Goal: Information Seeking & Learning: Learn about a topic

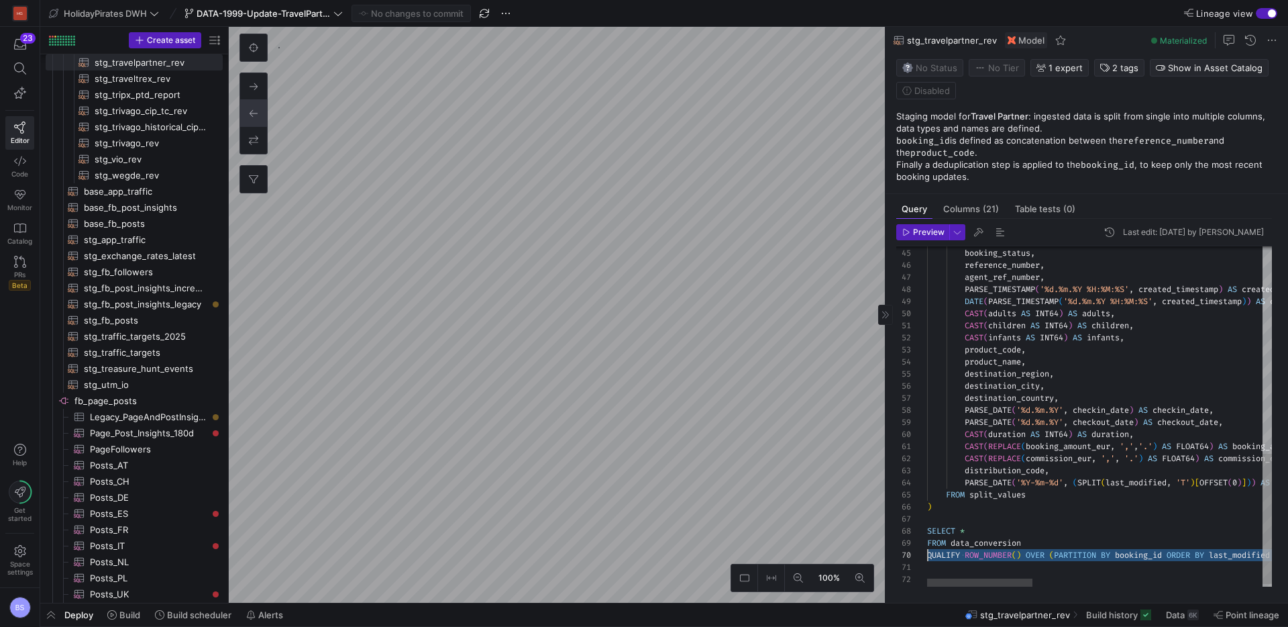
scroll to position [109, 0]
type textarea "CAST(REPLACE(booking_amount_eur, ',','.') AS FLOAT64) AS booking_amount_eur, CA…"
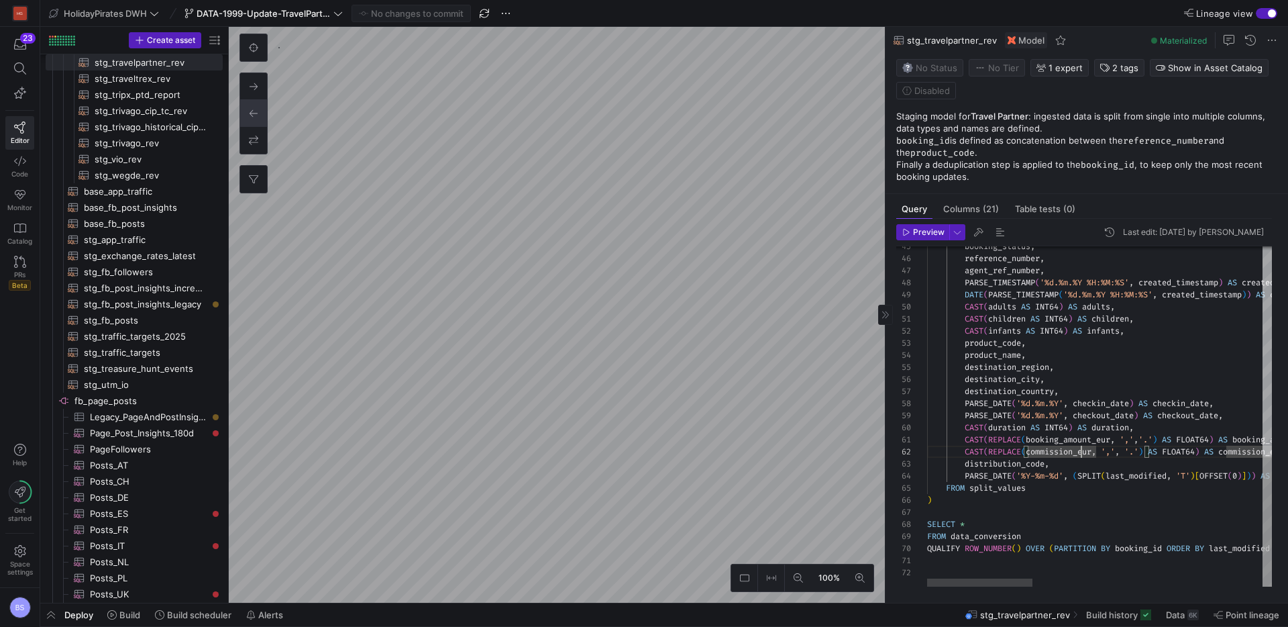
click at [321, 13] on span "DATA-1999-Update-TravelPartner" at bounding box center [264, 13] width 134 height 11
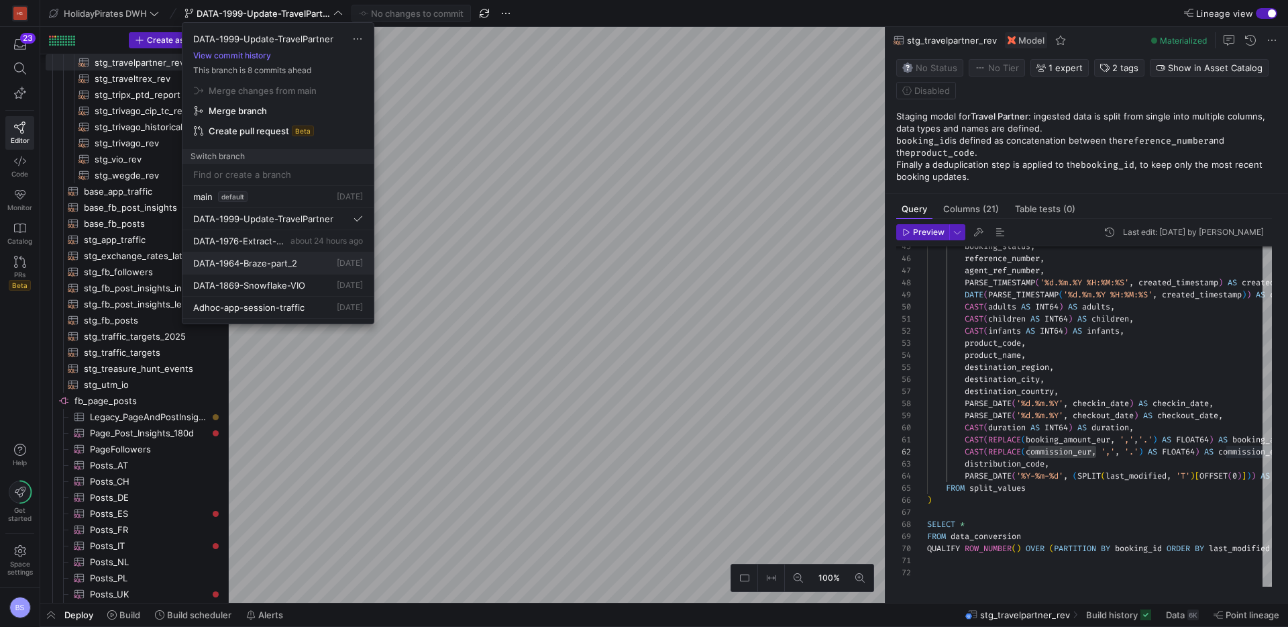
click at [293, 268] on button "DATA-1964-Braze-part_2 [DATE]" at bounding box center [277, 263] width 191 height 22
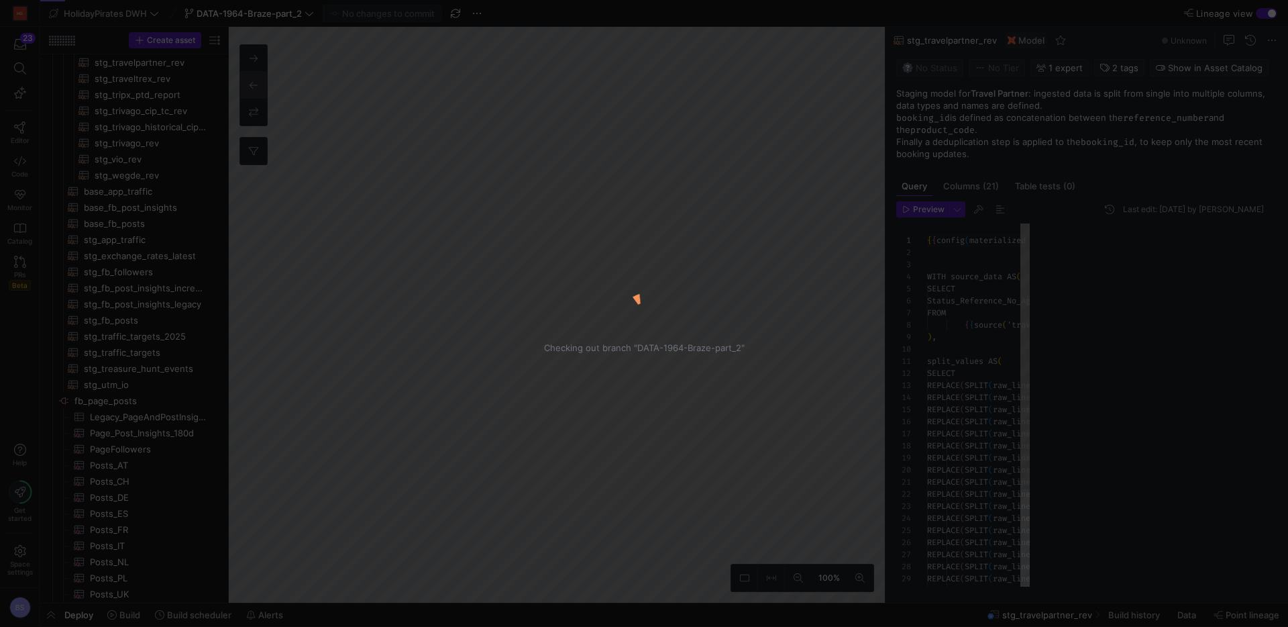
scroll to position [121, 0]
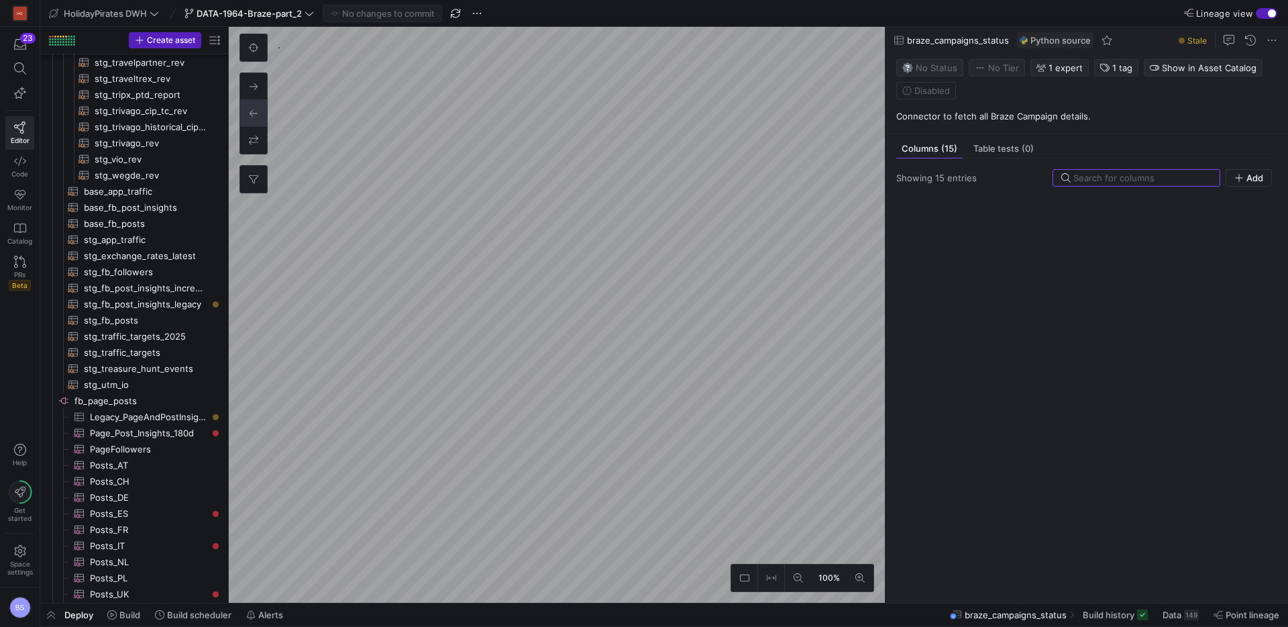
scroll to position [499, 0]
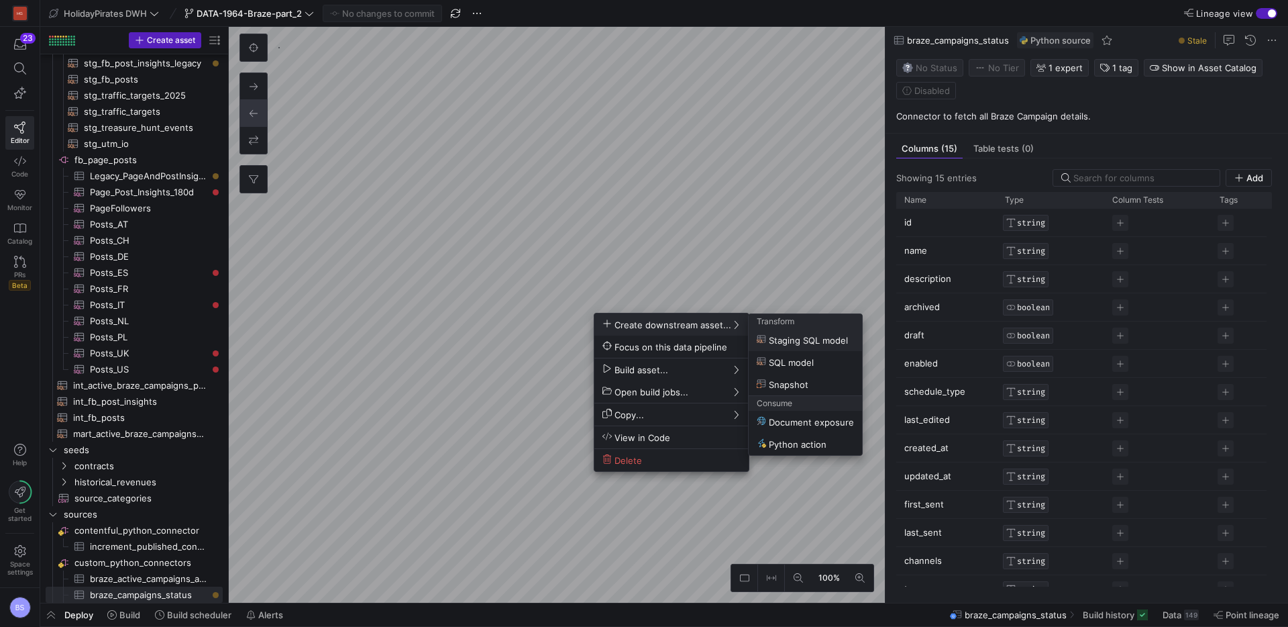
click at [737, 280] on div at bounding box center [644, 313] width 1288 height 627
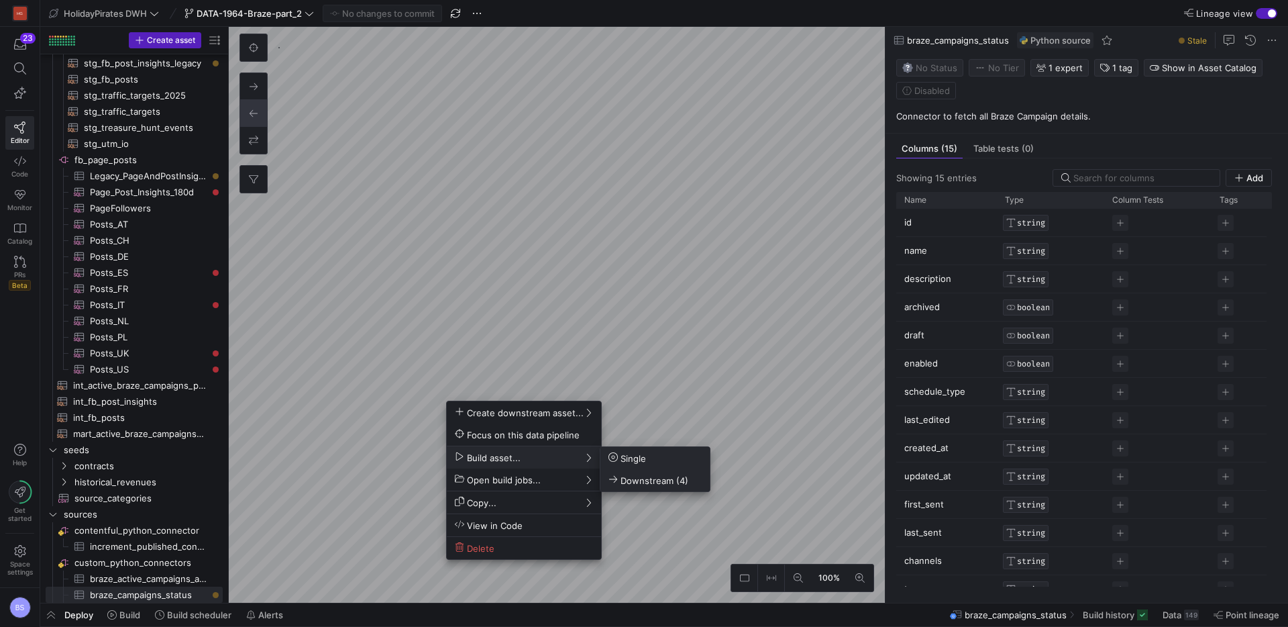
click at [640, 479] on span "Downstream (4)" at bounding box center [649, 479] width 80 height 11
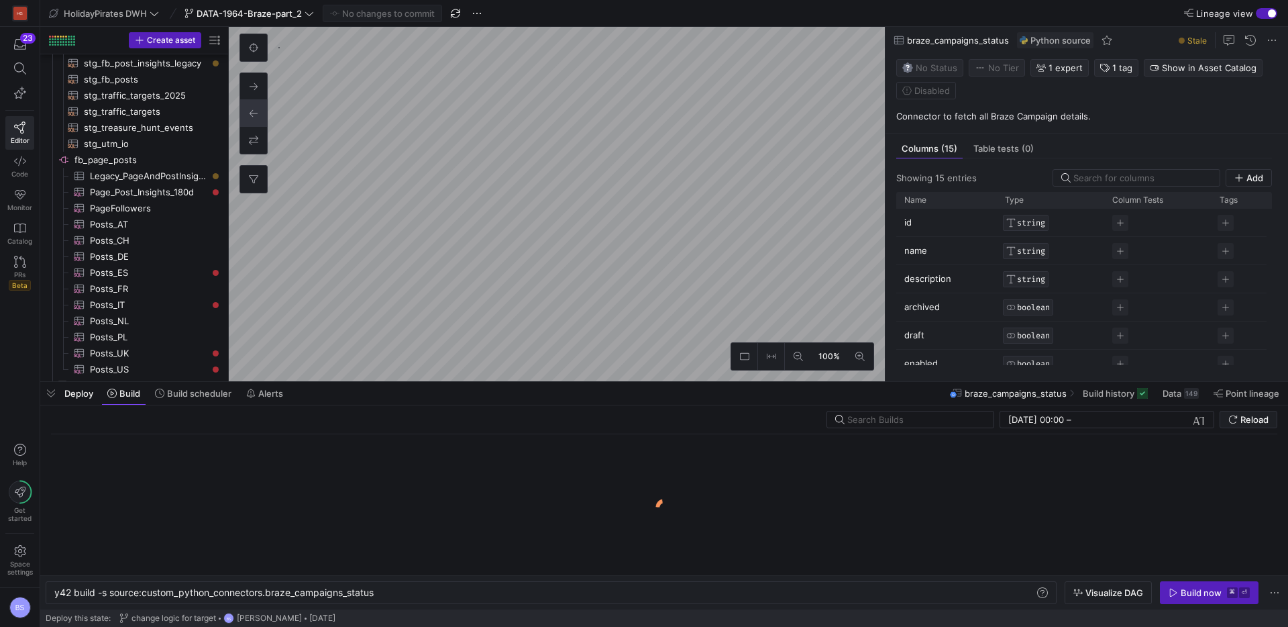
scroll to position [0, 322]
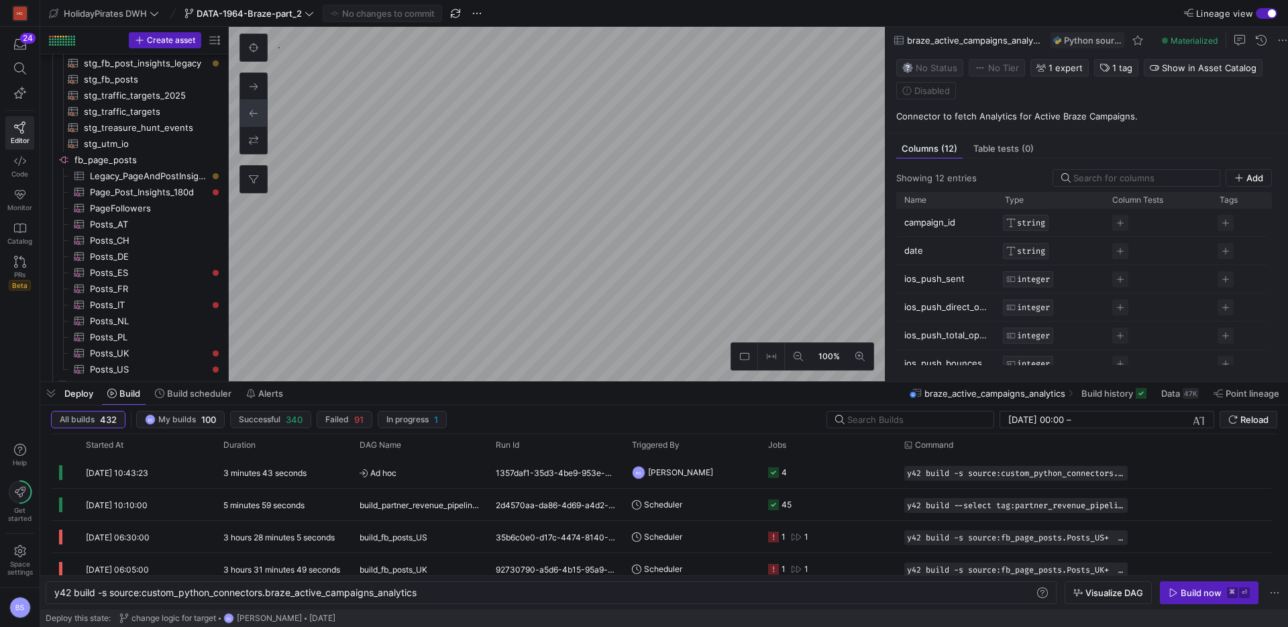
scroll to position [704, 0]
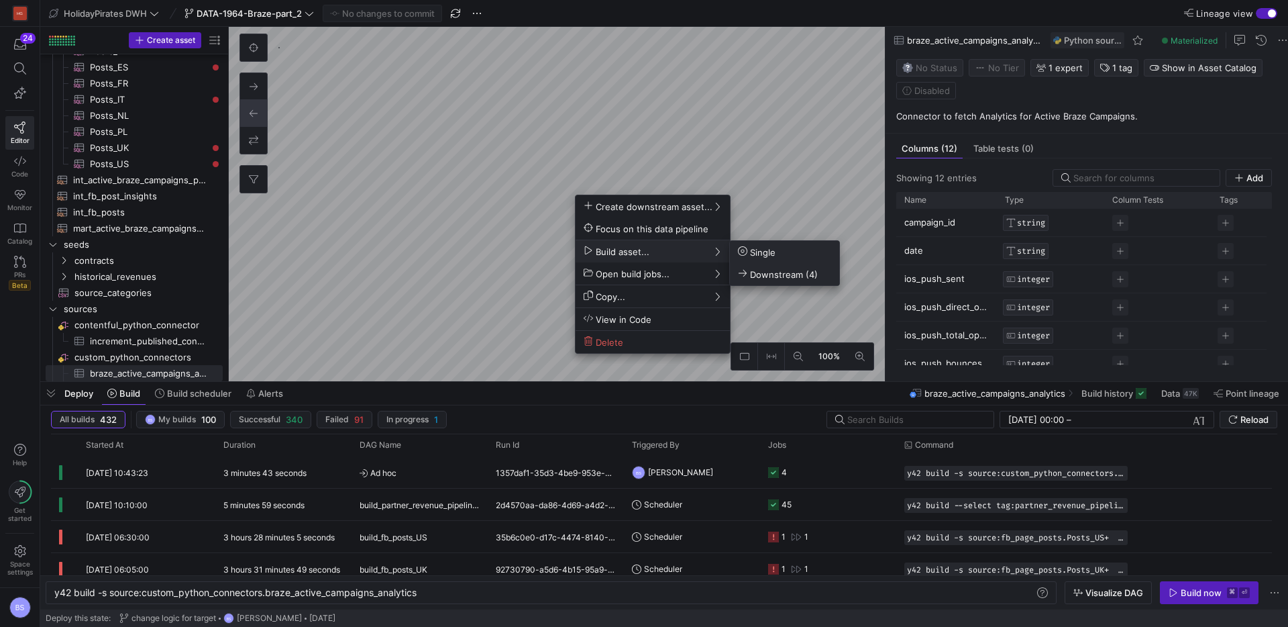
click at [782, 276] on span "Downstream (4)" at bounding box center [778, 273] width 80 height 11
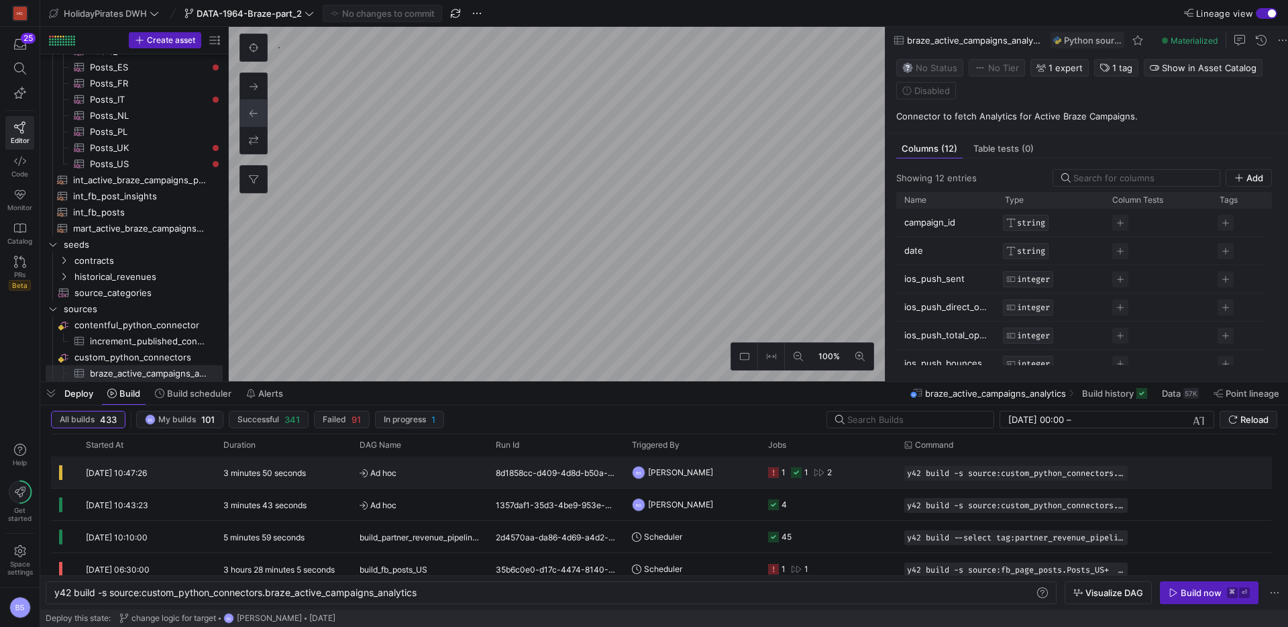
click at [530, 474] on div "8d1858cc-d409-4d8d-b50a-7d028cc501dd" at bounding box center [556, 472] width 136 height 32
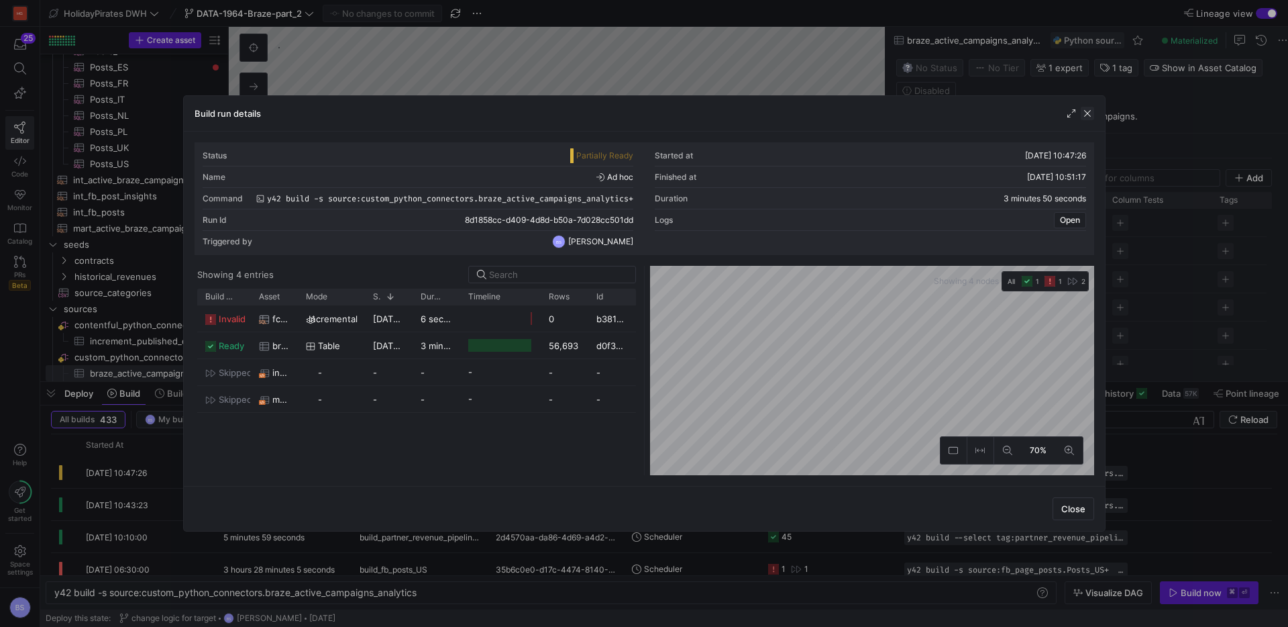
click at [1084, 116] on span "button" at bounding box center [1087, 113] width 13 height 13
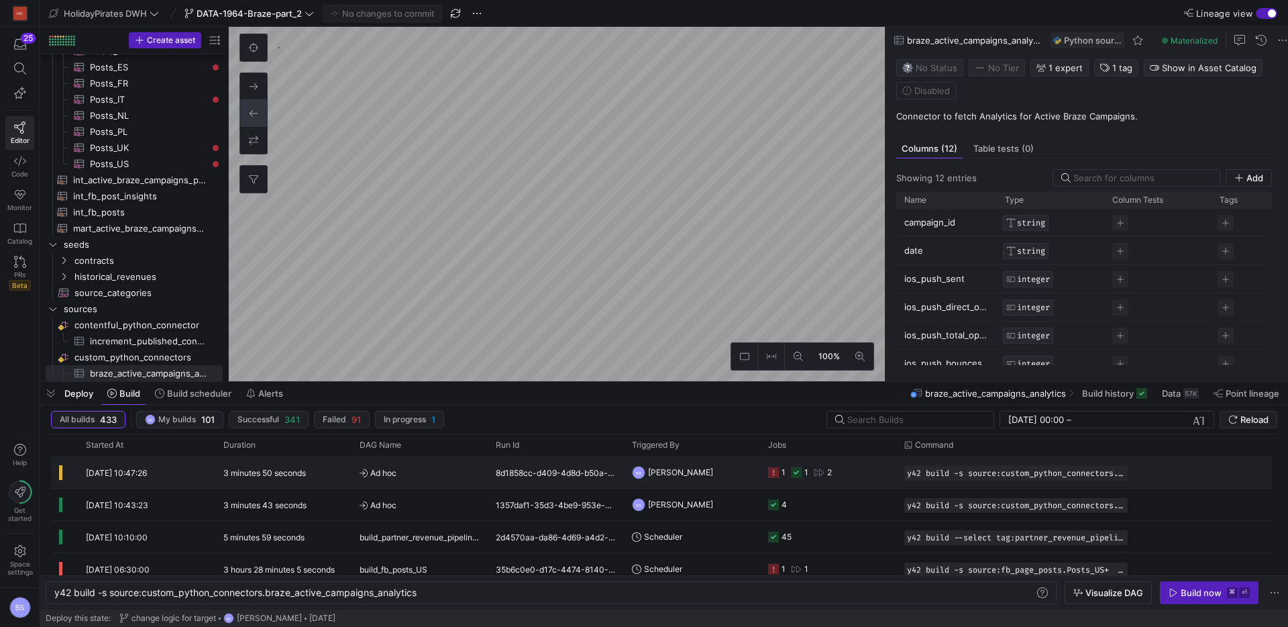
click at [437, 476] on span "Ad hoc" at bounding box center [420, 473] width 120 height 32
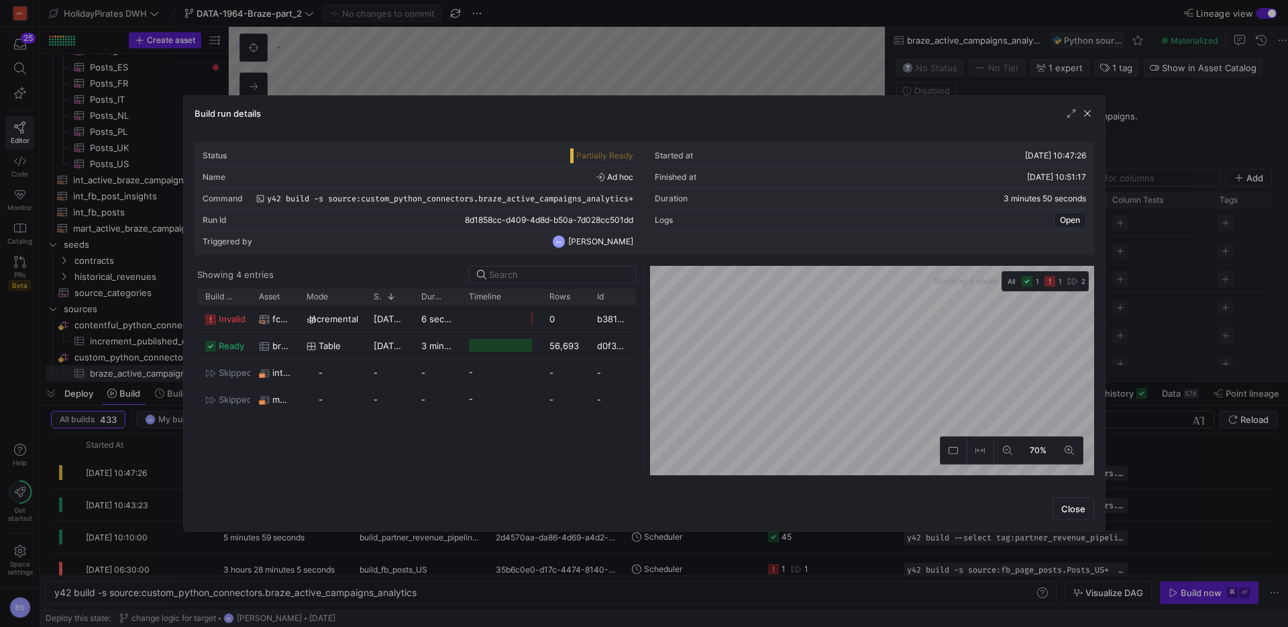
drag, startPoint x: 1089, startPoint y: 111, endPoint x: 985, endPoint y: 207, distance: 141.5
click at [1087, 111] on span "button" at bounding box center [1087, 113] width 13 height 13
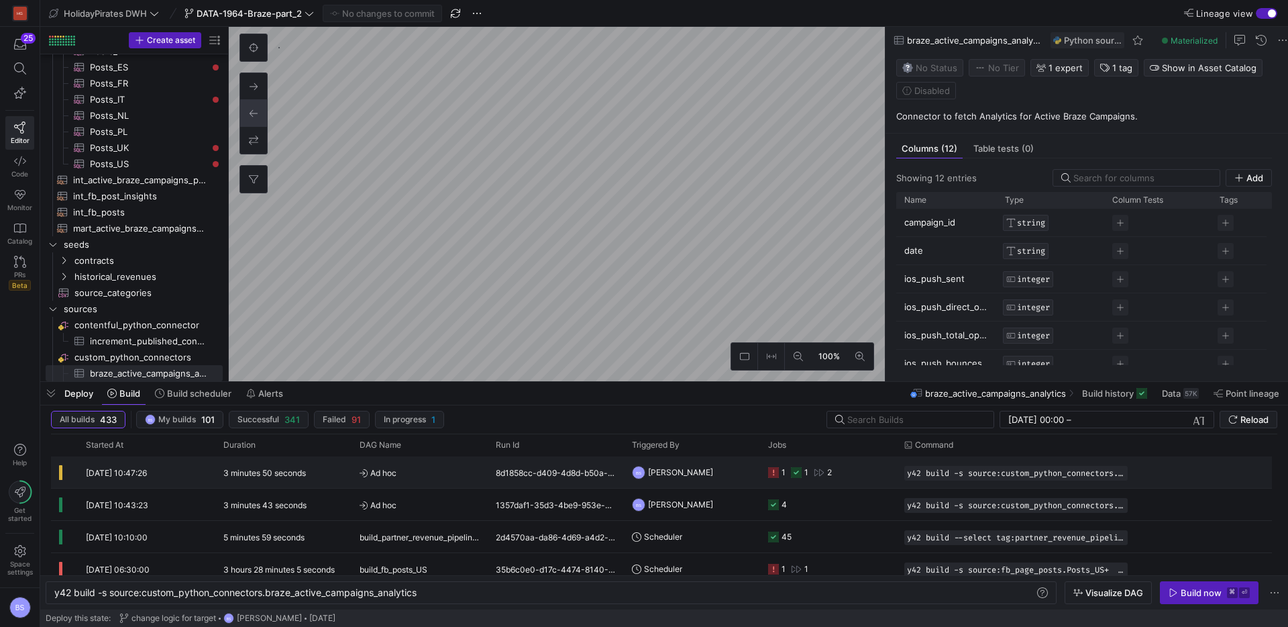
click at [740, 476] on y42-orchestration-triggered-by "BS [PERSON_NAME]" at bounding box center [692, 472] width 120 height 30
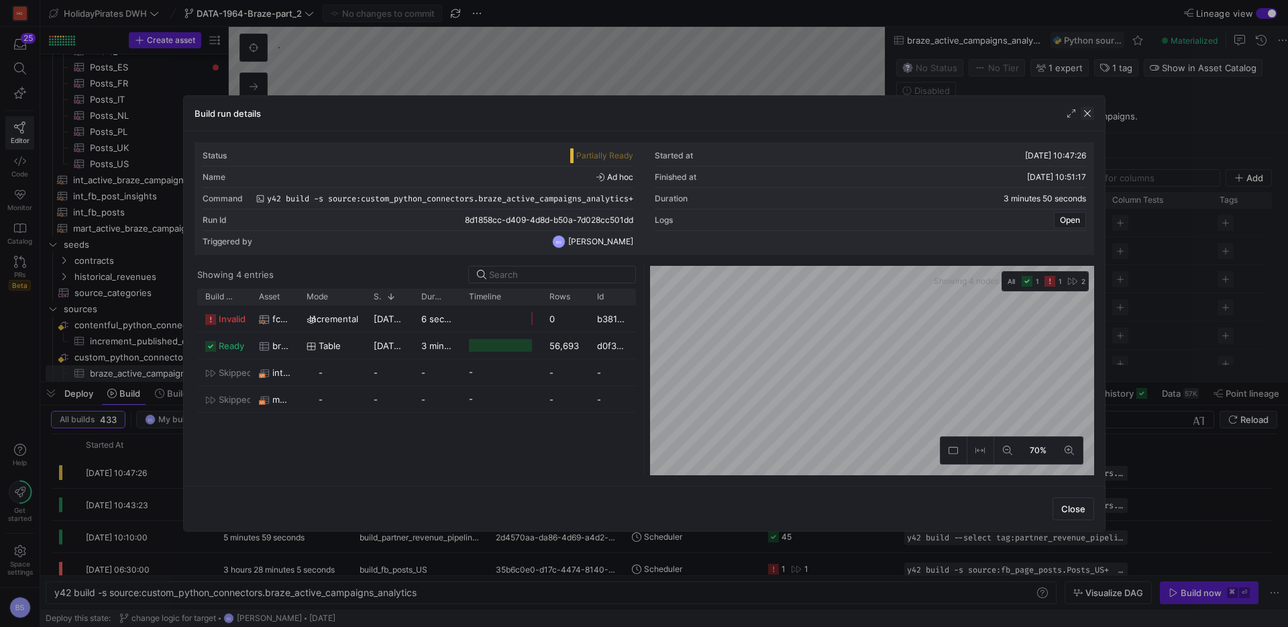
click at [1090, 109] on span "button" at bounding box center [1087, 113] width 13 height 13
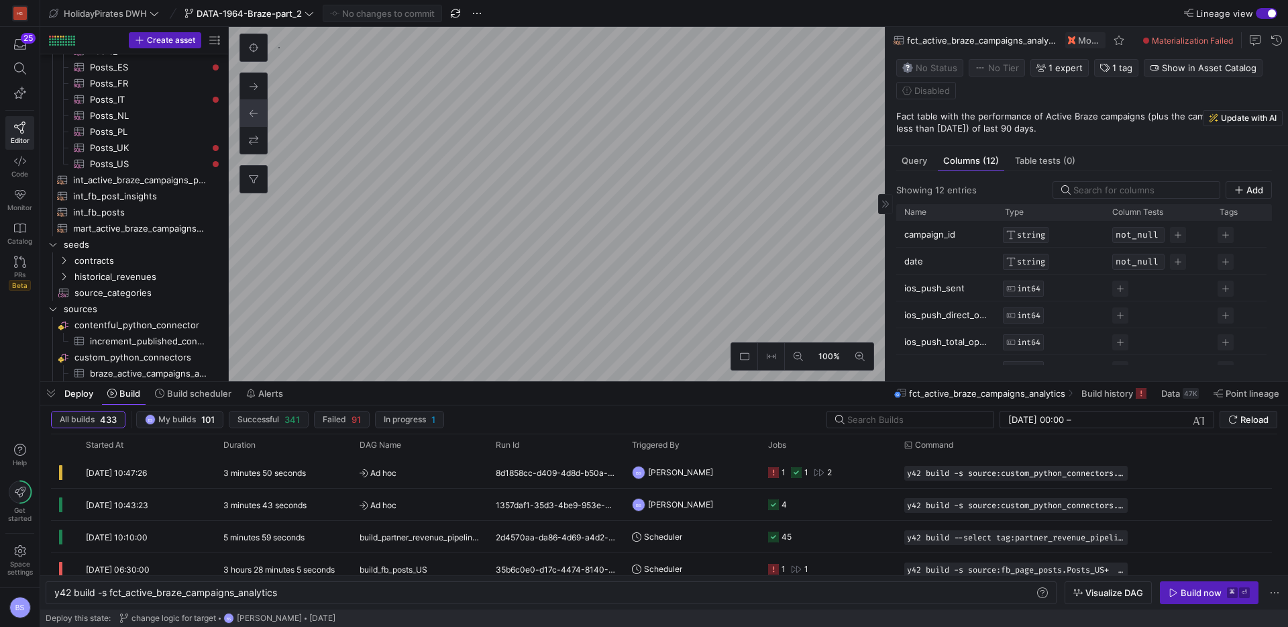
type textarea "y42 build -s fct_active_braze_campaigns_analytics"
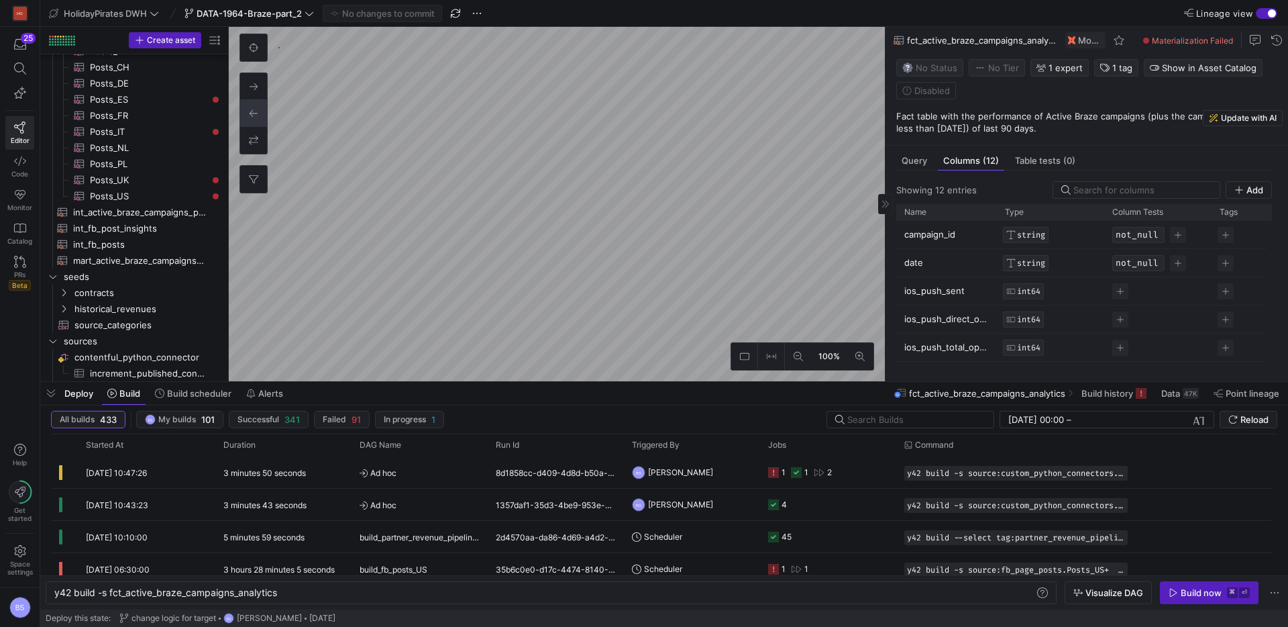
scroll to position [113, 0]
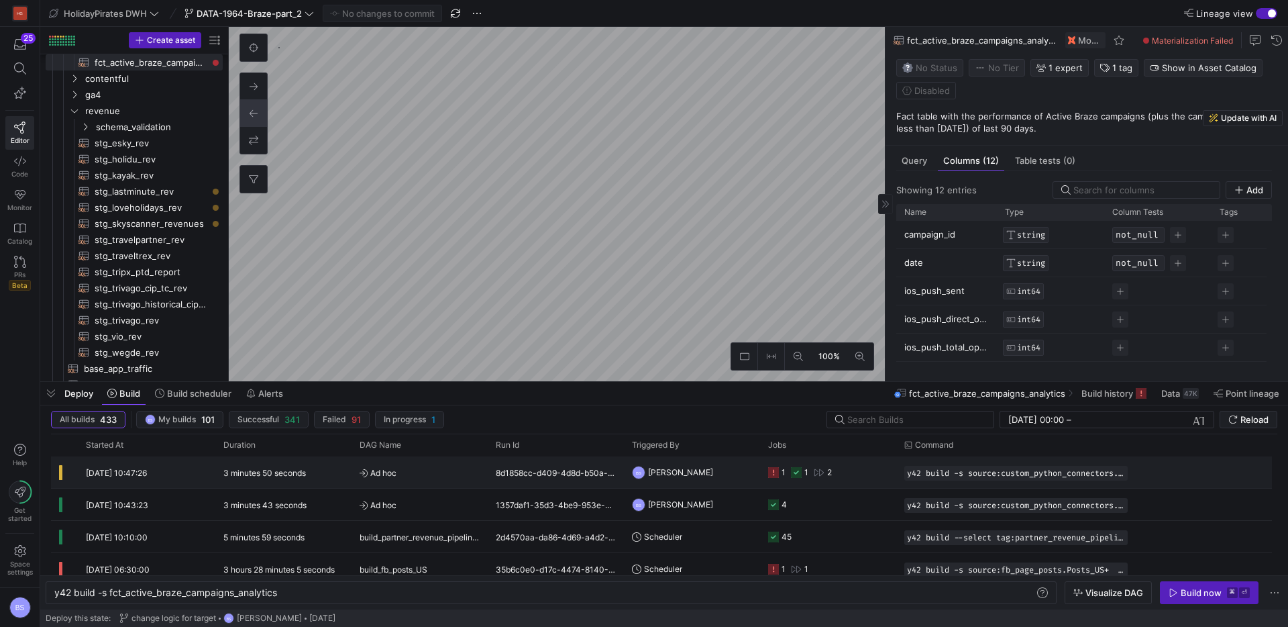
click at [418, 459] on span "Ad hoc" at bounding box center [420, 473] width 120 height 32
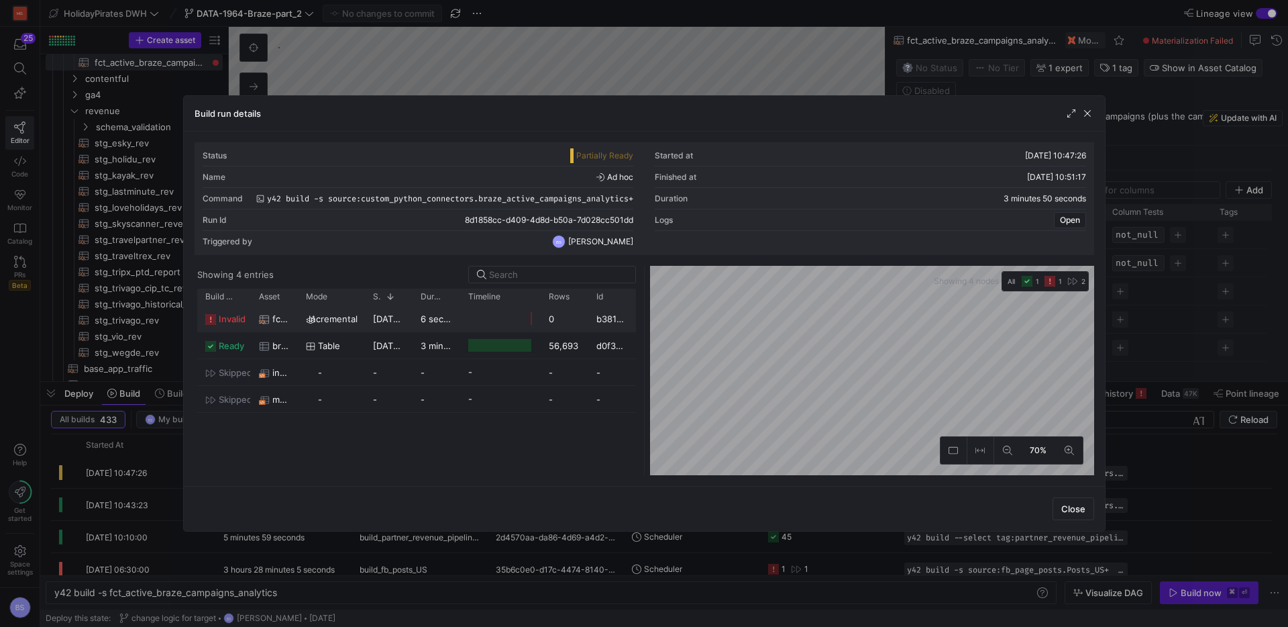
click at [317, 315] on span "incremental" at bounding box center [333, 319] width 49 height 26
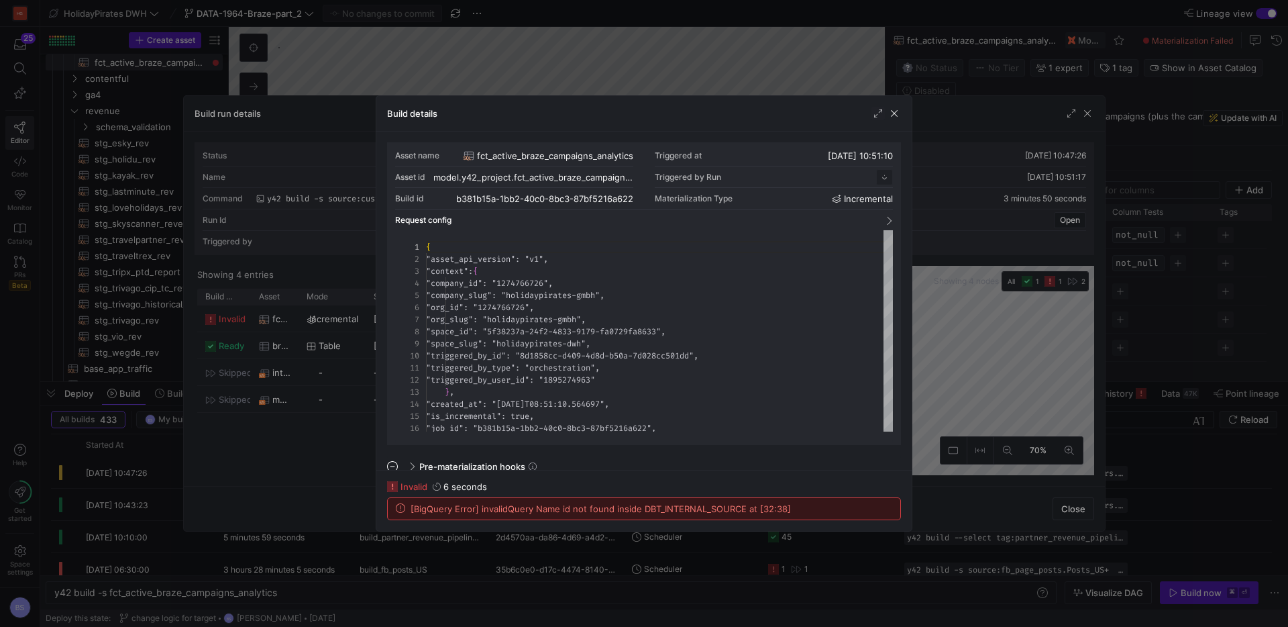
scroll to position [121, 0]
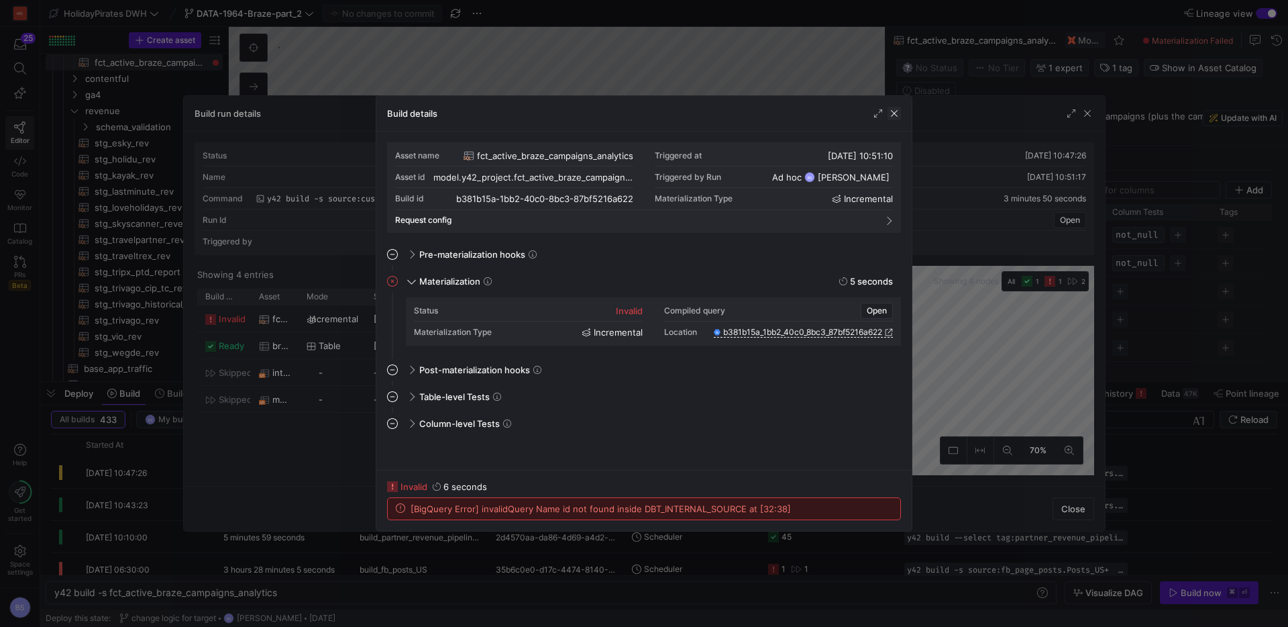
click at [896, 113] on span "button" at bounding box center [894, 113] width 13 height 13
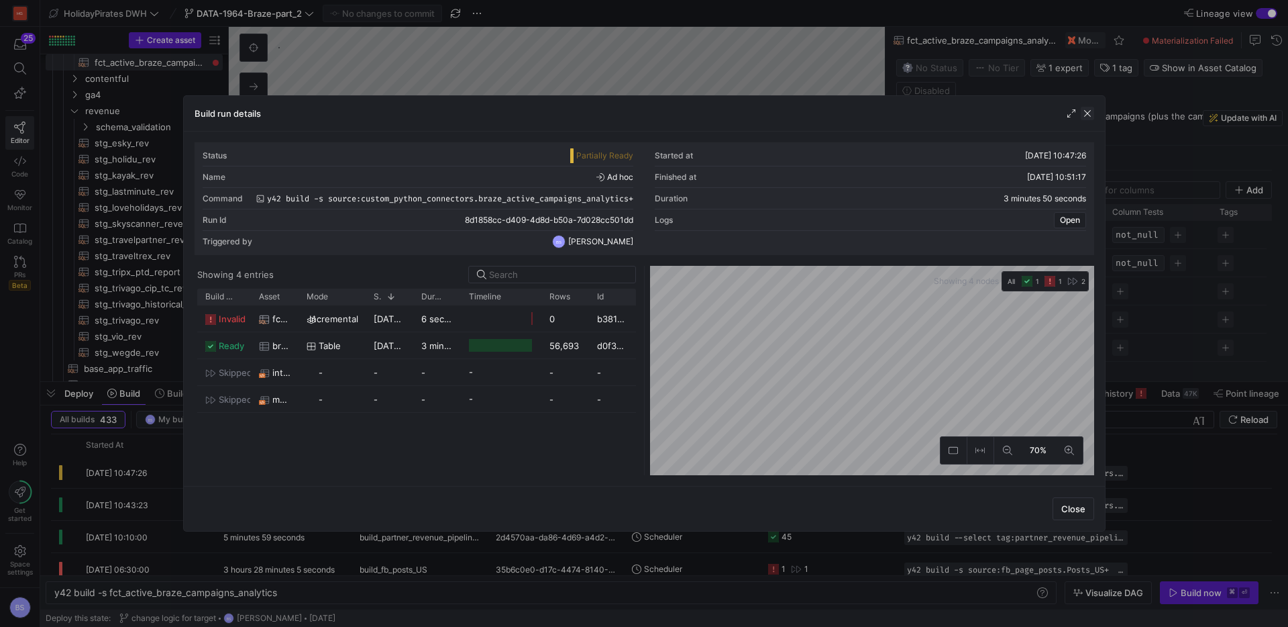
click at [1083, 109] on span "button" at bounding box center [1087, 113] width 13 height 13
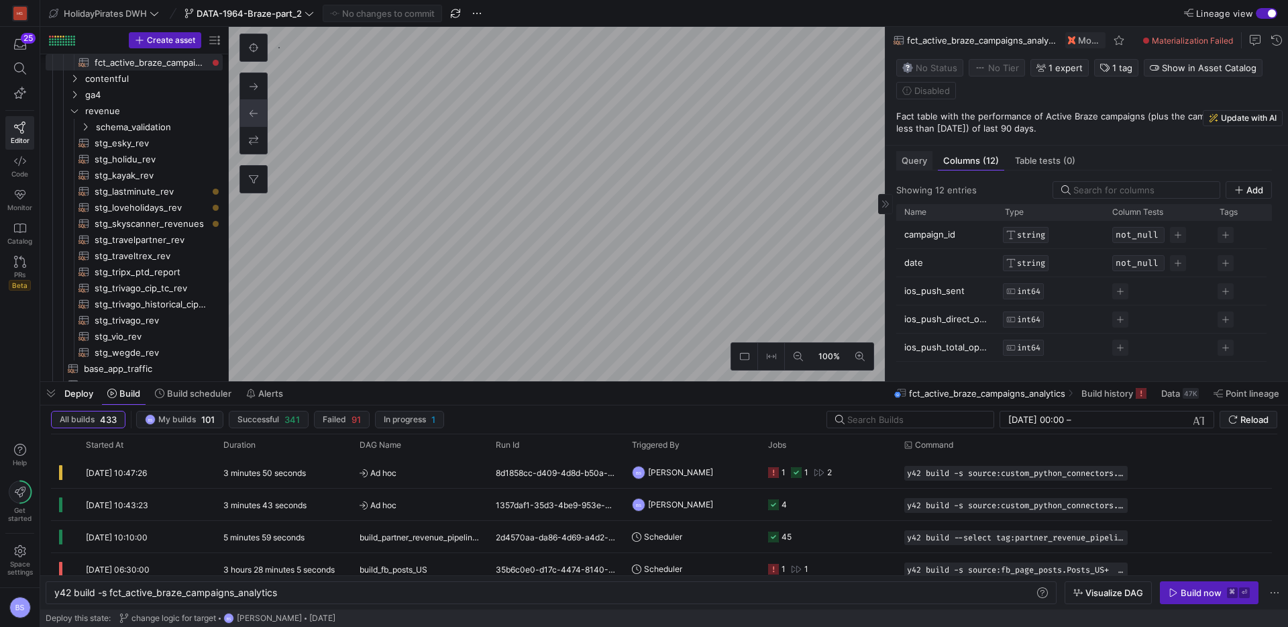
click at [919, 165] on span "Query" at bounding box center [914, 160] width 25 height 9
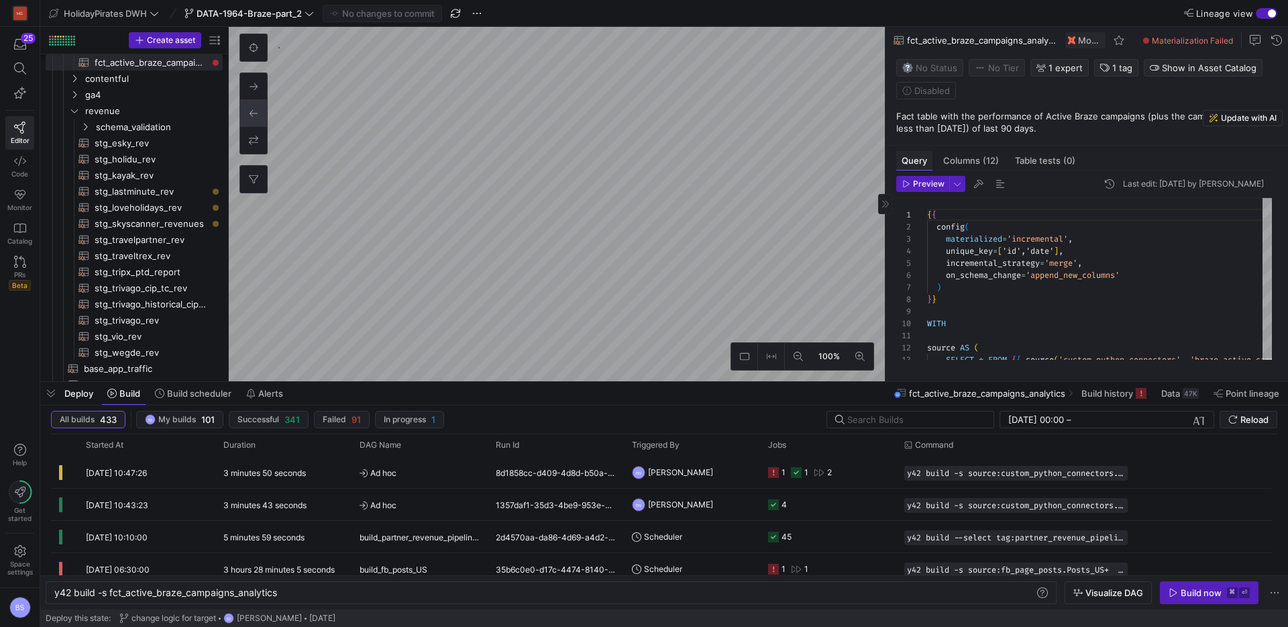
scroll to position [121, 0]
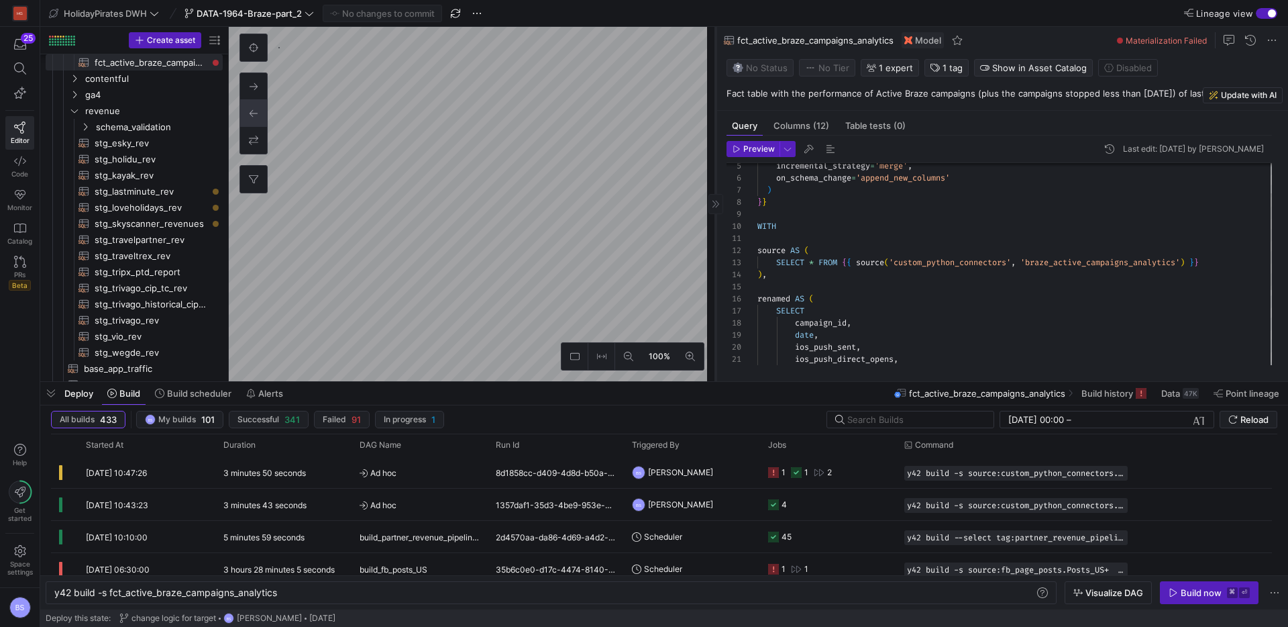
drag, startPoint x: 884, startPoint y: 269, endPoint x: 723, endPoint y: 258, distance: 161.4
click at [716, 258] on div at bounding box center [715, 204] width 1 height 354
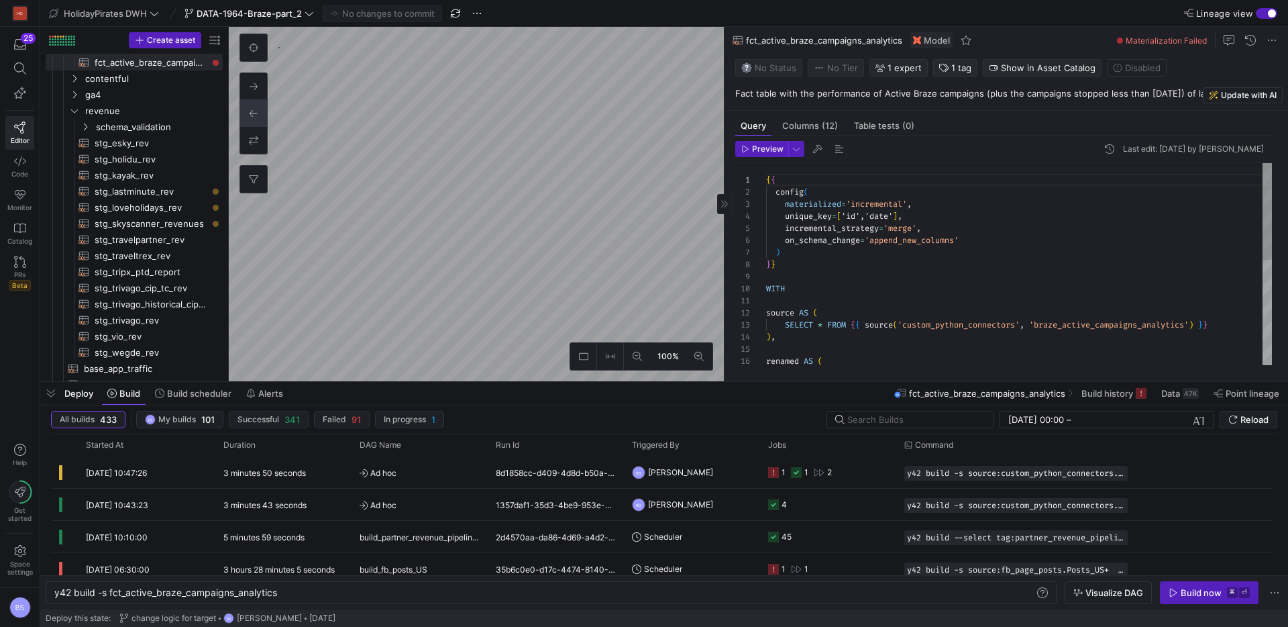
type textarea "source AS ( SELECT * FROM {{ source('custom_python_connectors', 'braze_active_c…"
click at [1106, 323] on div "renamed AS ( source AS ( SELECT * FROM { { source ( 'custom_python_connectors' …" at bounding box center [1019, 373] width 506 height 421
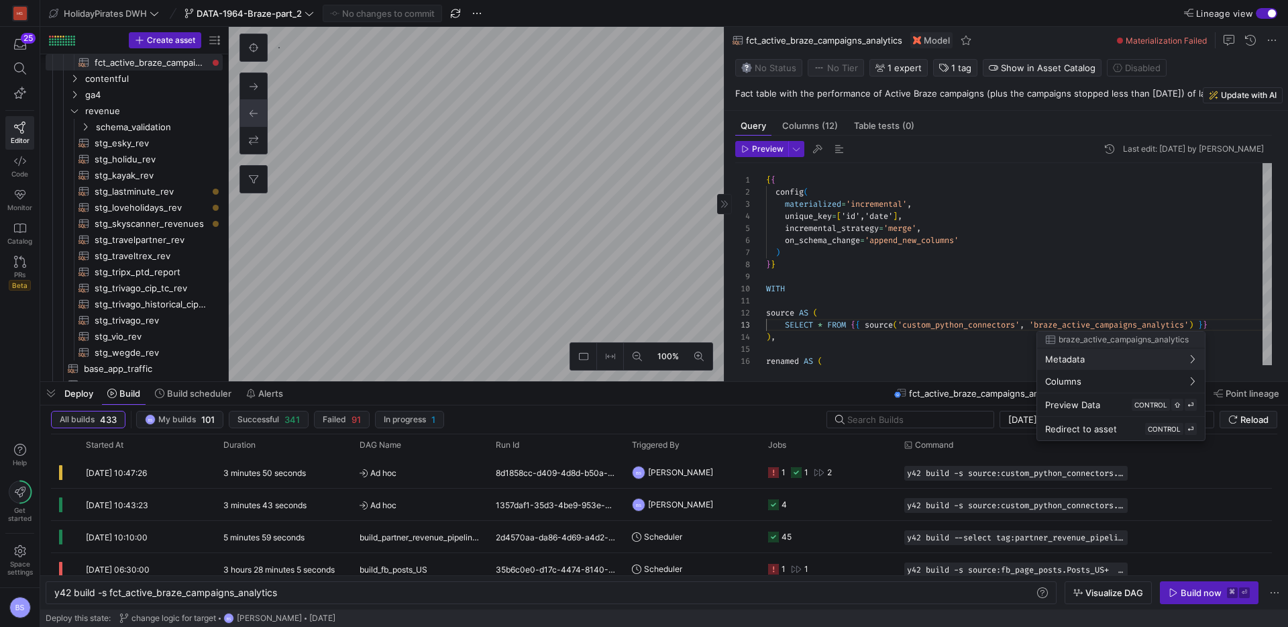
click at [1106, 323] on div at bounding box center [644, 313] width 1288 height 627
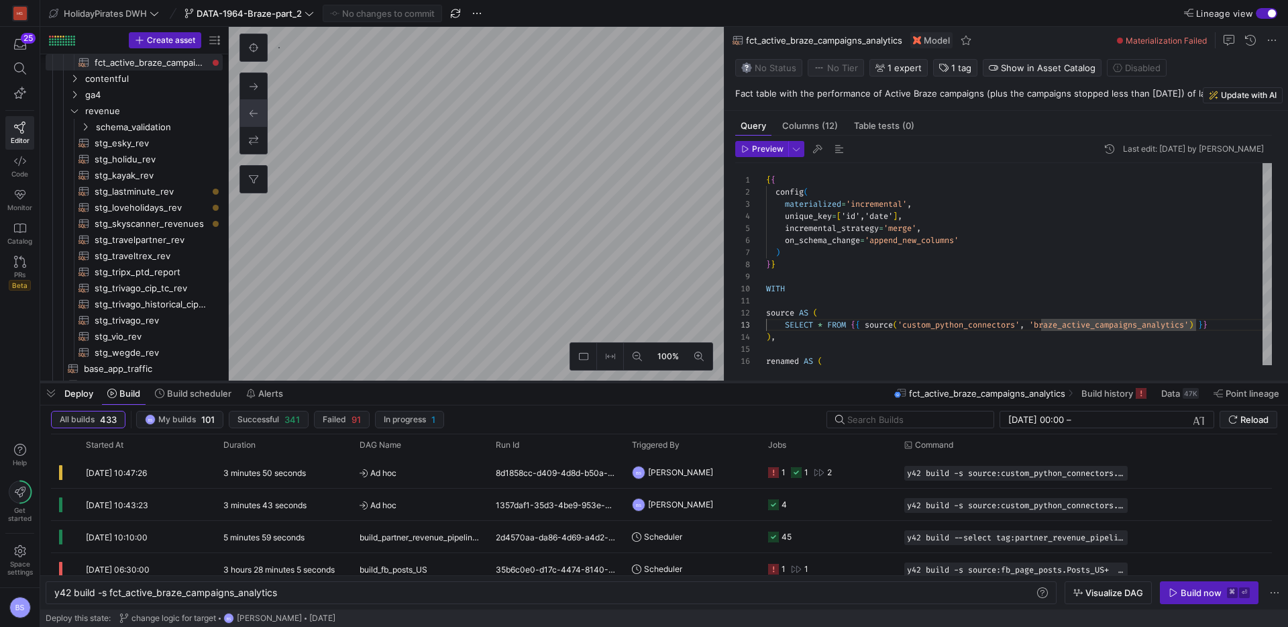
type textarea "y42 build -s source:custom_python_connectors.braze_active_campaigns_analytics"
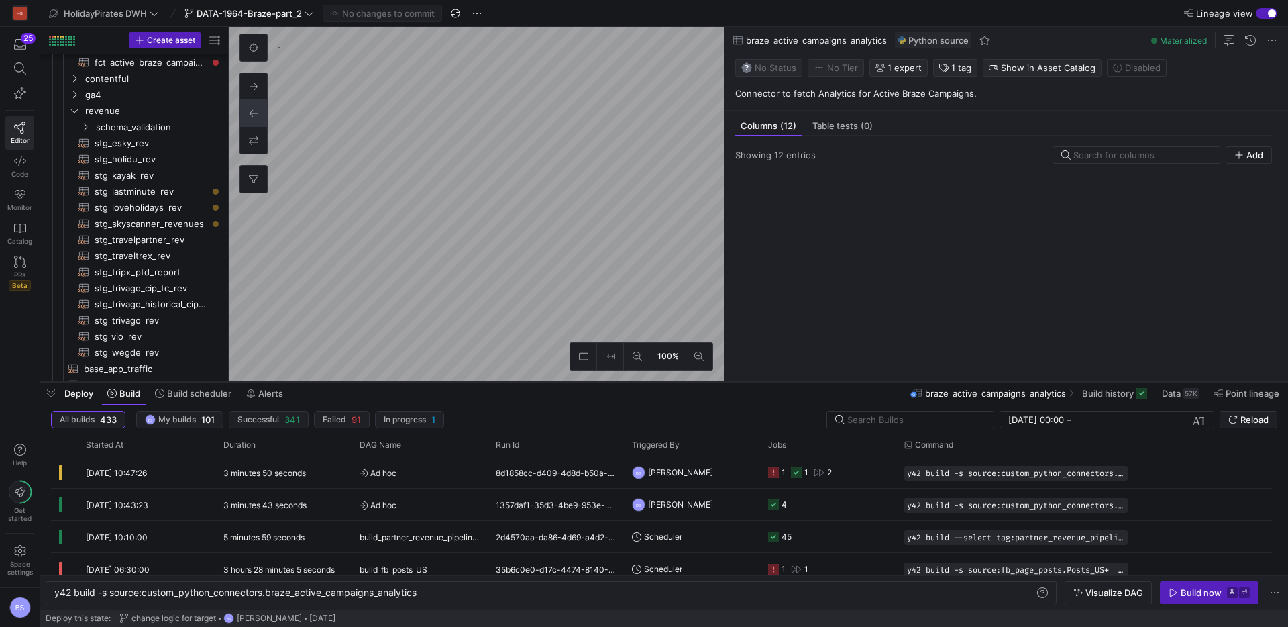
scroll to position [736, 0]
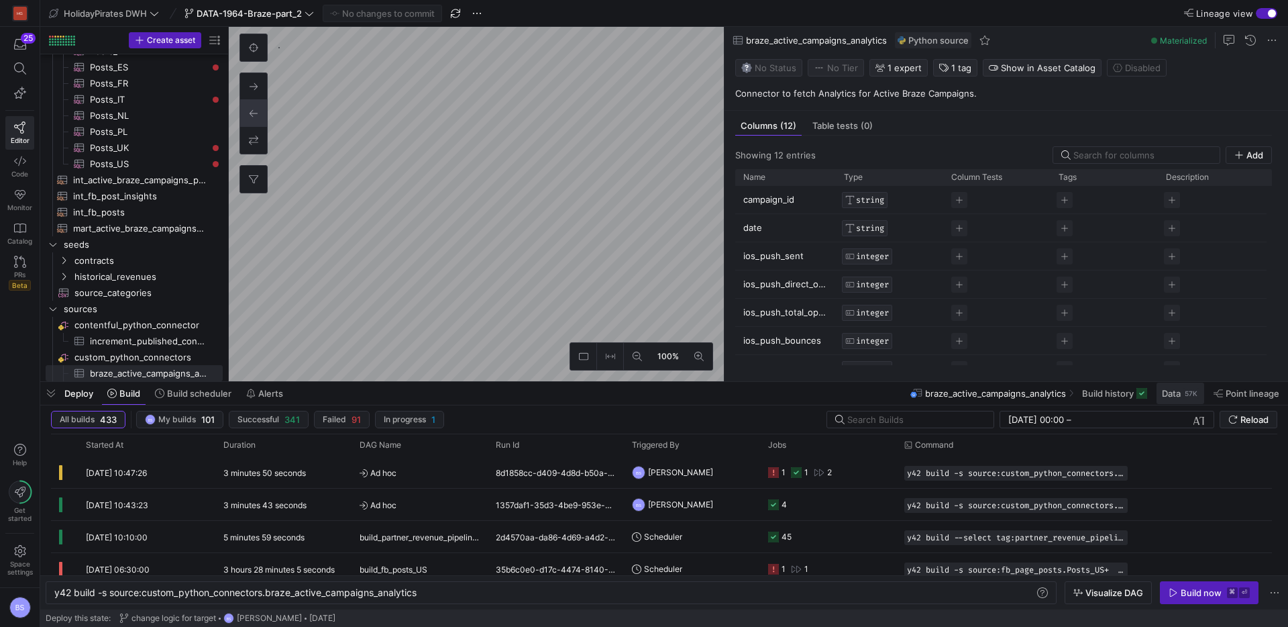
click at [1186, 397] on div "57K" at bounding box center [1191, 393] width 15 height 11
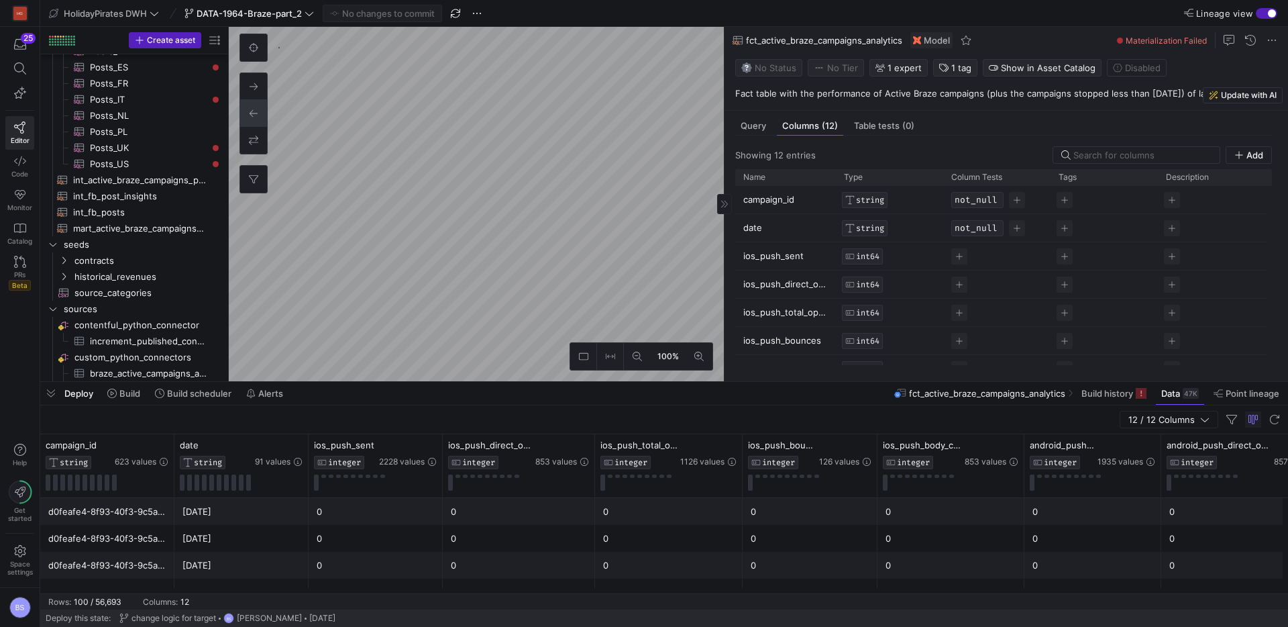
scroll to position [113, 0]
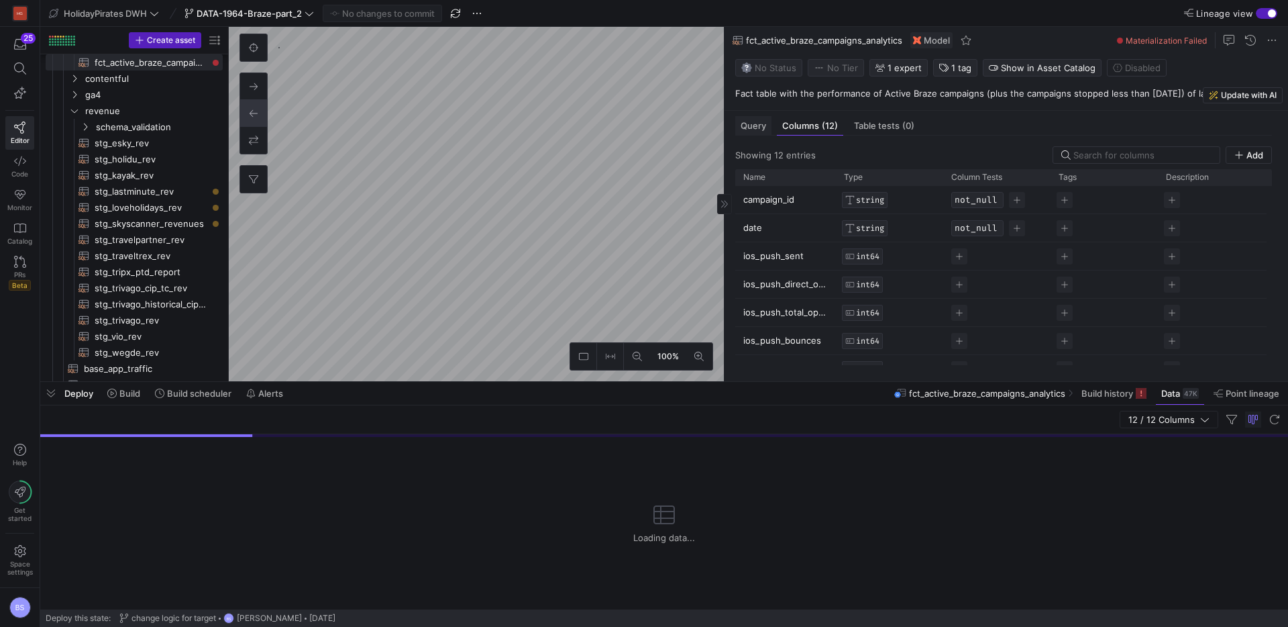
click at [762, 121] on span "Query" at bounding box center [753, 125] width 25 height 9
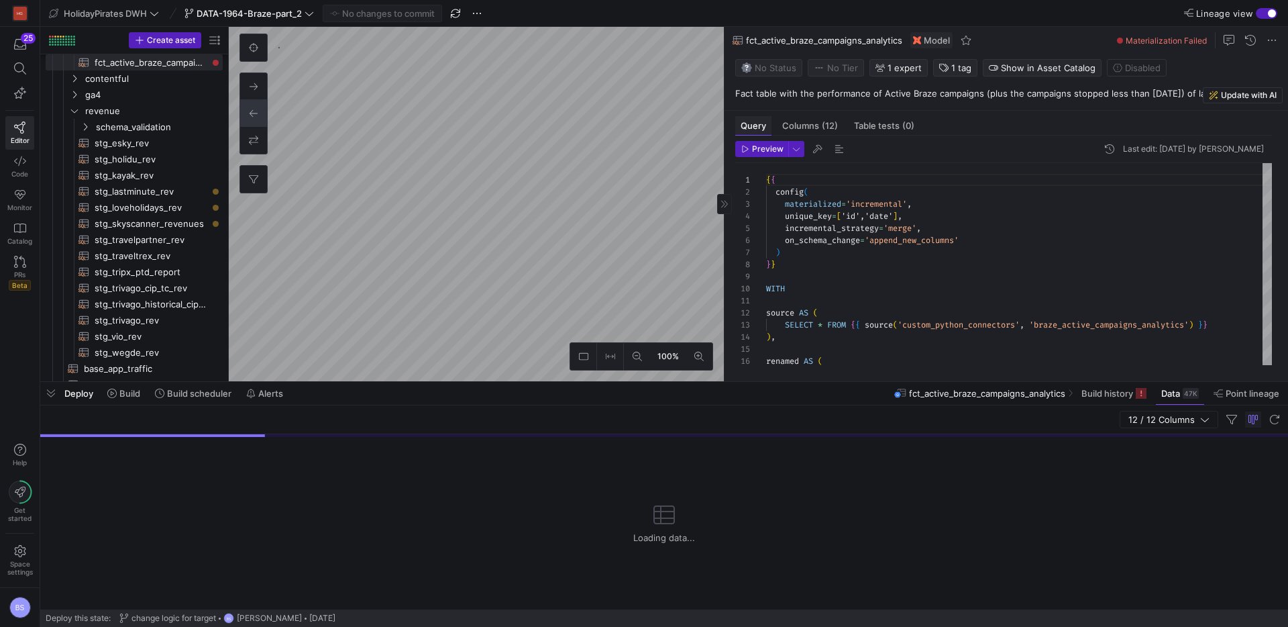
scroll to position [121, 0]
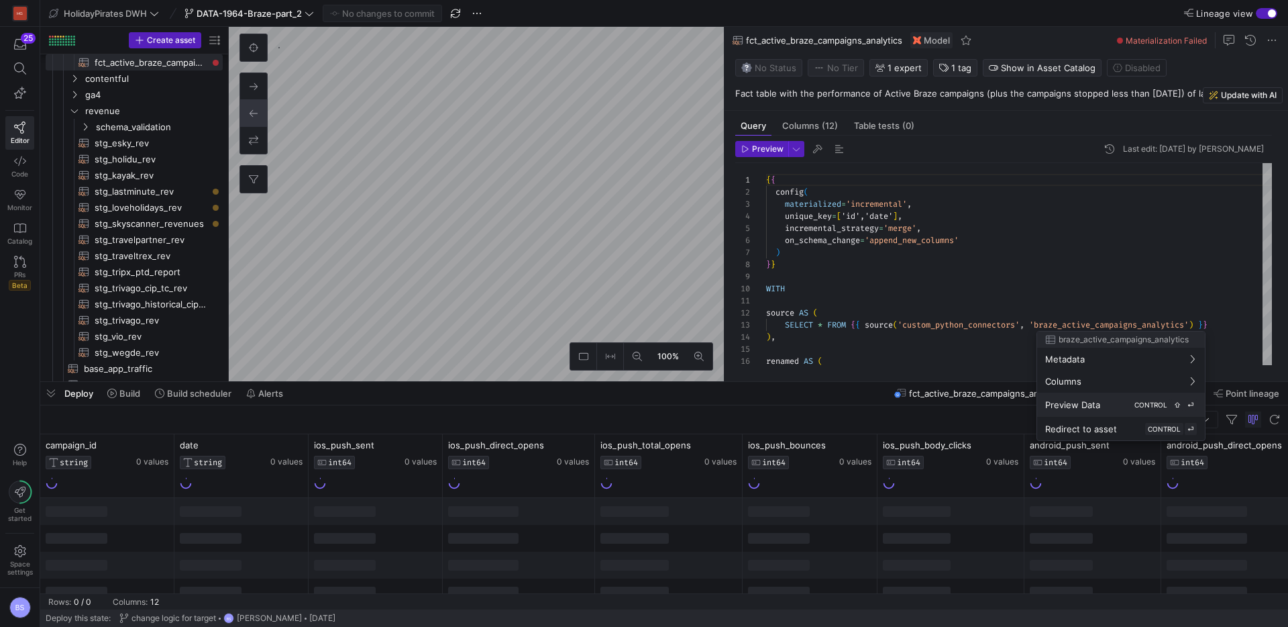
click at [1121, 401] on div "Preview Data CONTROL ⇧ ⏎" at bounding box center [1121, 405] width 152 height 12
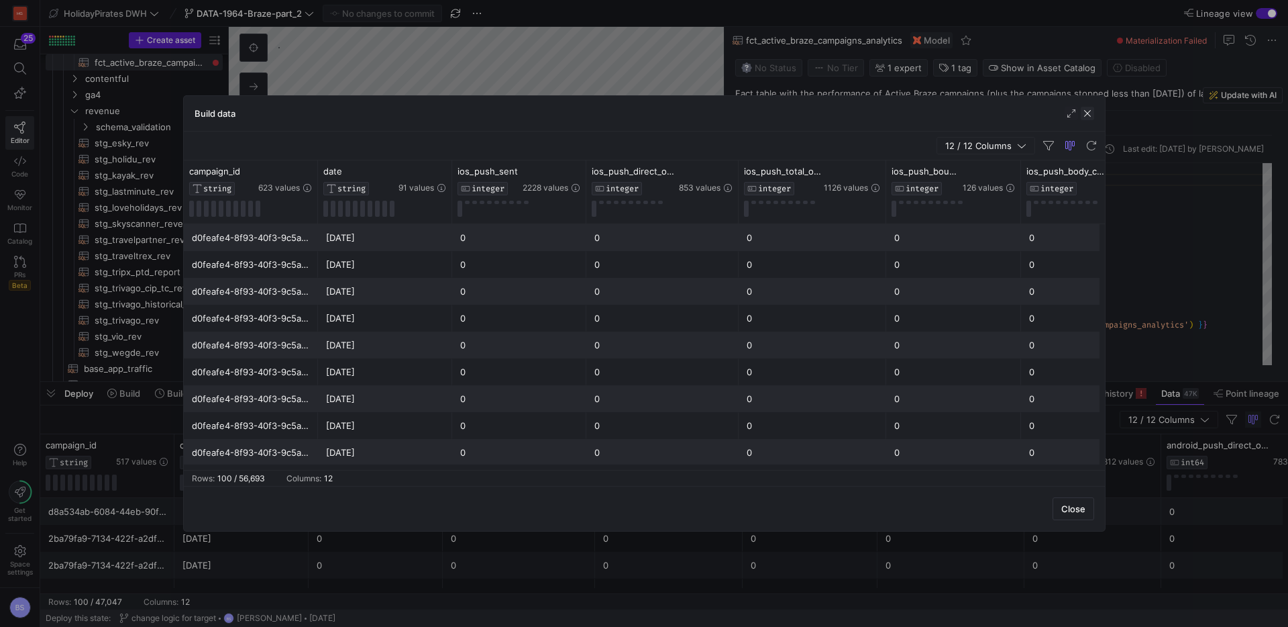
click at [1092, 113] on span "button" at bounding box center [1087, 113] width 13 height 13
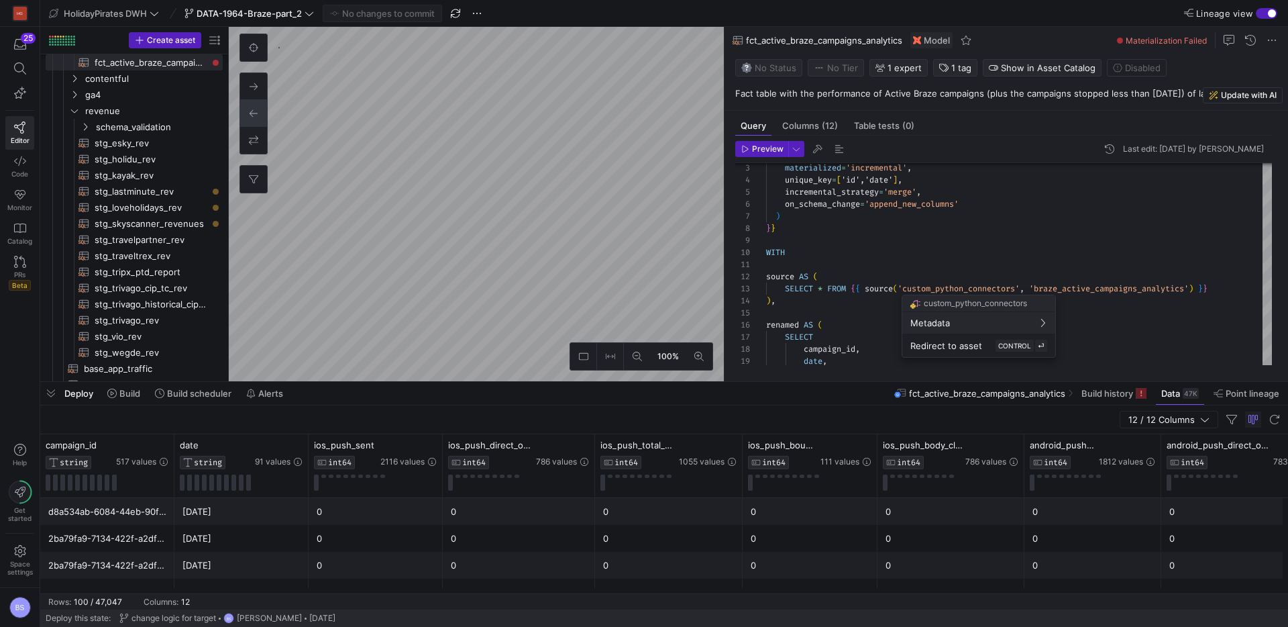
click at [1107, 394] on div at bounding box center [644, 313] width 1288 height 627
click at [1103, 395] on span "Build history" at bounding box center [1108, 393] width 52 height 11
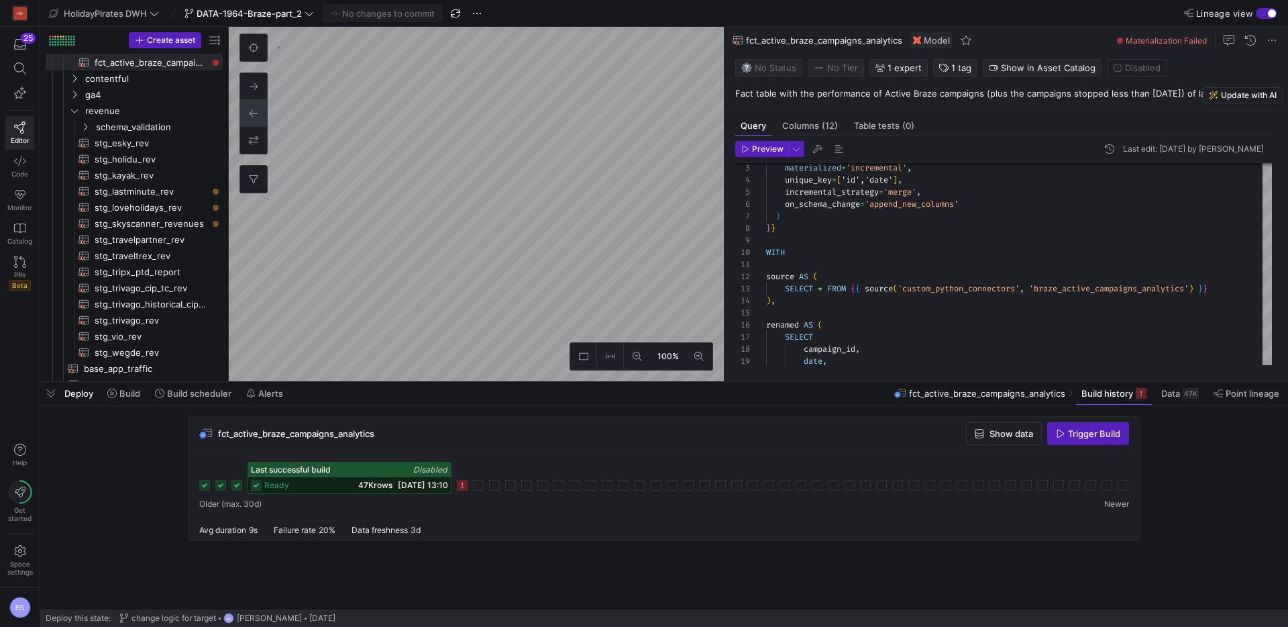
click at [462, 486] on icon at bounding box center [462, 485] width 11 height 11
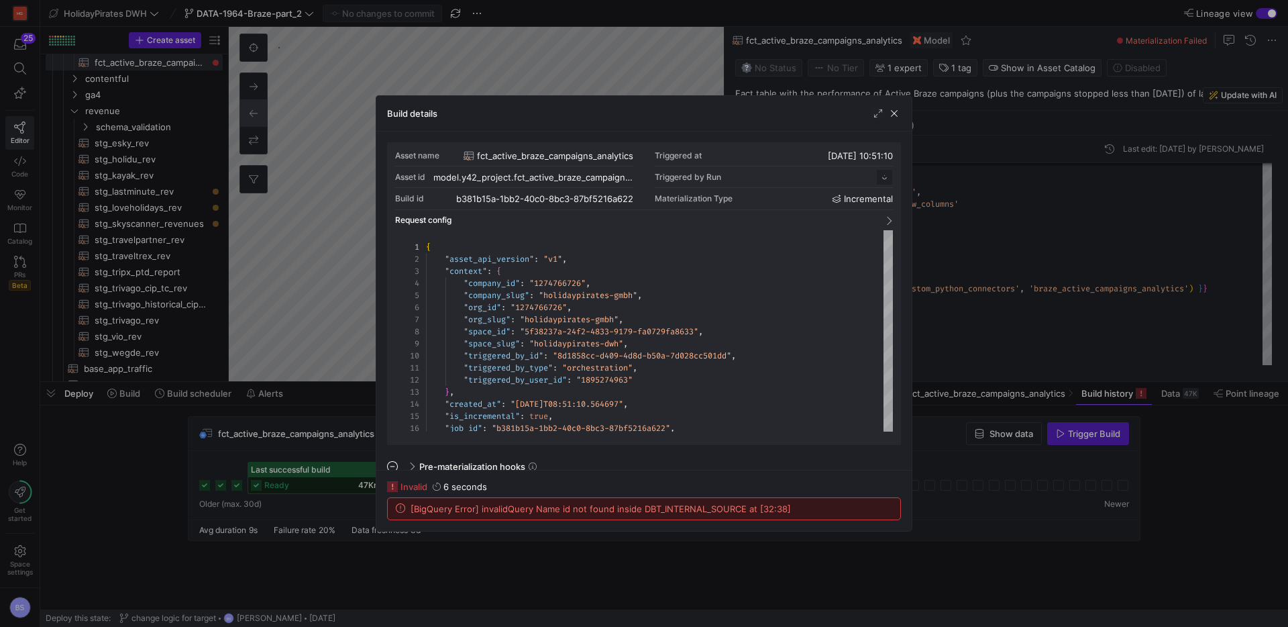
scroll to position [121, 0]
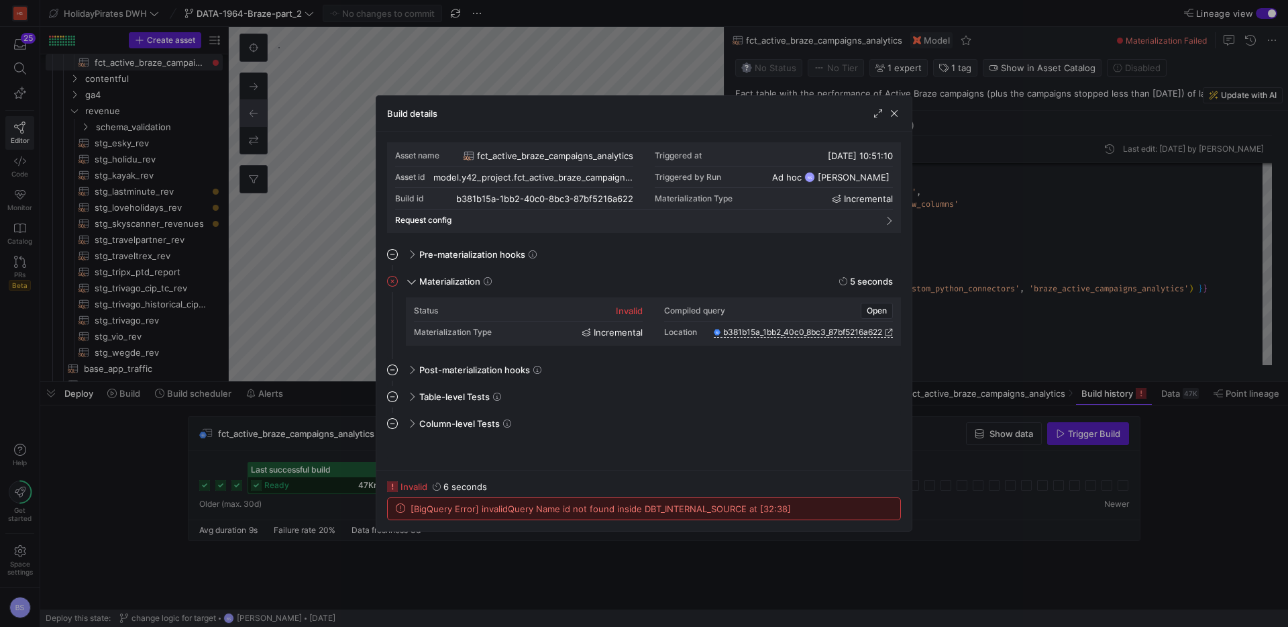
drag, startPoint x: 533, startPoint y: 509, endPoint x: 617, endPoint y: 509, distance: 83.2
click at [617, 509] on span "[BigQuery Error] invalidQuery Name id not found inside DBT_INTERNAL_SOURCE at […" at bounding box center [601, 508] width 380 height 11
click at [890, 113] on span "button" at bounding box center [894, 113] width 13 height 13
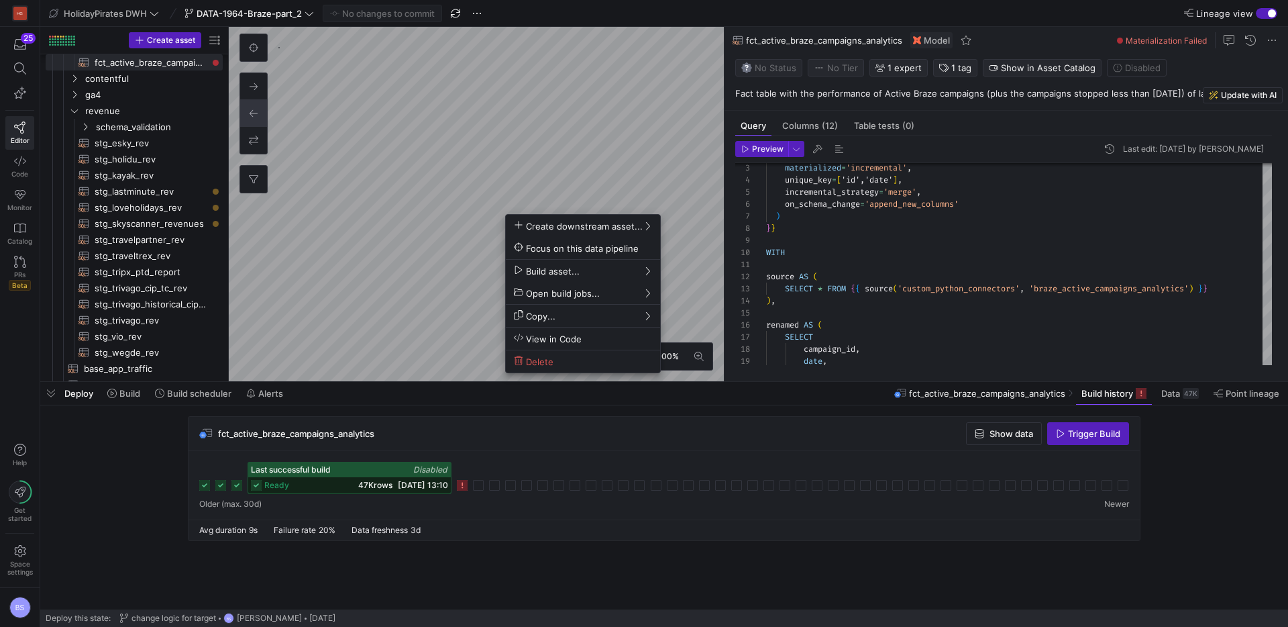
click at [144, 393] on div at bounding box center [644, 313] width 1288 height 627
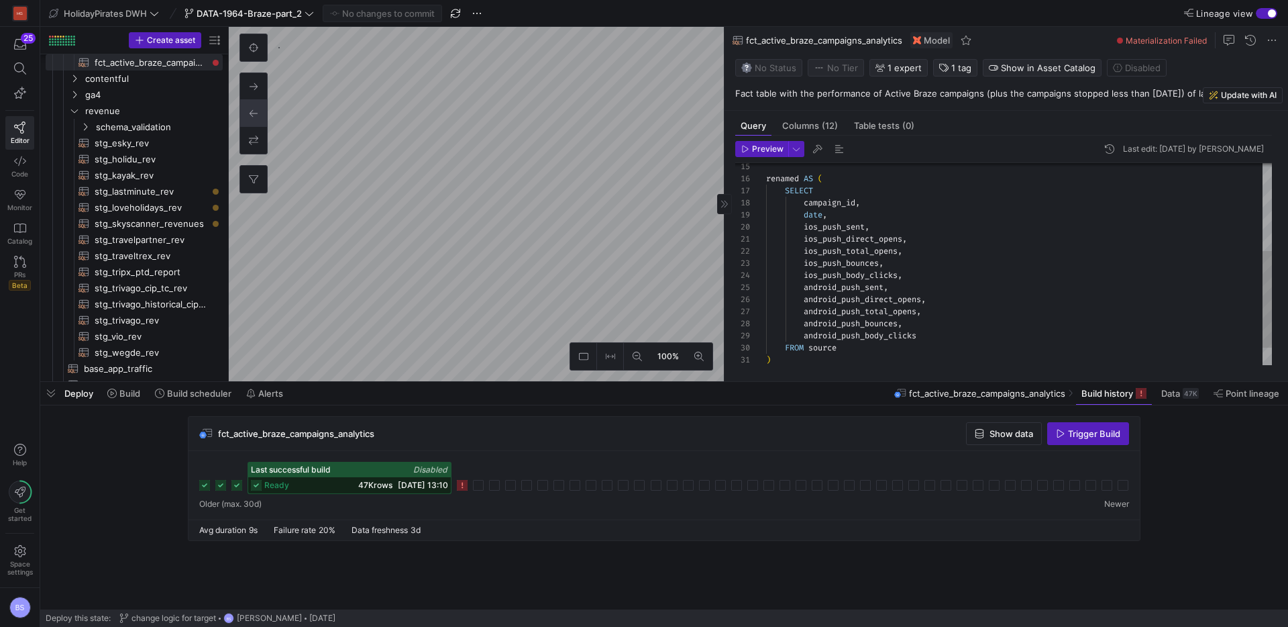
click at [837, 206] on div "SELECT campaign_id , date , ios_push_sent , ios_push_direct_opens , ios_push_to…" at bounding box center [1019, 191] width 506 height 421
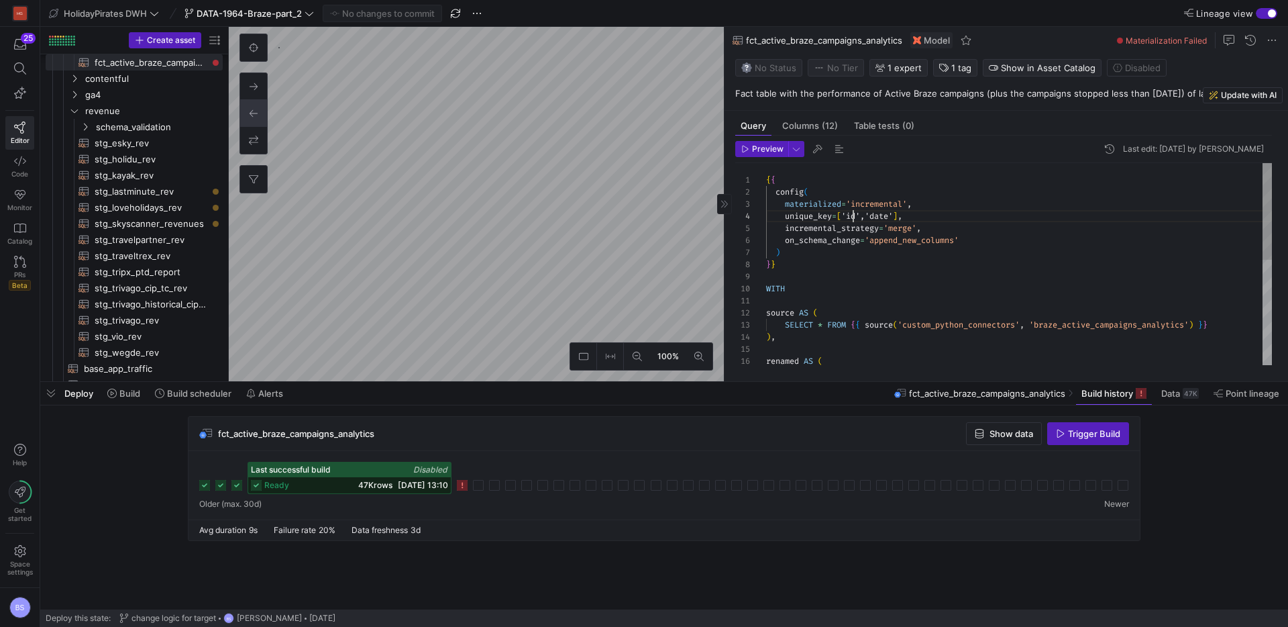
click at [853, 213] on div "renamed AS ( ) , SELECT * FROM { { source ( 'custom_python_connectors' , 'braze…" at bounding box center [1019, 373] width 506 height 421
type textarea "{{ config( materialized='incremental', unique_key=['campaign_id','date'], incre…"
click at [403, 10] on span "Commit & push (1)" at bounding box center [388, 13] width 75 height 11
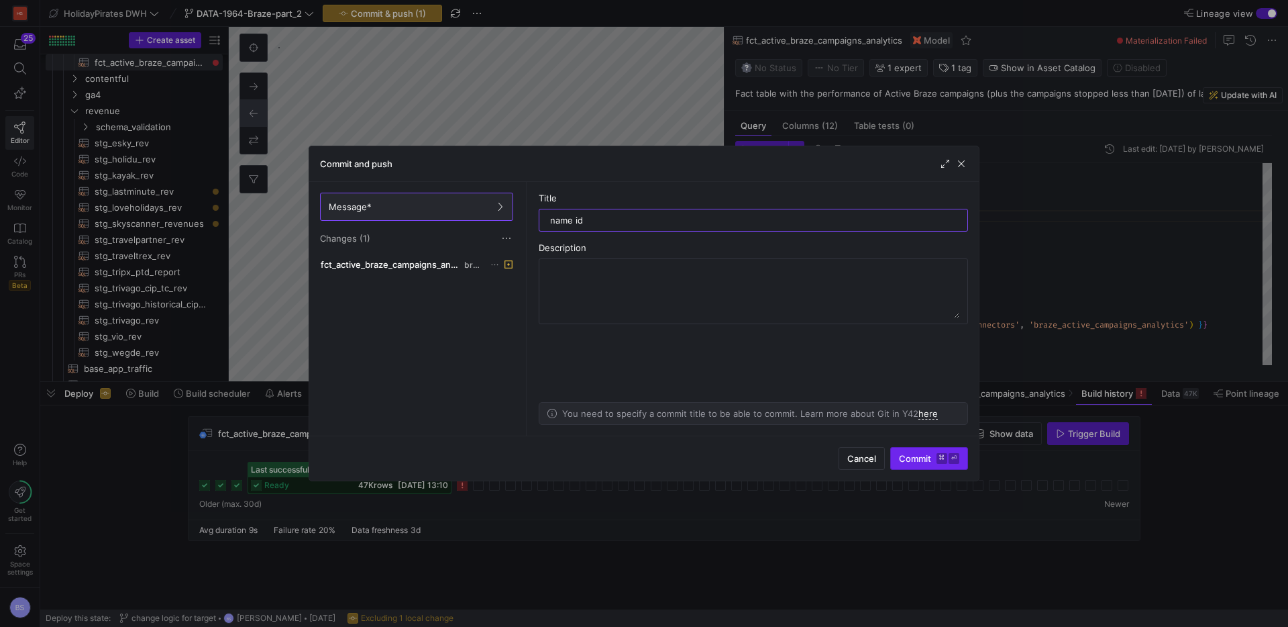
type input "name id"
click at [913, 468] on span "submit" at bounding box center [929, 458] width 76 height 21
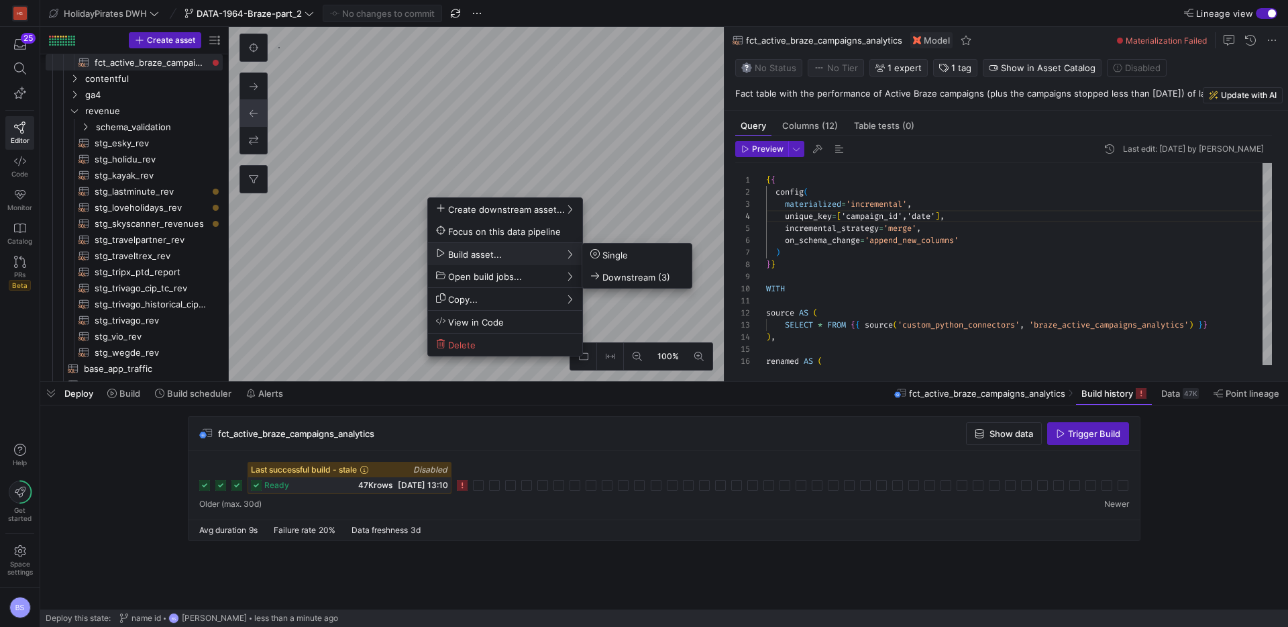
drag, startPoint x: 630, startPoint y: 277, endPoint x: 1013, endPoint y: 9, distance: 467.8
click at [634, 275] on span "Downstream (3)" at bounding box center [630, 276] width 80 height 11
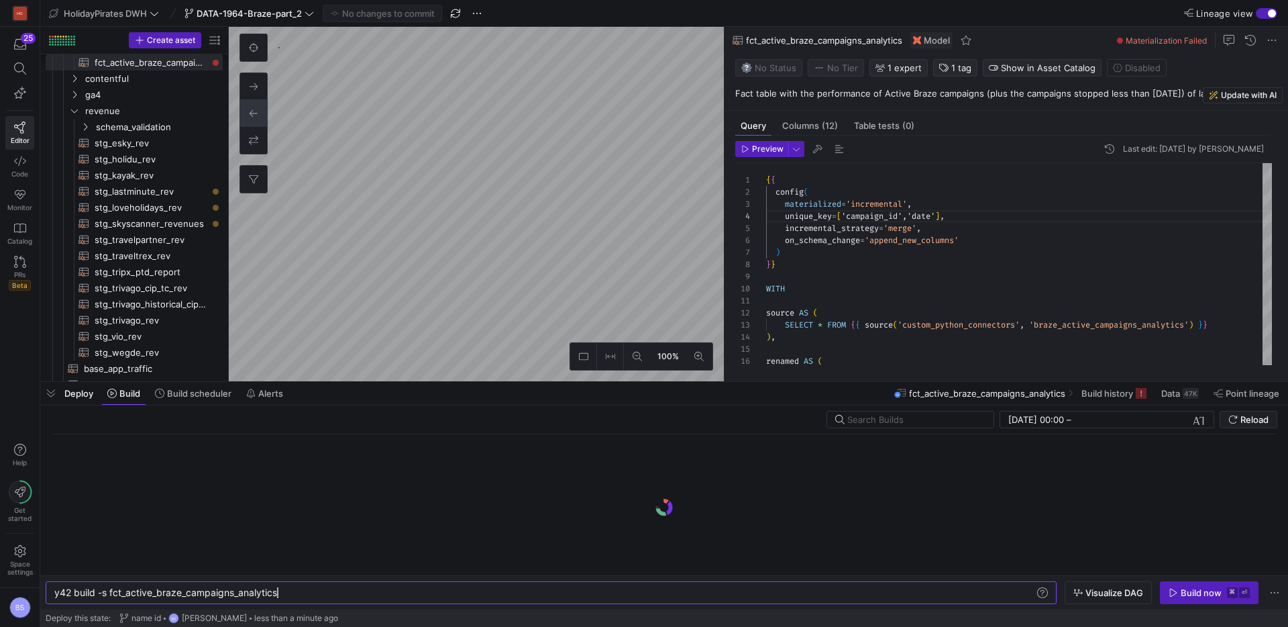
scroll to position [0, 223]
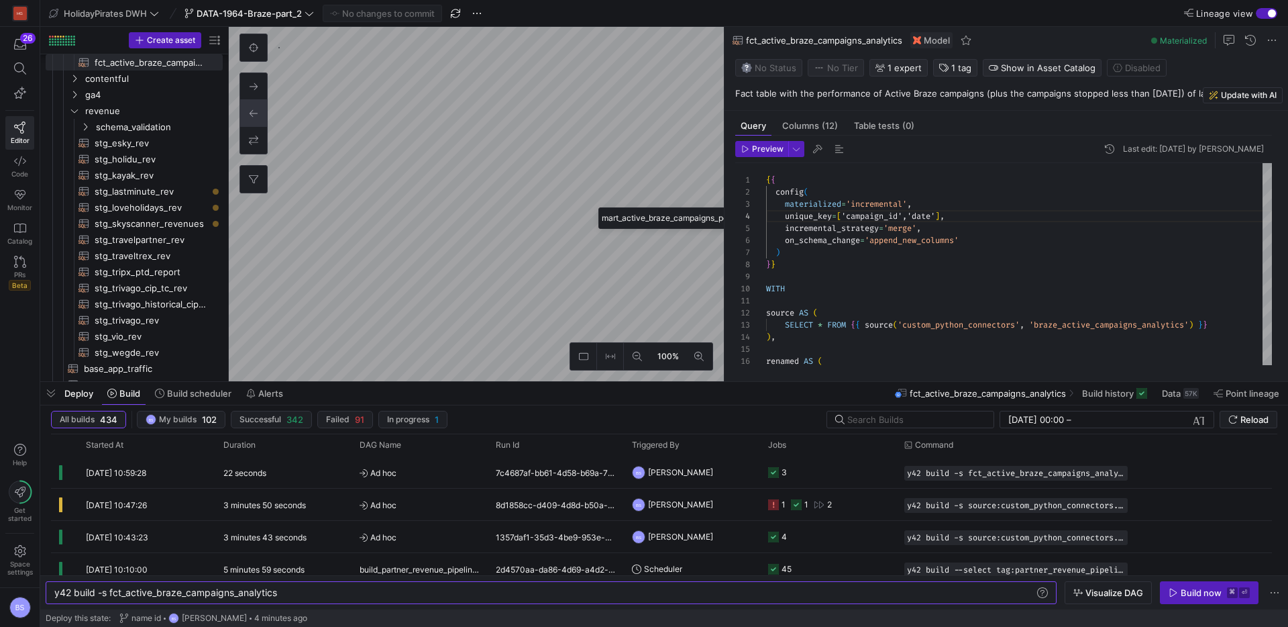
type textarea "select * from {{ ref('int_active_braze_campaigns_performance') }}"
type textarea "y42 build -s mart_active_braze_campaigns_performance"
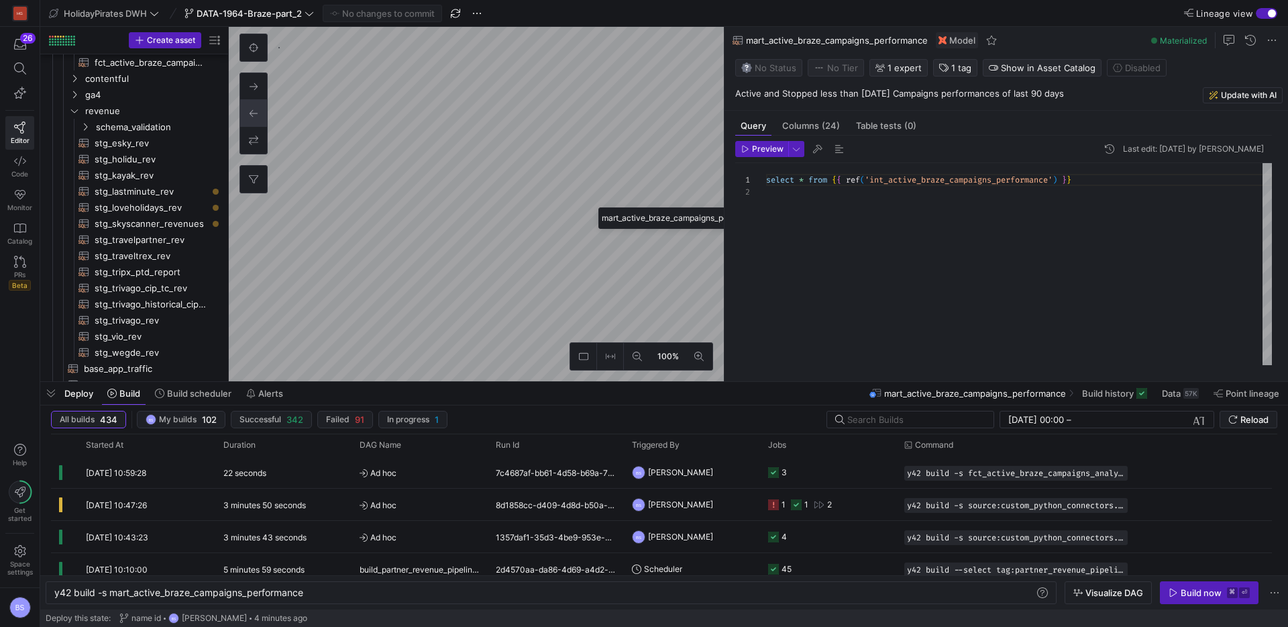
scroll to position [591, 0]
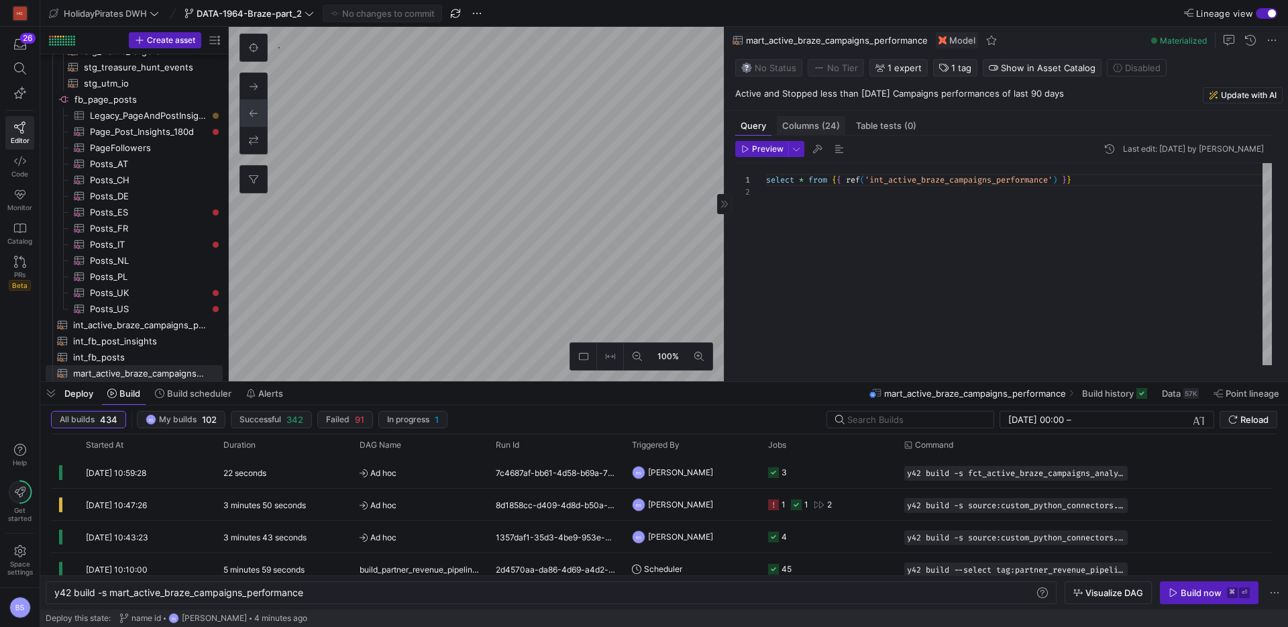
click at [782, 123] on span "Columns (24)" at bounding box center [811, 125] width 58 height 9
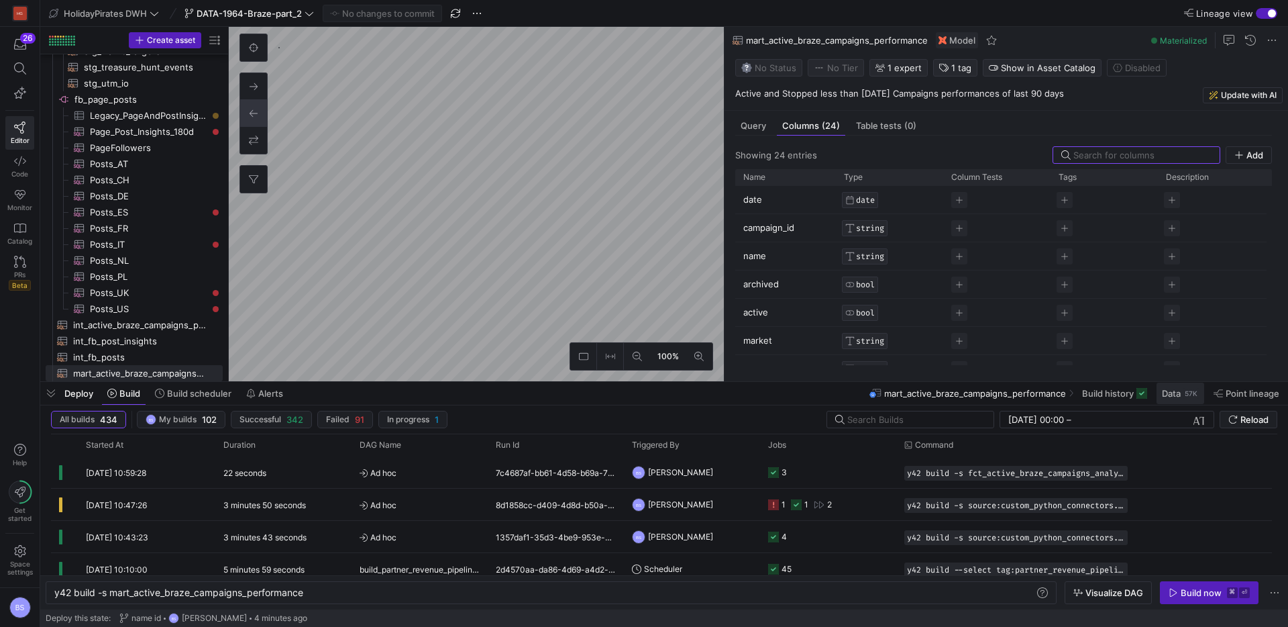
click at [1184, 394] on div "57K" at bounding box center [1191, 393] width 15 height 11
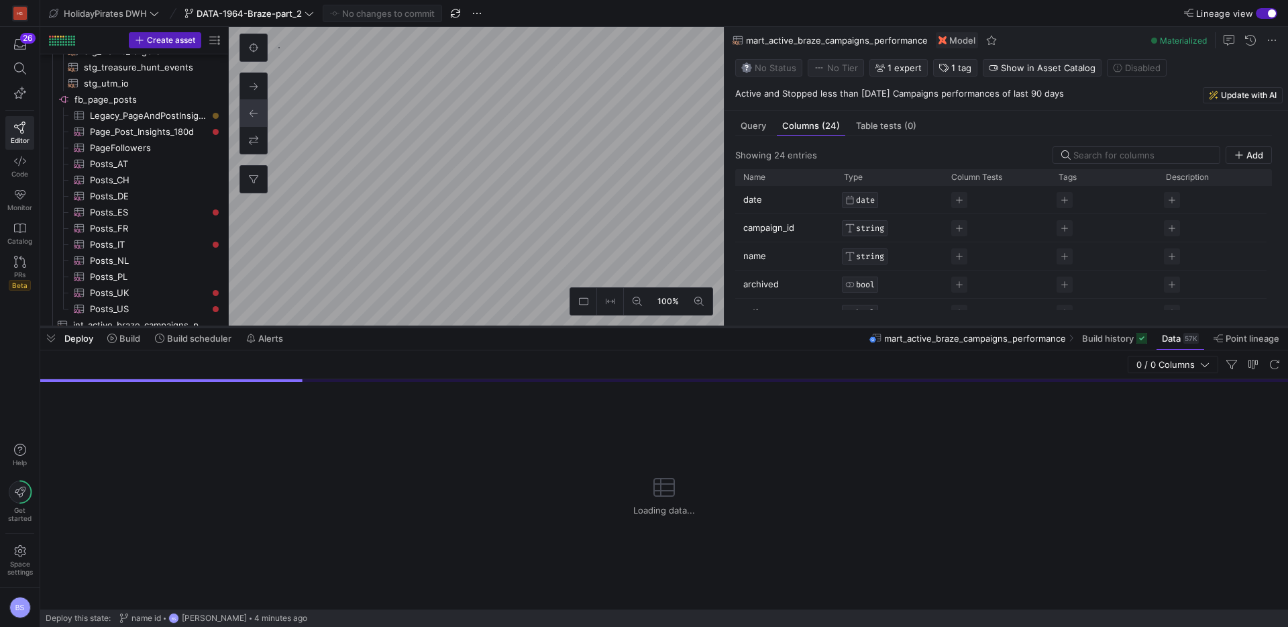
drag, startPoint x: 592, startPoint y: 382, endPoint x: 594, endPoint y: 327, distance: 55.1
click at [594, 327] on div at bounding box center [664, 326] width 1248 height 5
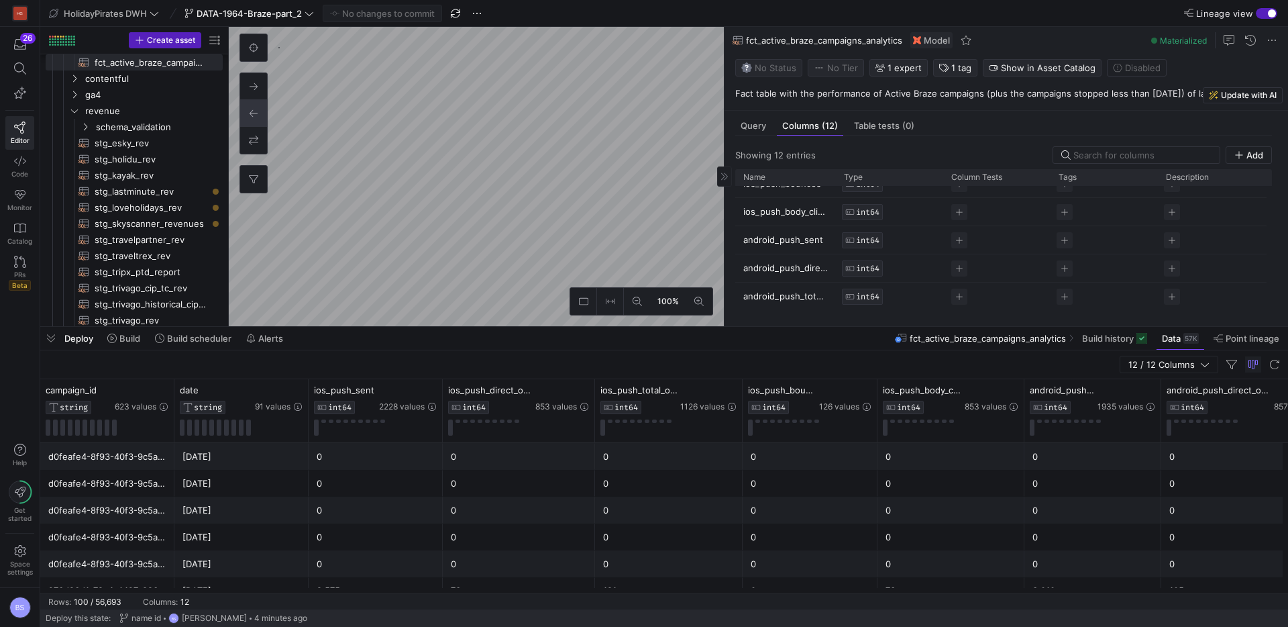
scroll to position [214, 0]
drag, startPoint x: 827, startPoint y: 303, endPoint x: 768, endPoint y: 243, distance: 84.0
click at [768, 243] on div "campaign_id STRING not_null date STRING not_null ios_push_sent INT64 ios_push_d…" at bounding box center [1013, 146] width 557 height 338
click at [790, 391] on span "ios_push_bounces" at bounding box center [782, 389] width 68 height 11
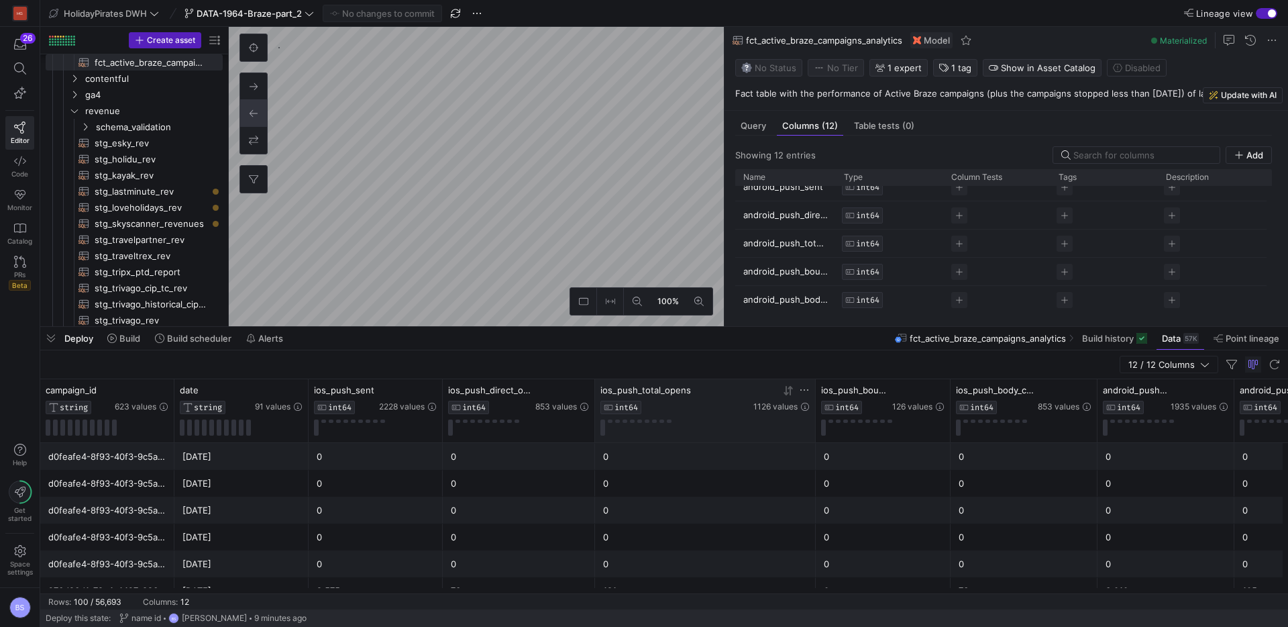
drag, startPoint x: 739, startPoint y: 390, endPoint x: 812, endPoint y: 388, distance: 73.1
click at [812, 388] on div at bounding box center [814, 410] width 5 height 63
drag, startPoint x: 950, startPoint y: 392, endPoint x: 960, endPoint y: 395, distance: 10.4
click at [1031, 388] on div "ios_push_body_clicks INT64 853 values" at bounding box center [1024, 410] width 147 height 63
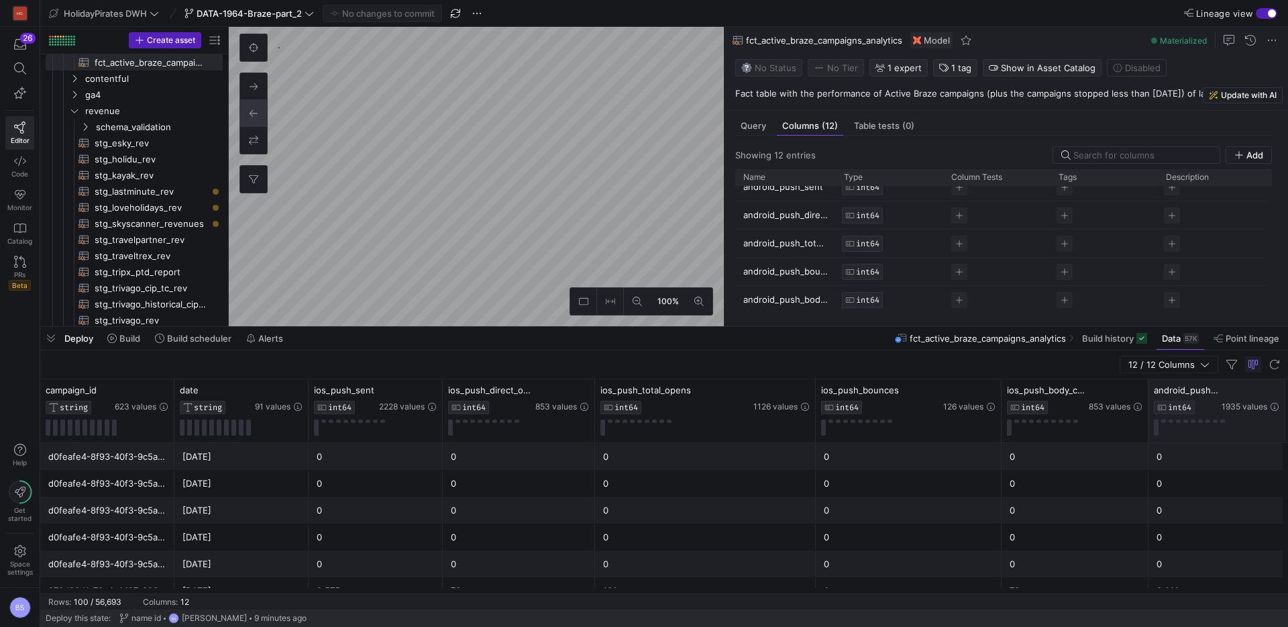
drag, startPoint x: 947, startPoint y: 389, endPoint x: 1151, endPoint y: 381, distance: 203.5
click at [998, 388] on div at bounding box center [1000, 410] width 5 height 63
click at [1149, 390] on div "android_push_sent INT64 1935 values" at bounding box center [1217, 410] width 137 height 63
drag, startPoint x: 1146, startPoint y: 388, endPoint x: 1078, endPoint y: 390, distance: 68.5
click at [1197, 386] on div at bounding box center [1199, 410] width 5 height 63
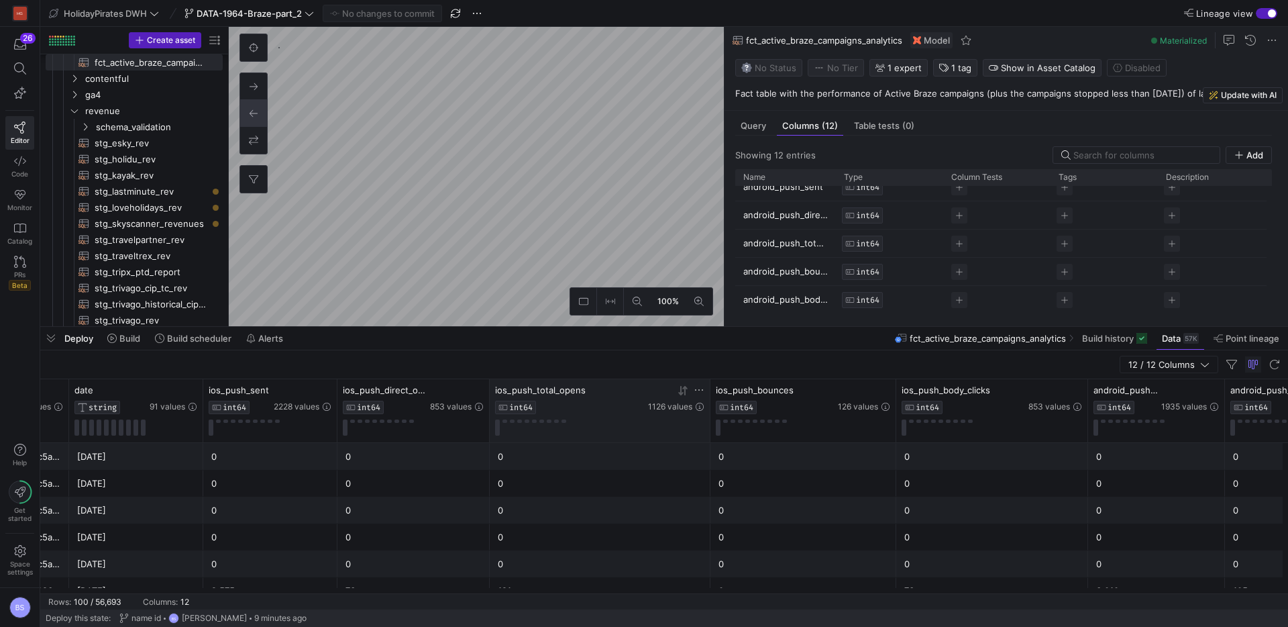
scroll to position [0, 120]
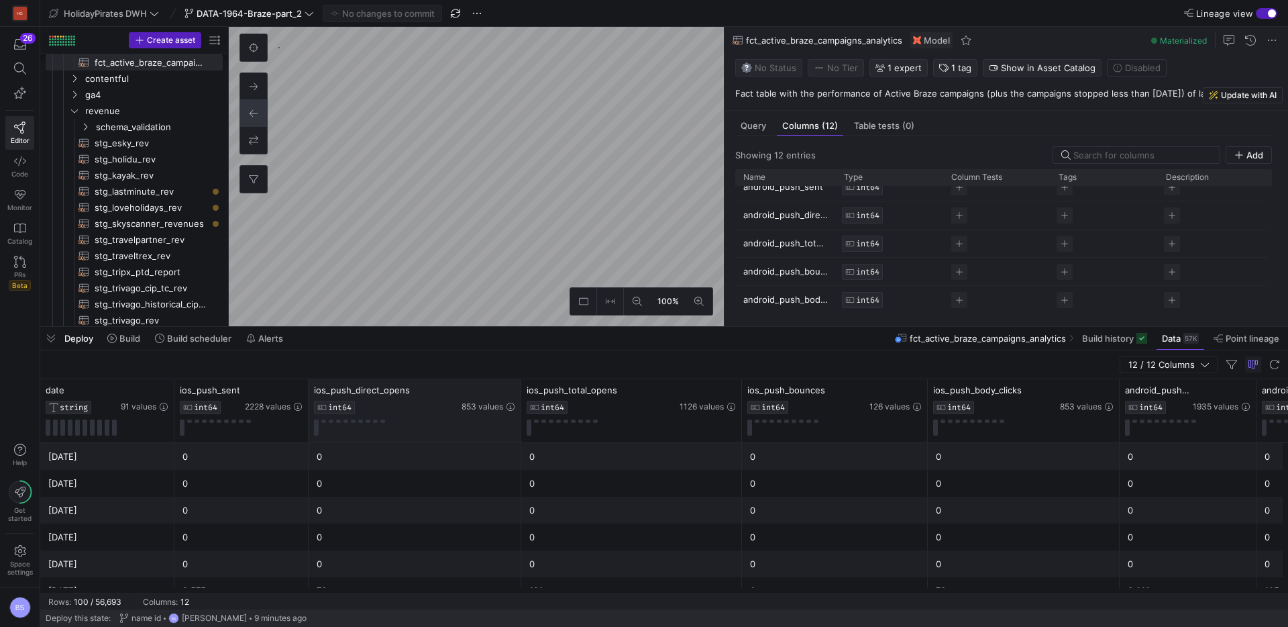
drag, startPoint x: 458, startPoint y: 387, endPoint x: 519, endPoint y: 388, distance: 60.4
click at [519, 388] on div at bounding box center [520, 410] width 5 height 63
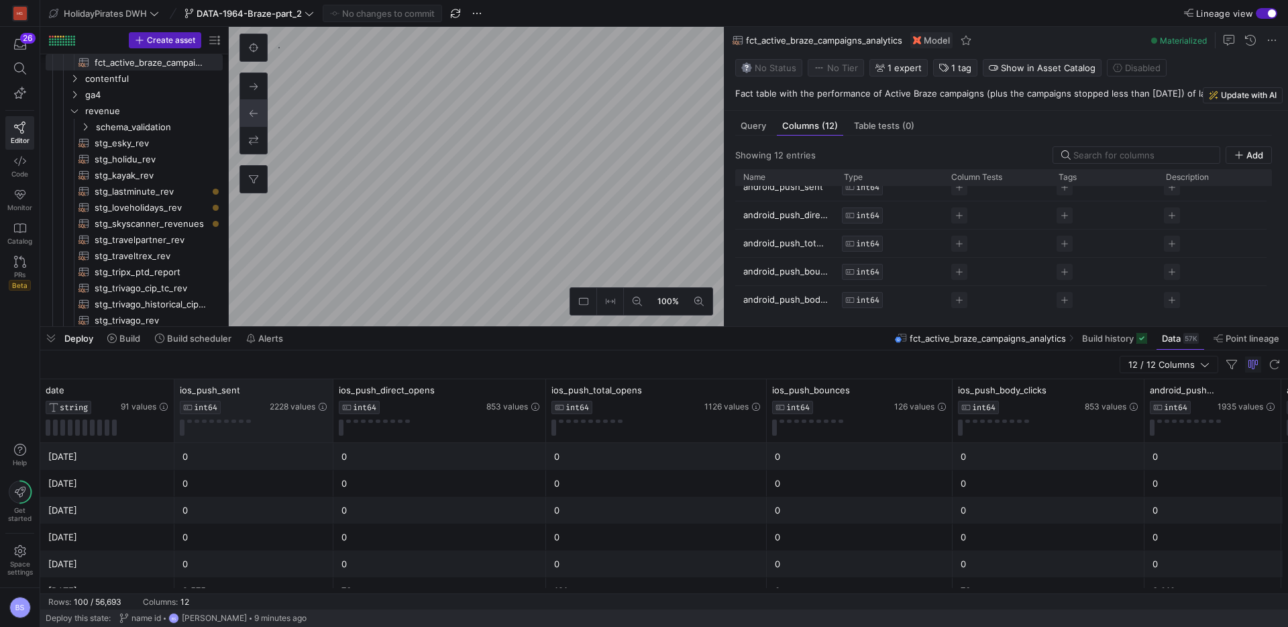
drag, startPoint x: 307, startPoint y: 391, endPoint x: 331, endPoint y: 390, distance: 24.8
click at [331, 390] on div at bounding box center [332, 410] width 5 height 63
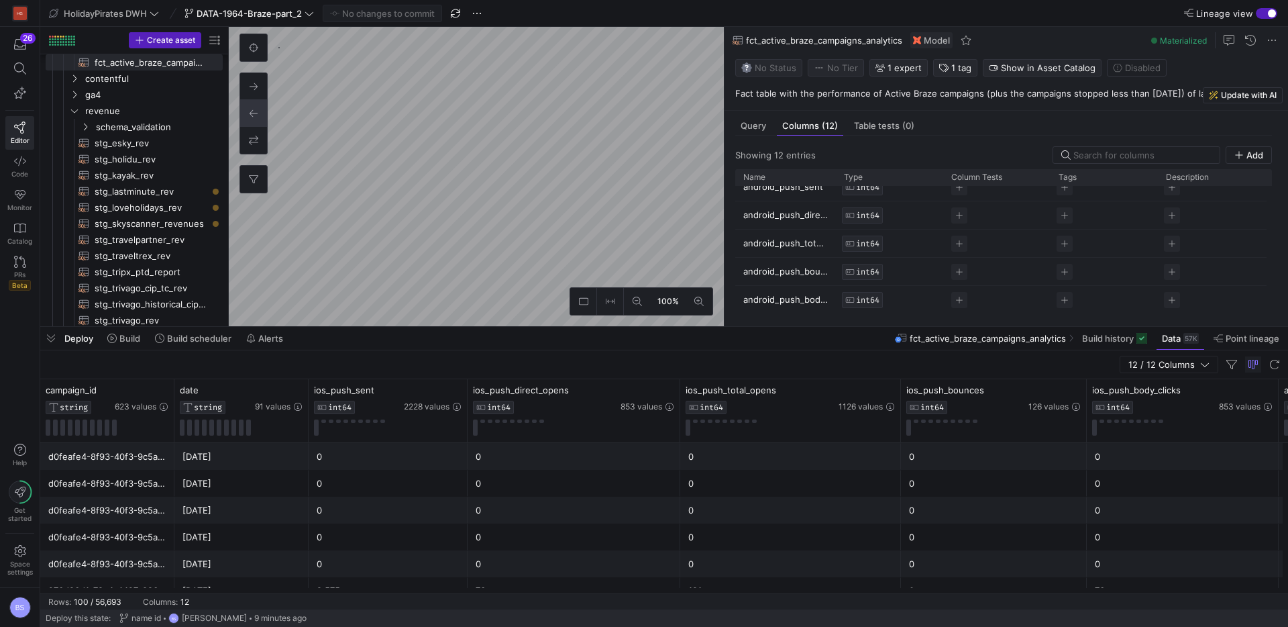
scroll to position [5, 0]
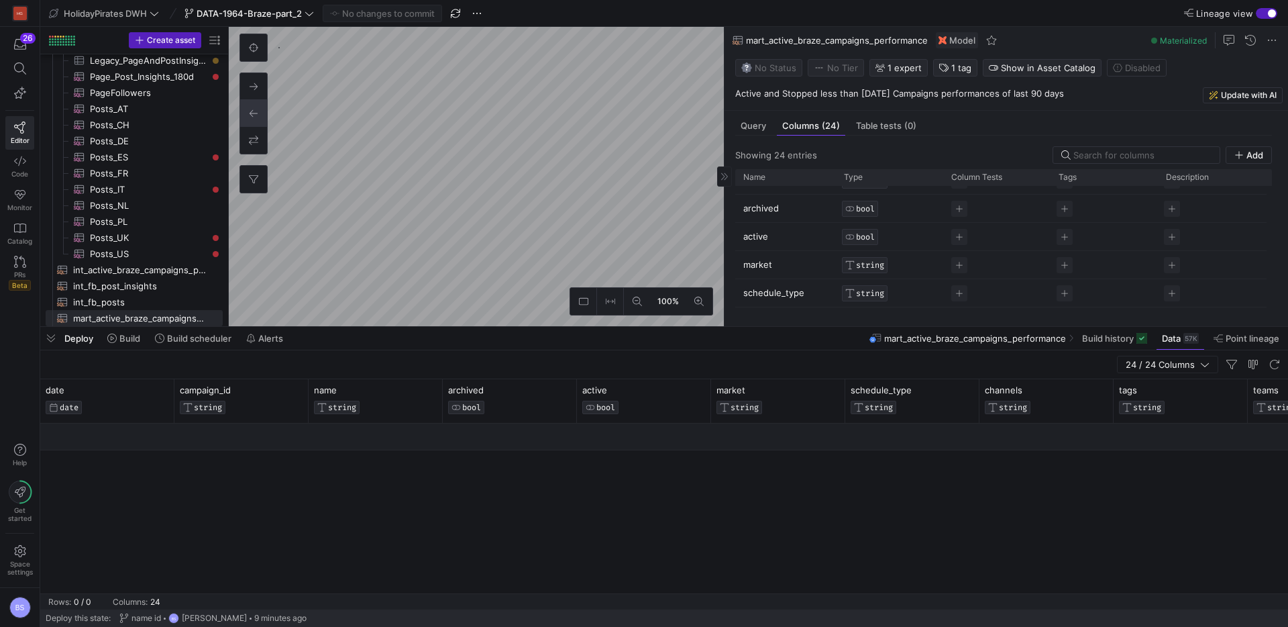
scroll to position [76, 0]
click at [754, 127] on span "Query" at bounding box center [753, 125] width 25 height 9
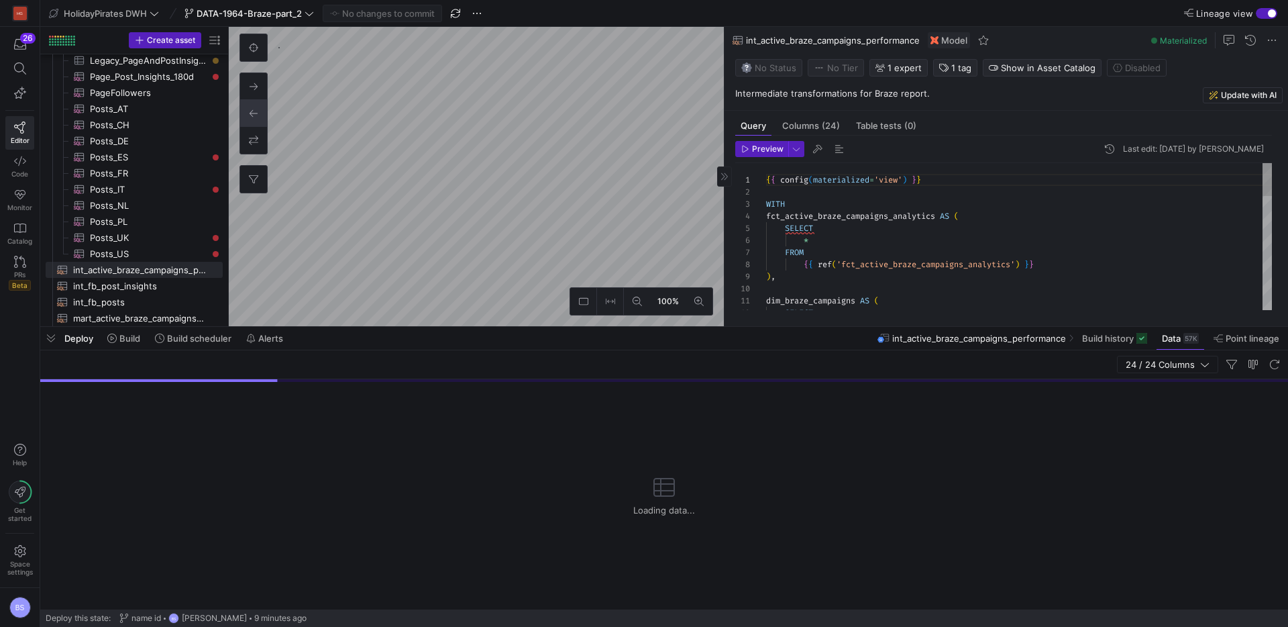
click at [884, 244] on div "{ { config ( materialized = 'view' ) } } WITH fct_active_braze_campaigns_analyt…" at bounding box center [1019, 488] width 506 height 651
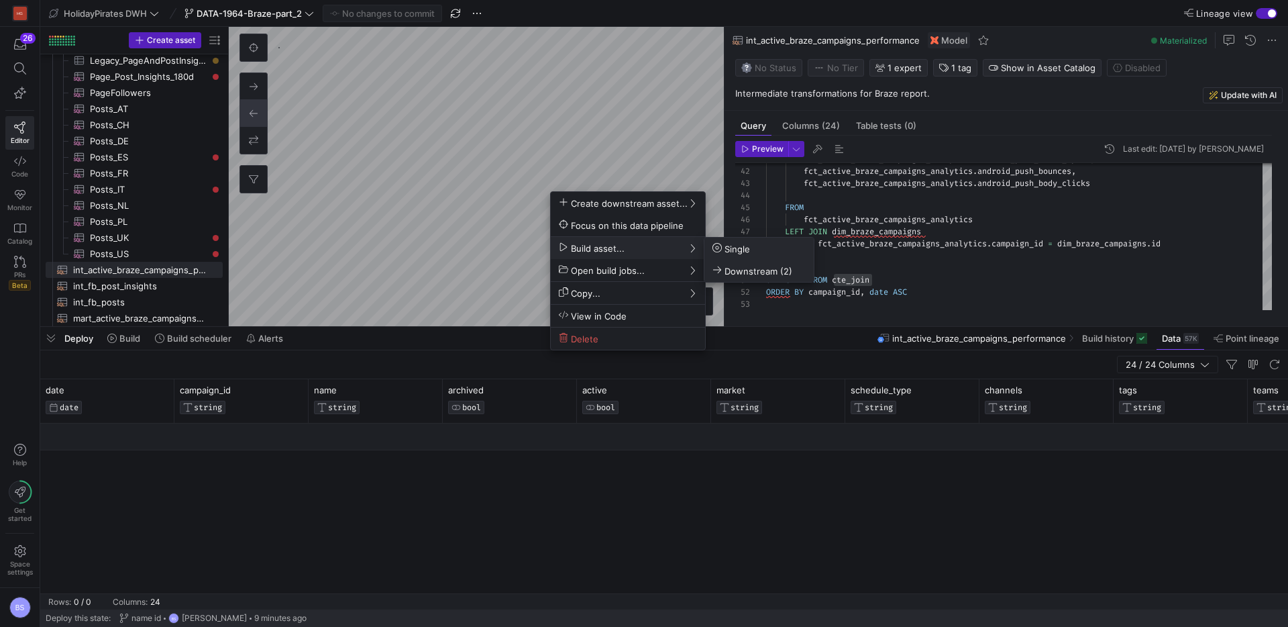
click at [782, 270] on span "Downstream (2)" at bounding box center [753, 270] width 80 height 11
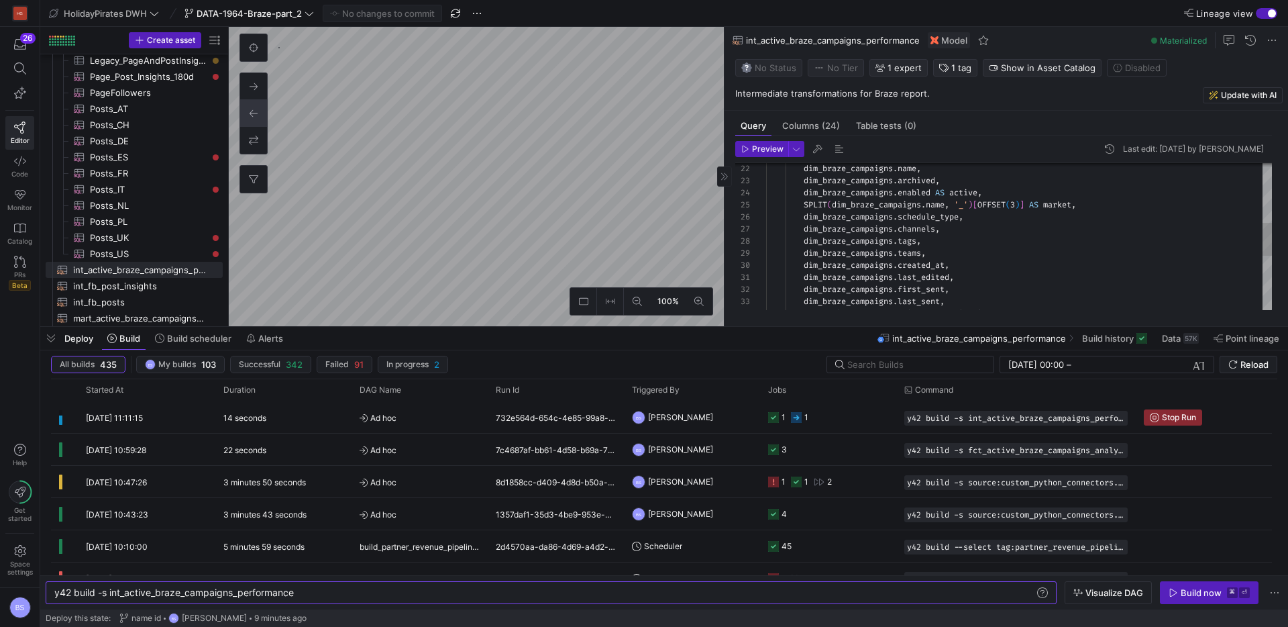
click at [902, 215] on div "dim_braze_campaigns . name , dim_braze_campaigns . archived , dim_braze_campaig…" at bounding box center [1019, 223] width 506 height 651
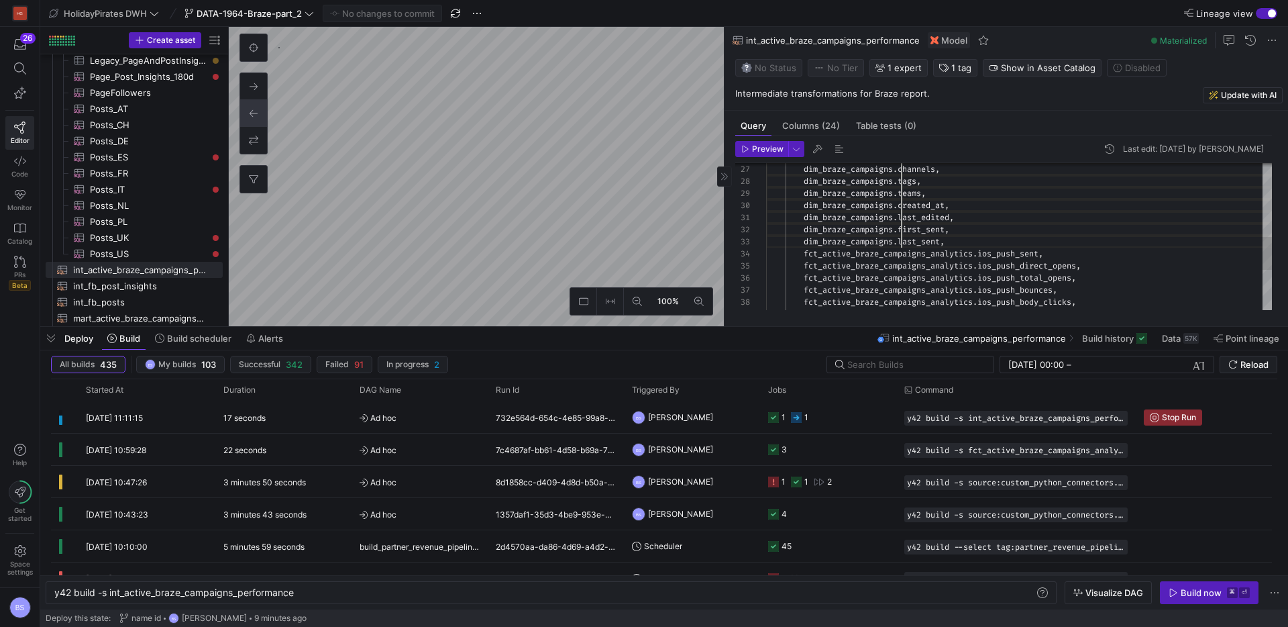
drag, startPoint x: 901, startPoint y: 215, endPoint x: 901, endPoint y: 237, distance: 21.5
click at [901, 237] on div "dim_braze_campaigns . last_sent , fct_active_braze_campaigns_analytics . ios_pu…" at bounding box center [1019, 163] width 506 height 651
type textarea "select * from {{ ref('int_active_braze_campaigns_performance') }}"
type textarea "y42 build -s mart_active_braze_campaigns_performance"
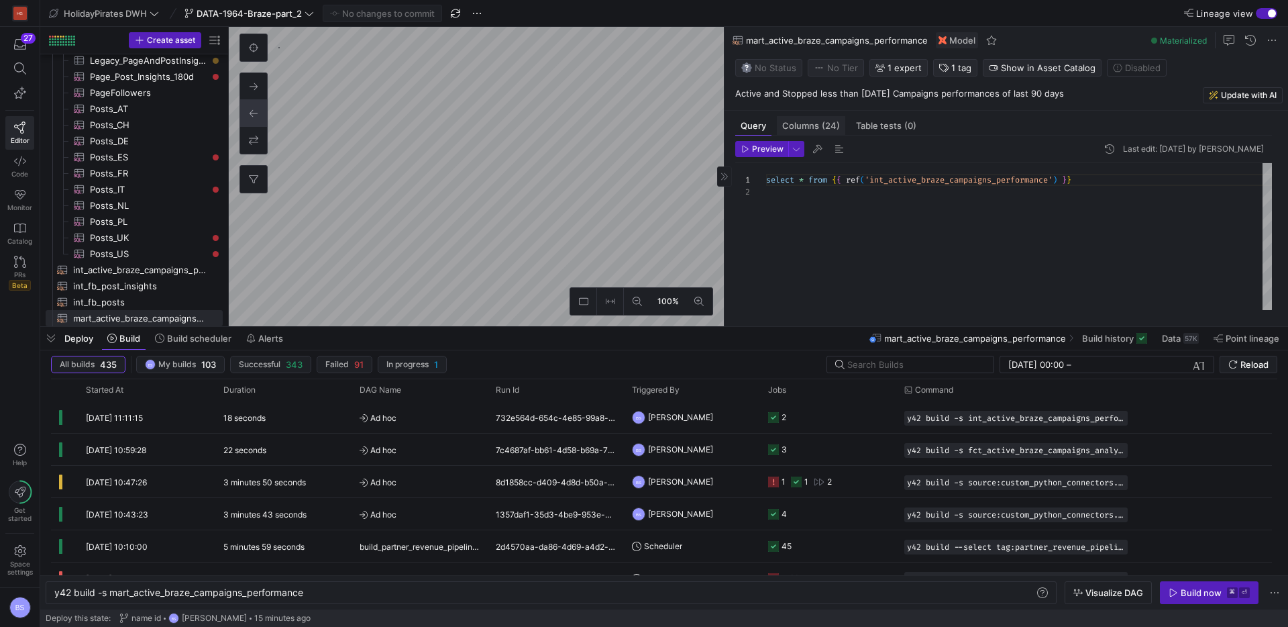
click at [815, 125] on span "Columns (24)" at bounding box center [811, 125] width 58 height 9
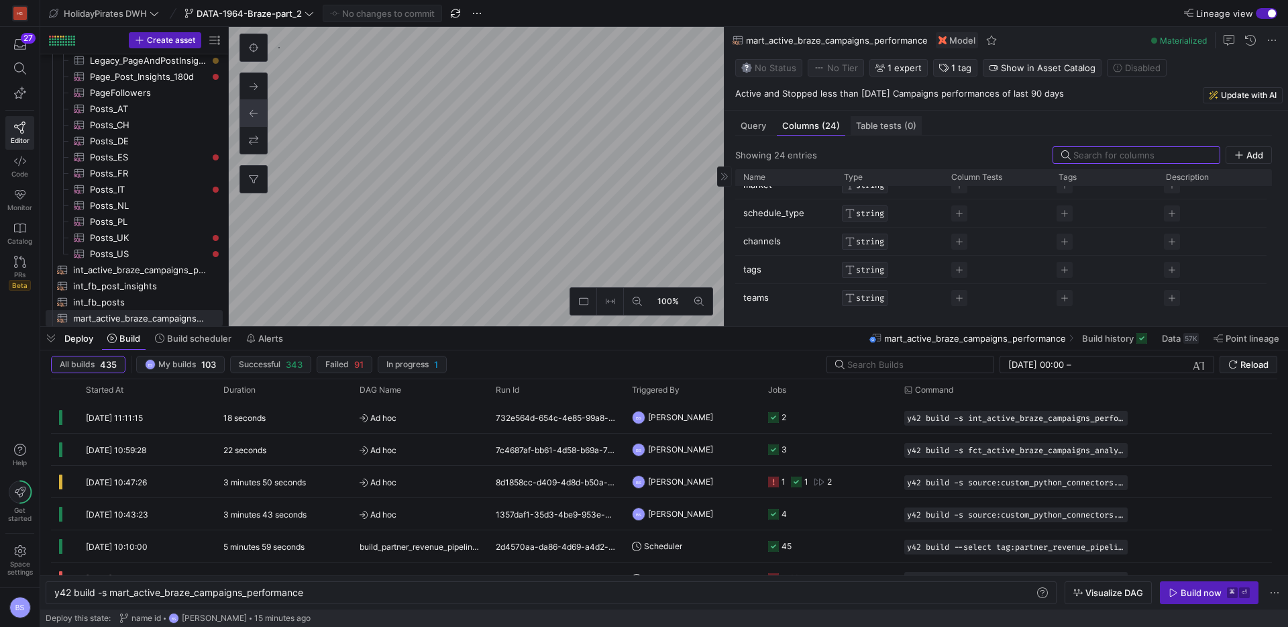
scroll to position [162, 0]
click at [1184, 339] on div "57K" at bounding box center [1191, 338] width 15 height 11
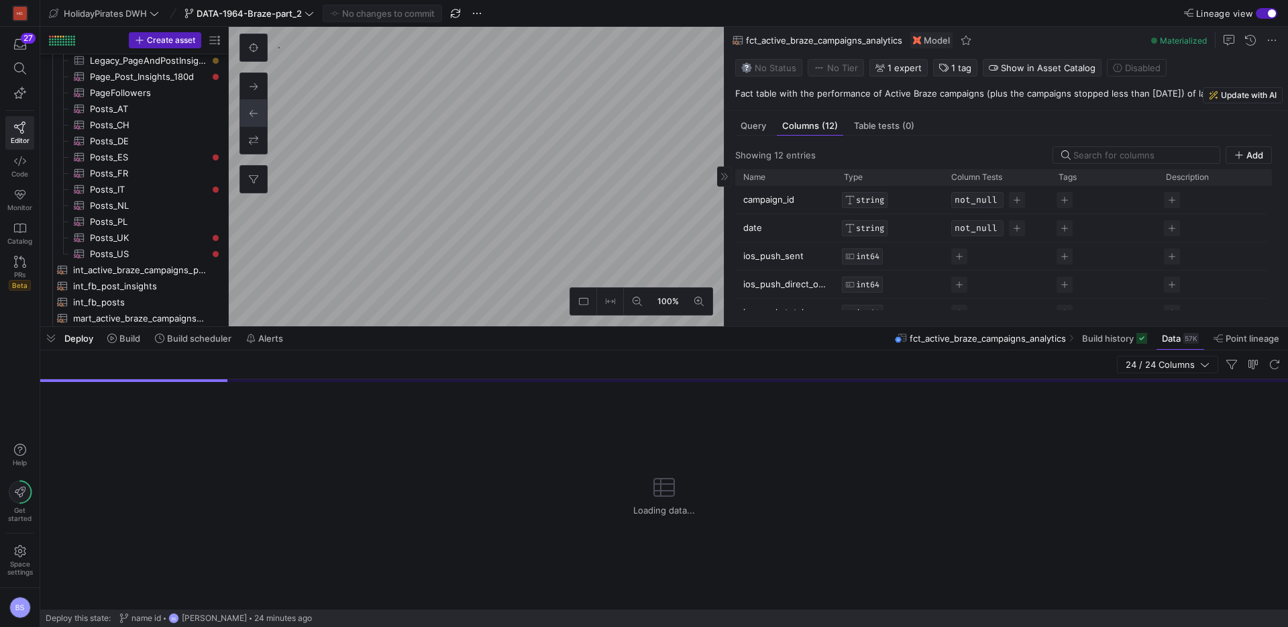
scroll to position [113, 0]
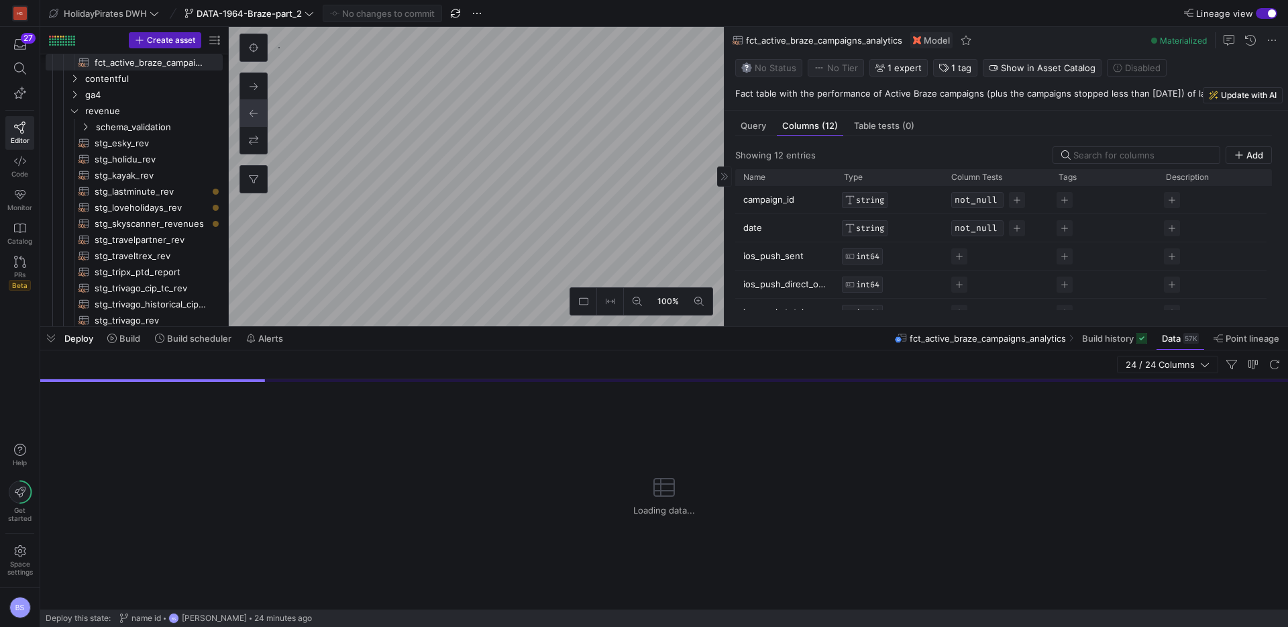
click at [855, 40] on span "fct_active_braze_campaigns_analytics" at bounding box center [824, 40] width 156 height 11
copy span "fct_active_braze_campaigns_analytics"
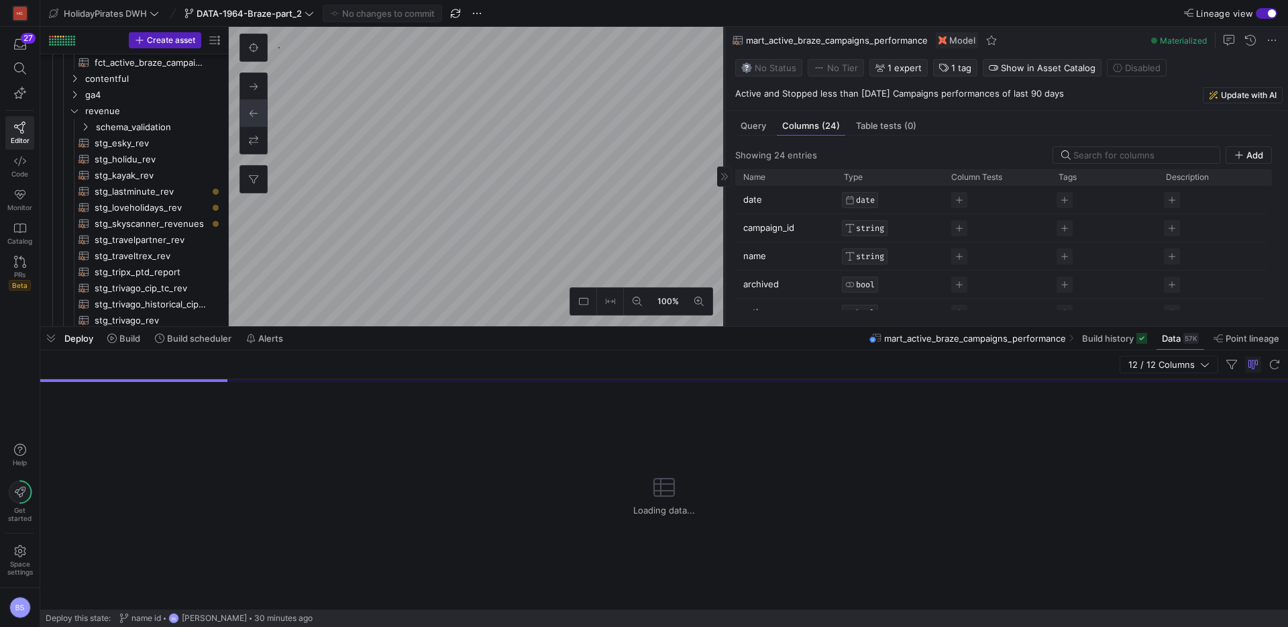
scroll to position [646, 0]
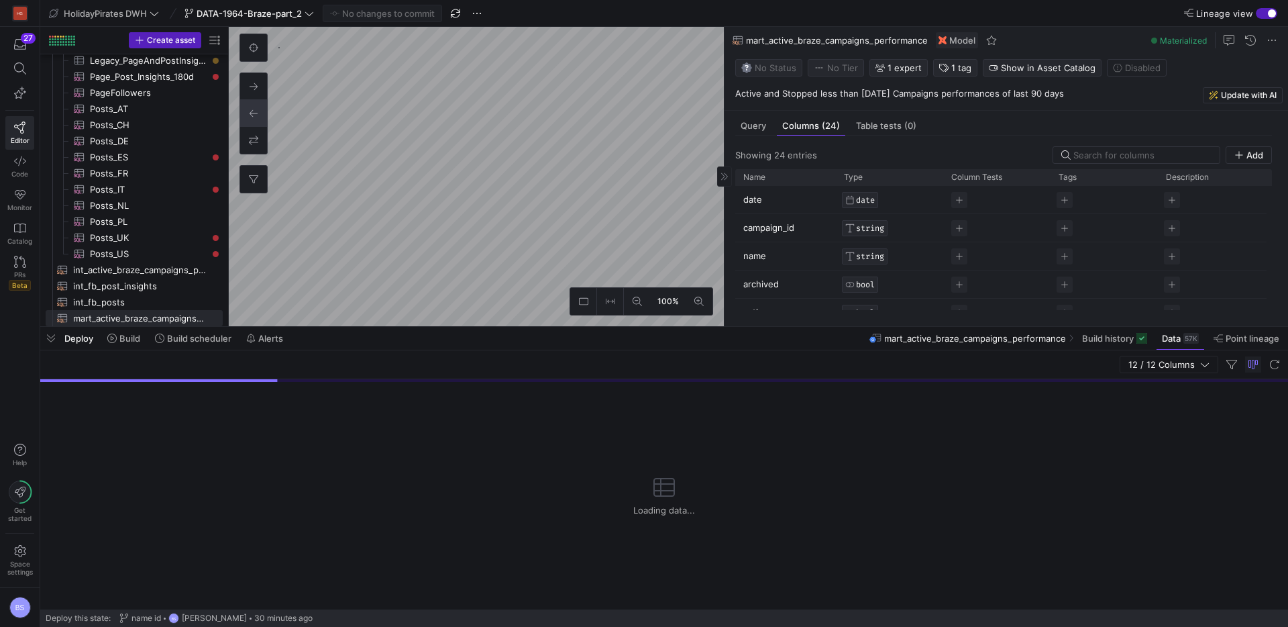
click at [846, 38] on span "mart_active_braze_campaigns_performance" at bounding box center [837, 40] width 182 height 11
copy span "mart_active_braze_campaigns_performance"
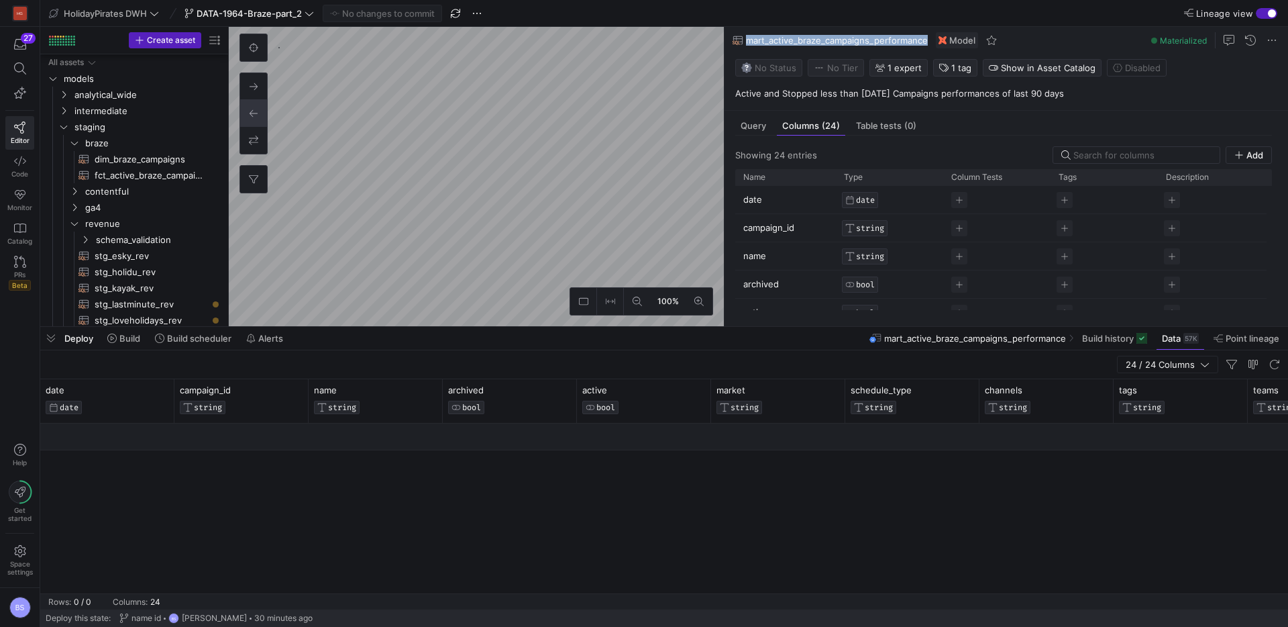
scroll to position [646, 0]
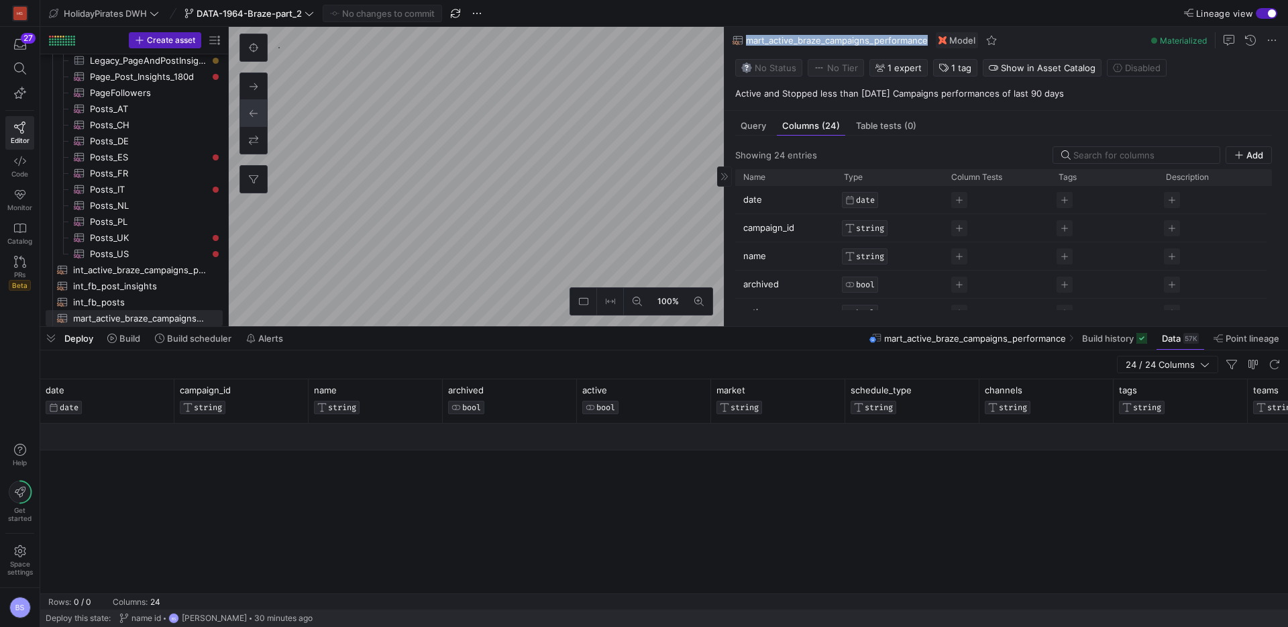
click at [817, 39] on span "mart_active_braze_campaigns_performance" at bounding box center [837, 40] width 182 height 11
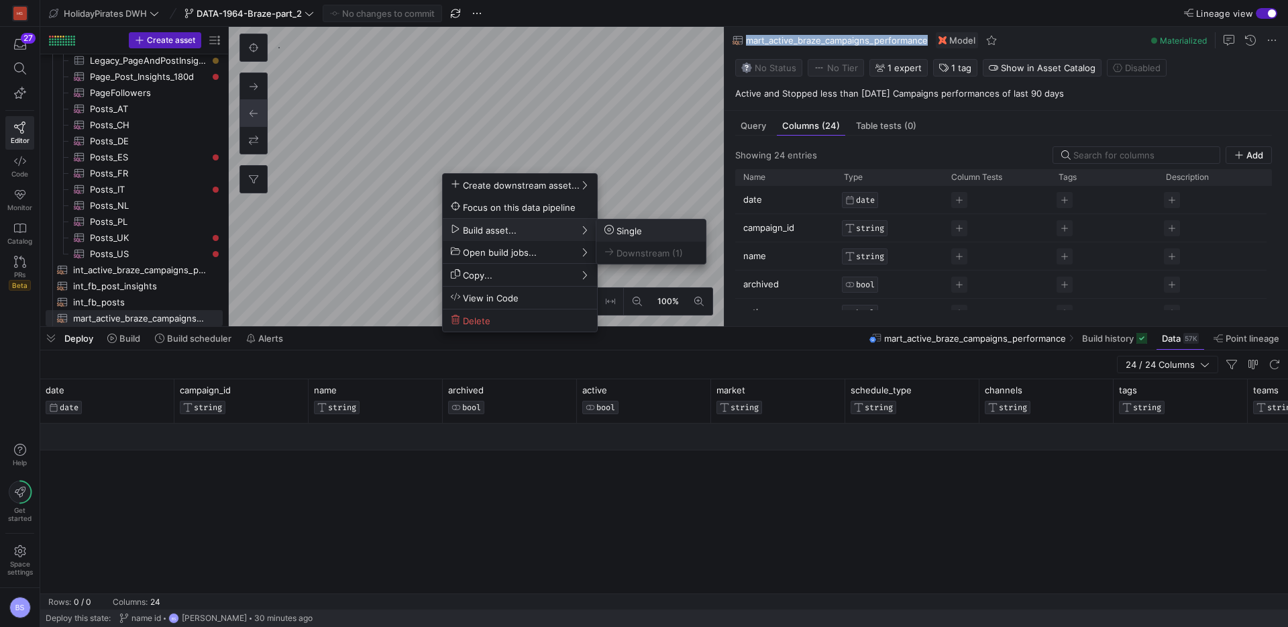
click at [611, 229] on icon at bounding box center [609, 229] width 9 height 9
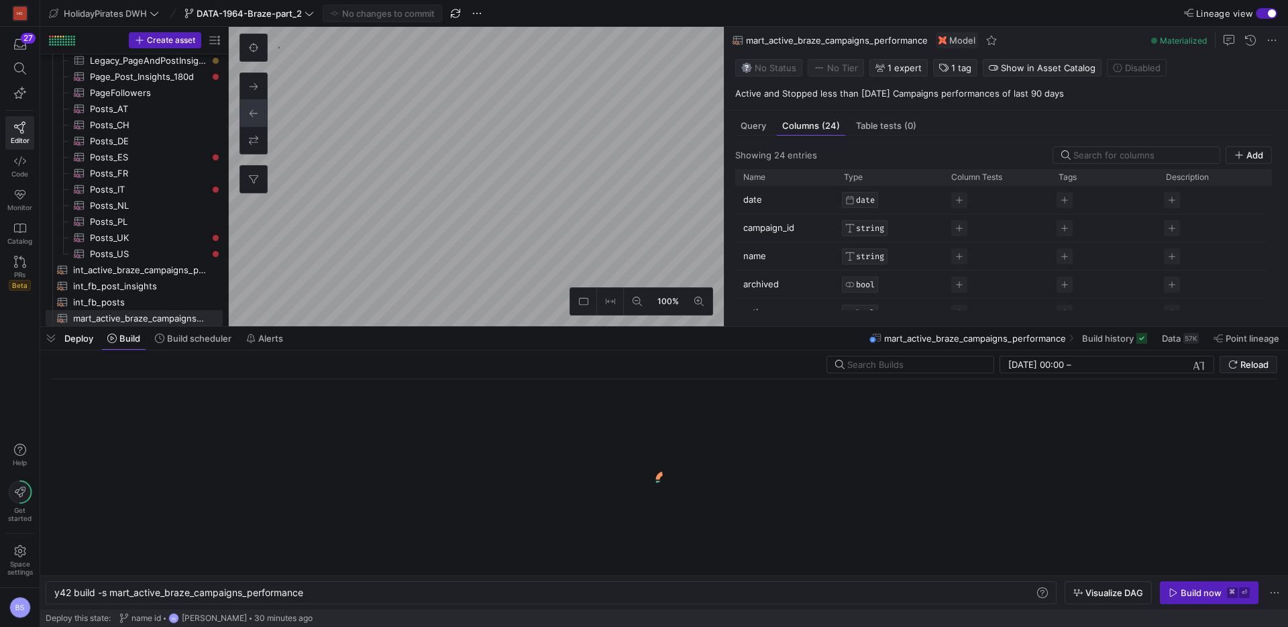
scroll to position [0, 250]
click at [1187, 593] on div "Build now" at bounding box center [1201, 592] width 41 height 11
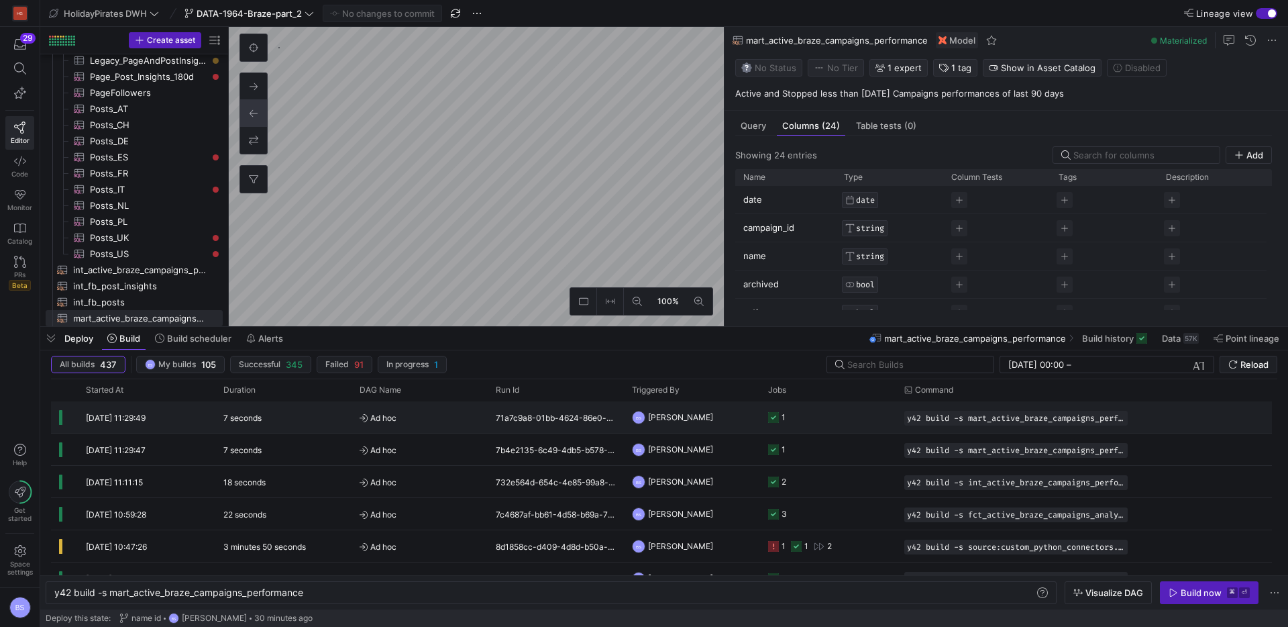
click at [491, 419] on div "71a7c9a8-01bb-4624-86e0-d7c804cb1c9d" at bounding box center [556, 417] width 136 height 32
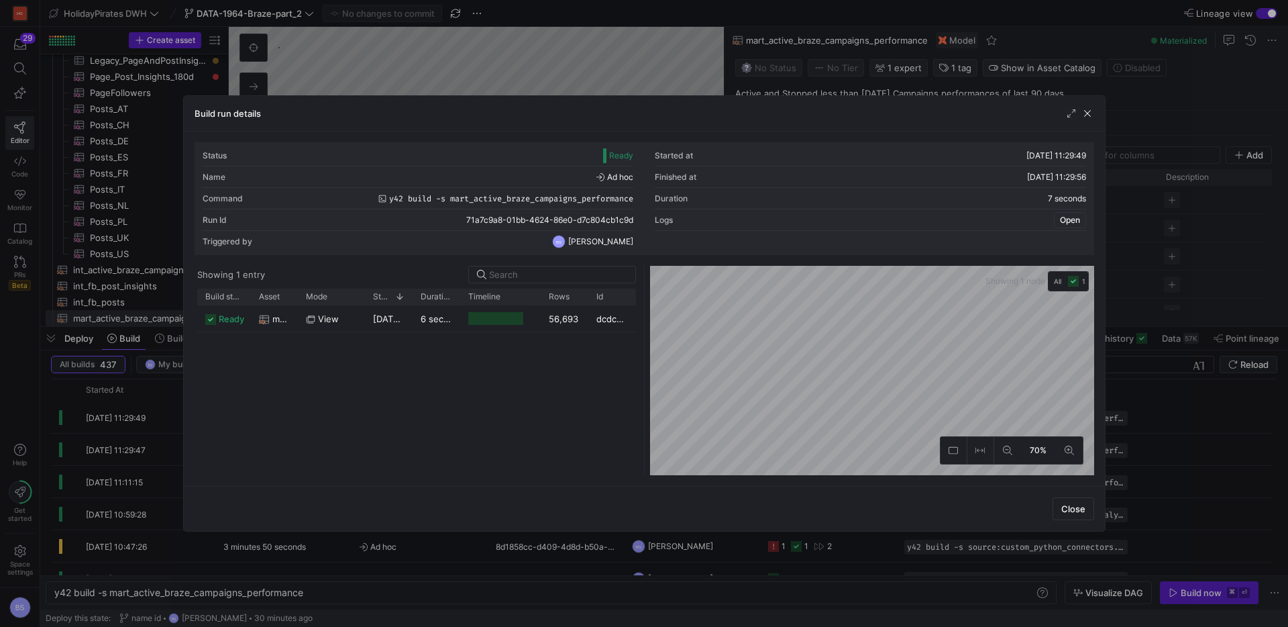
click at [1066, 223] on span "Open" at bounding box center [1070, 219] width 20 height 9
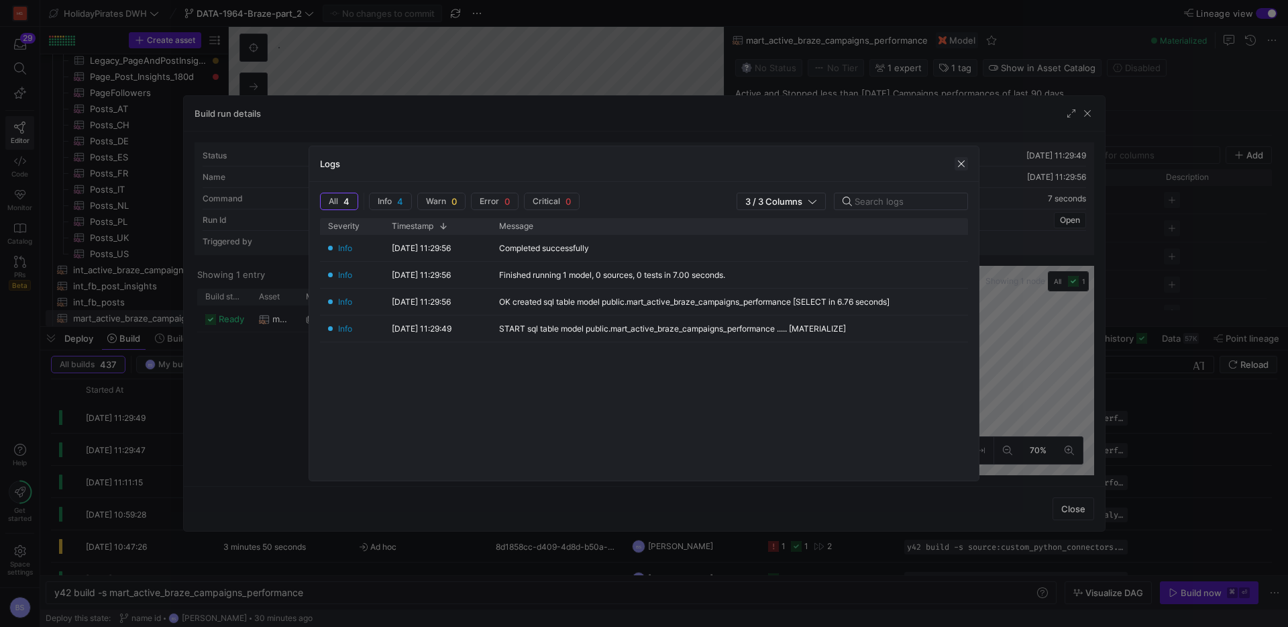
click at [961, 166] on span "button" at bounding box center [961, 163] width 13 height 13
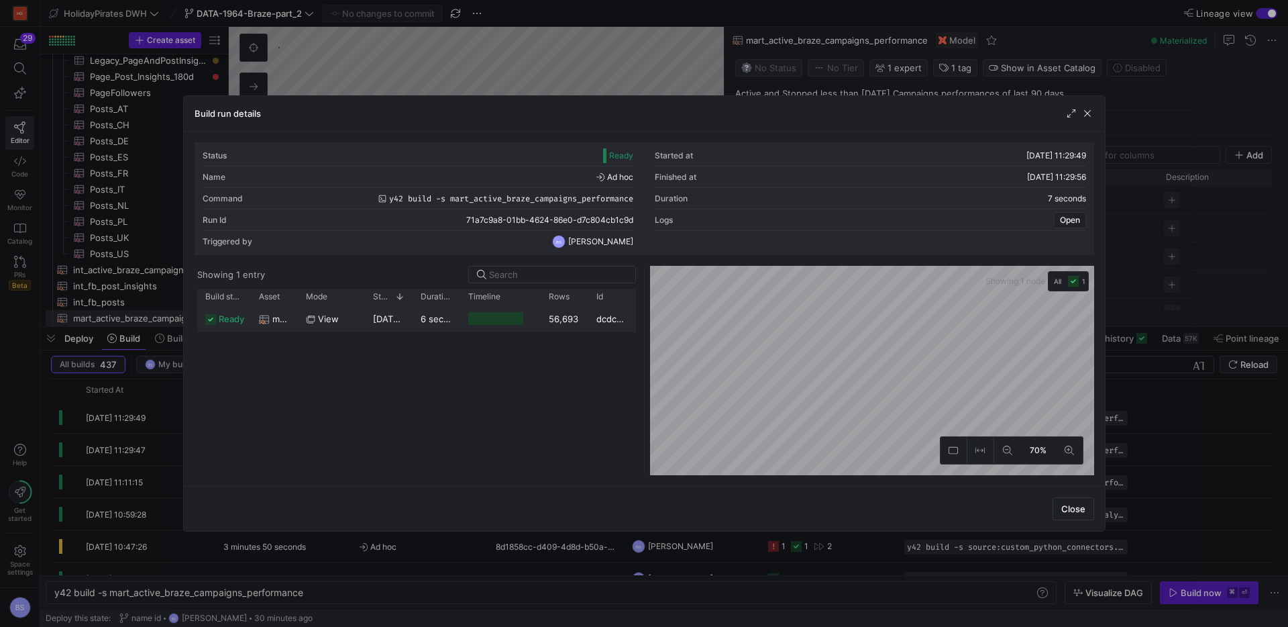
click at [546, 321] on div "56,693" at bounding box center [565, 318] width 48 height 26
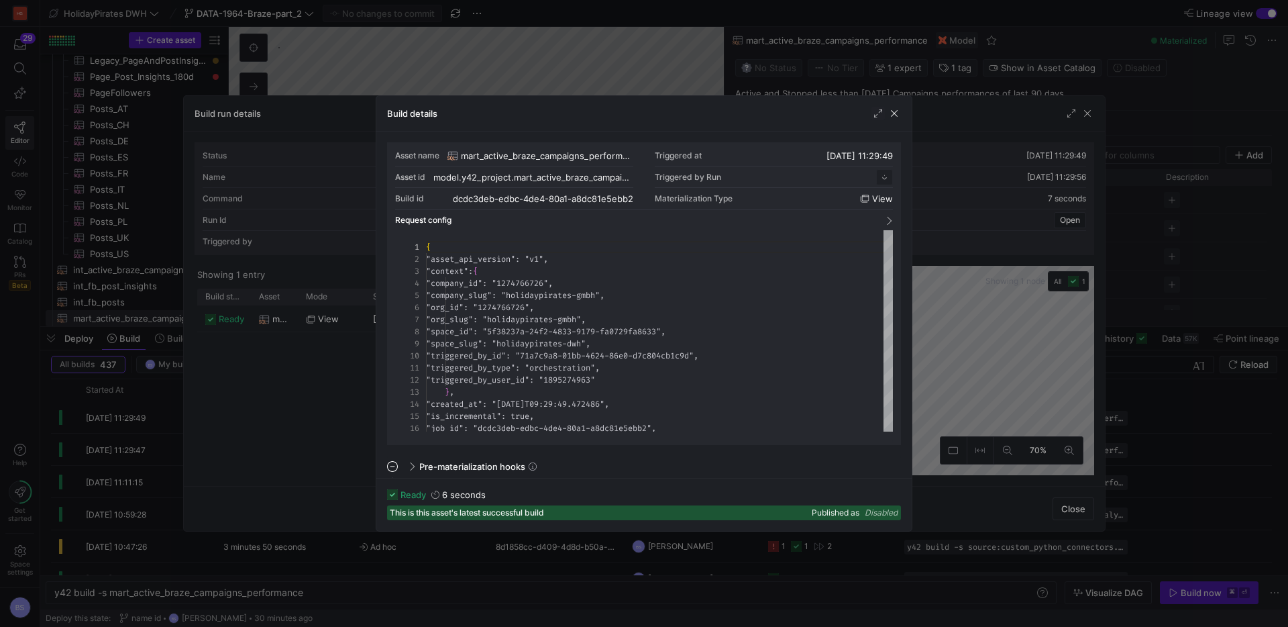
scroll to position [121, 0]
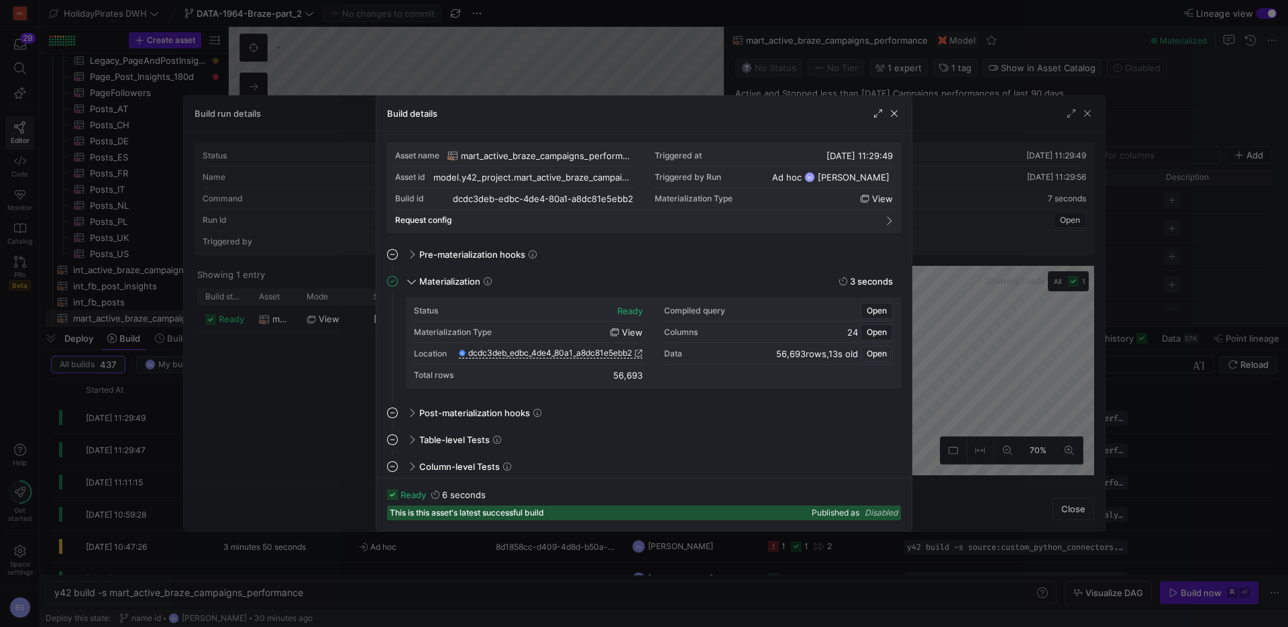
click at [872, 352] on span "Open" at bounding box center [877, 353] width 20 height 9
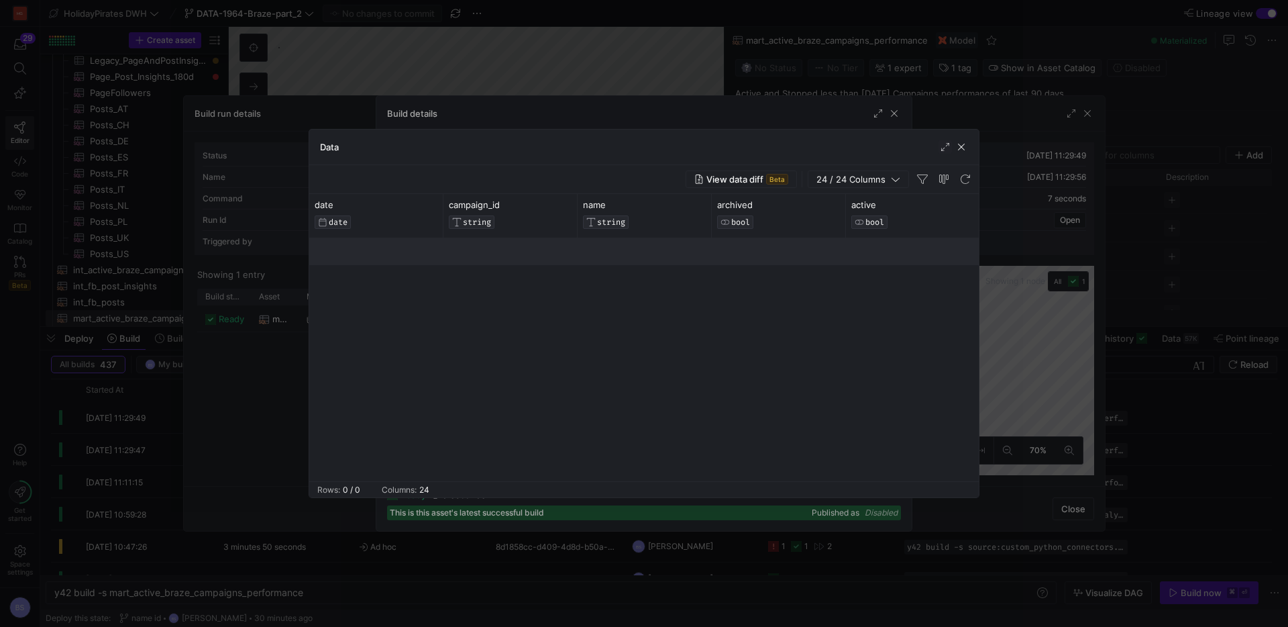
click at [811, 329] on div at bounding box center [644, 359] width 670 height 243
click at [707, 177] on span "View data diff" at bounding box center [734, 179] width 57 height 11
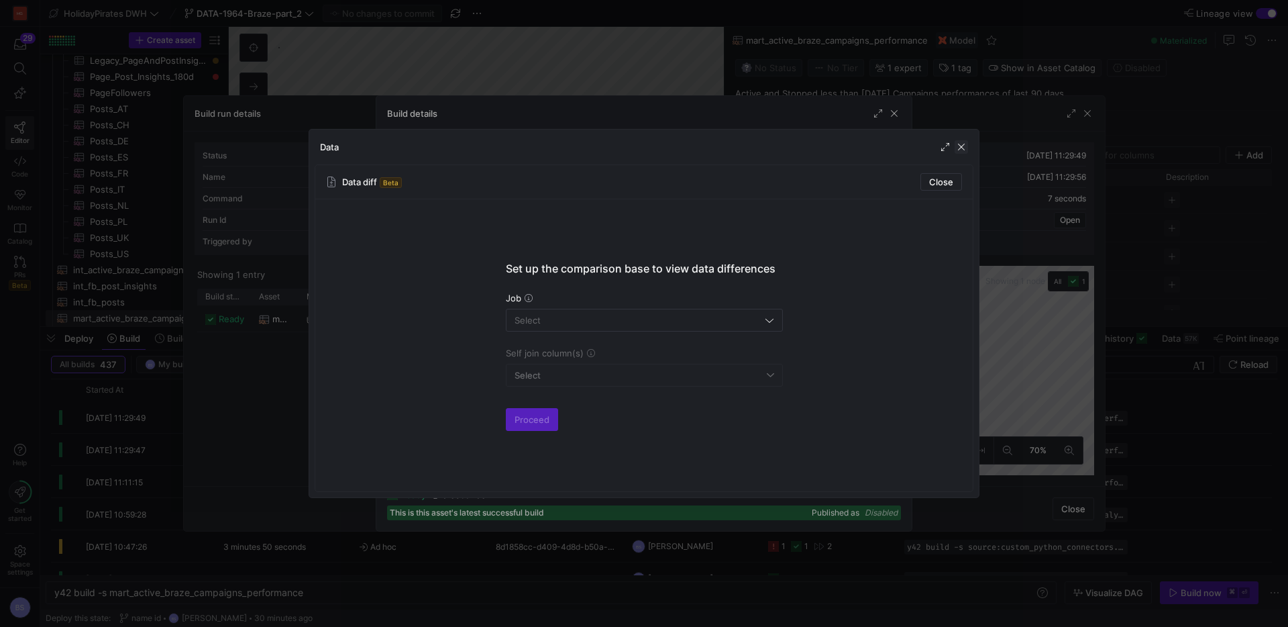
click at [962, 150] on span "button" at bounding box center [961, 146] width 13 height 13
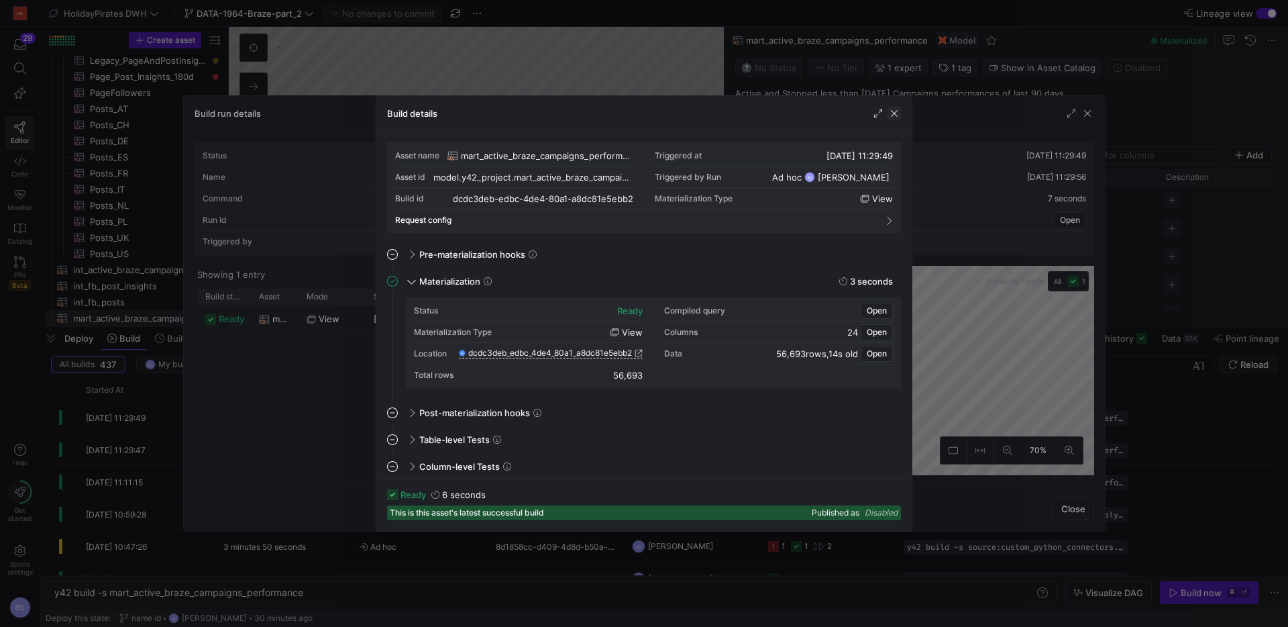
click at [898, 116] on span "button" at bounding box center [894, 113] width 13 height 13
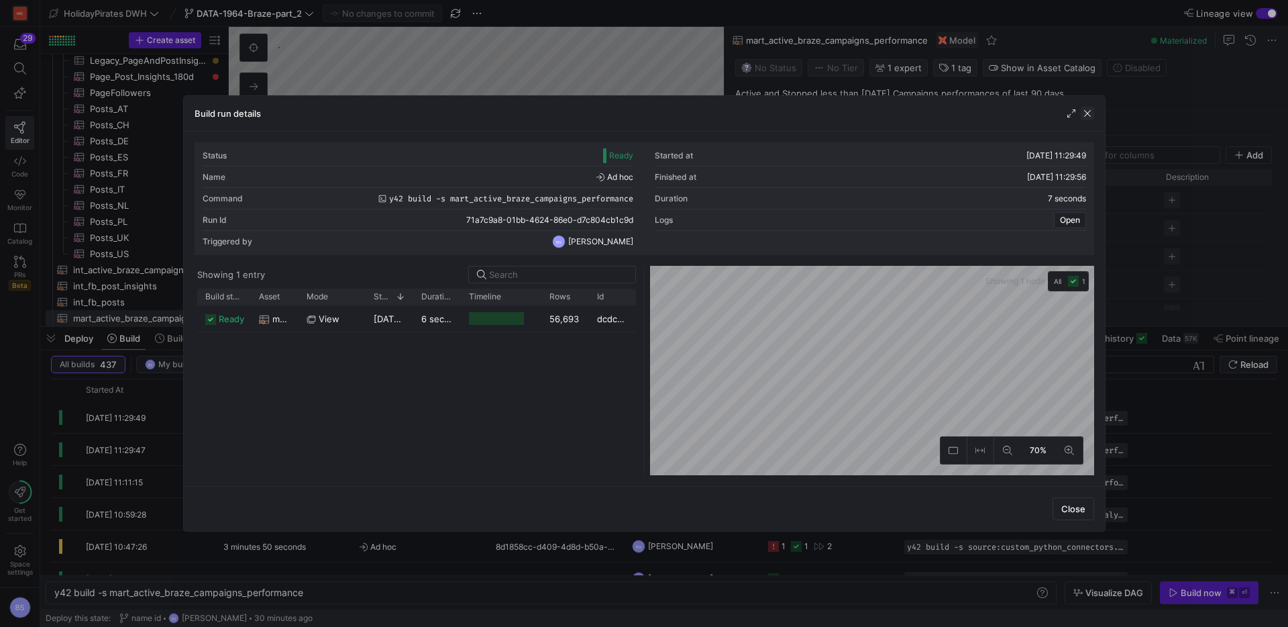
click at [1084, 115] on span "button" at bounding box center [1087, 113] width 13 height 13
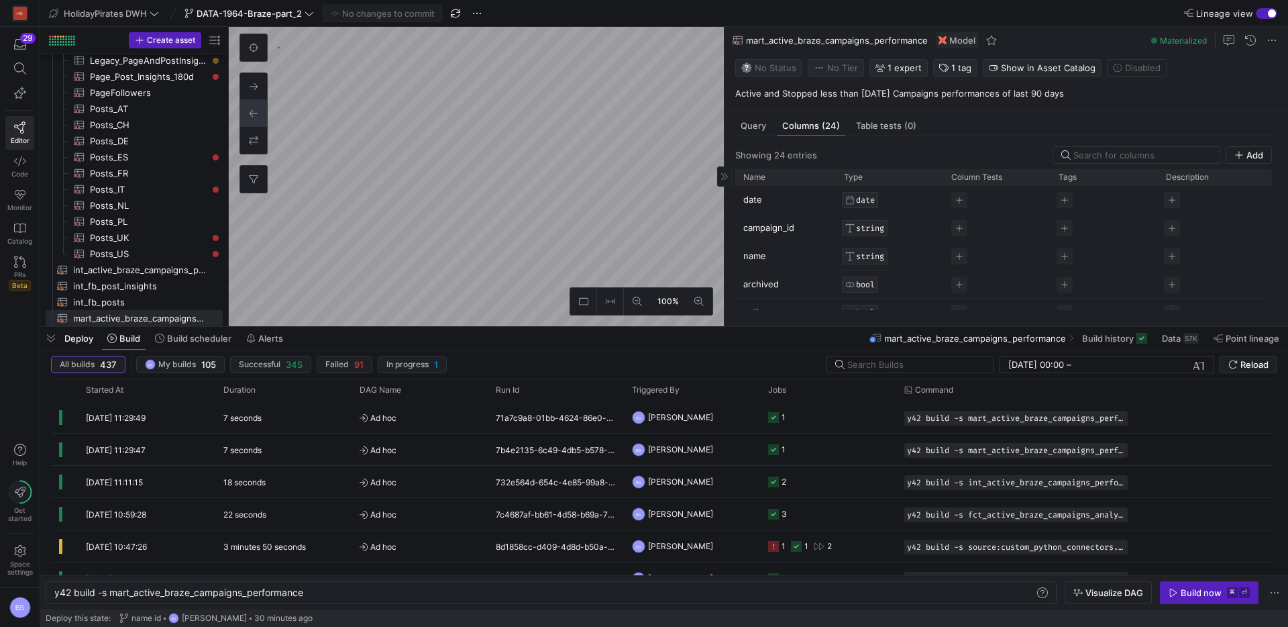
type textarea "y42 build -s int_active_braze_campaigns_performance"
click at [1178, 343] on span "Data" at bounding box center [1171, 338] width 19 height 11
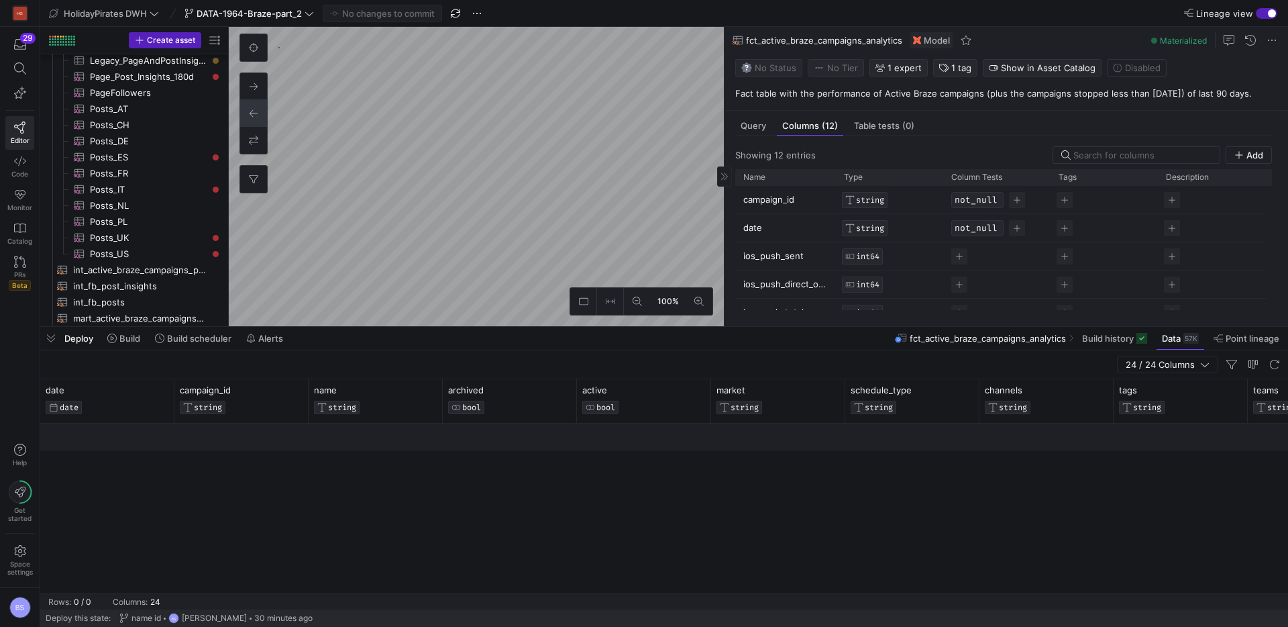
scroll to position [113, 0]
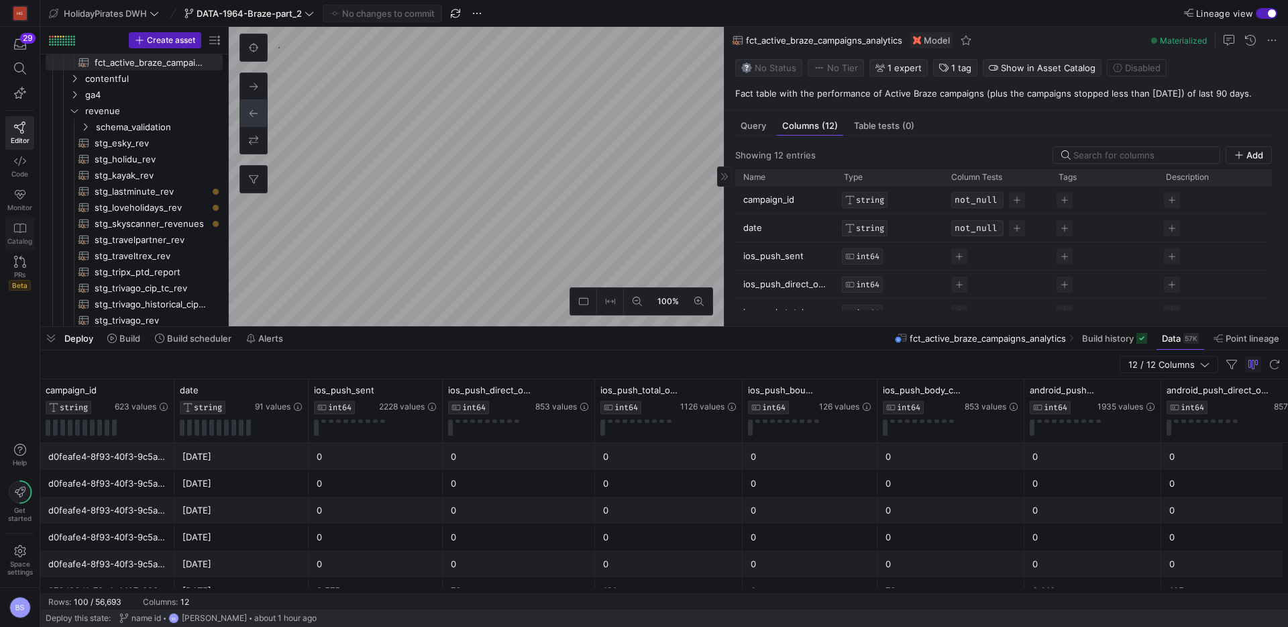
click at [23, 231] on icon at bounding box center [20, 227] width 12 height 9
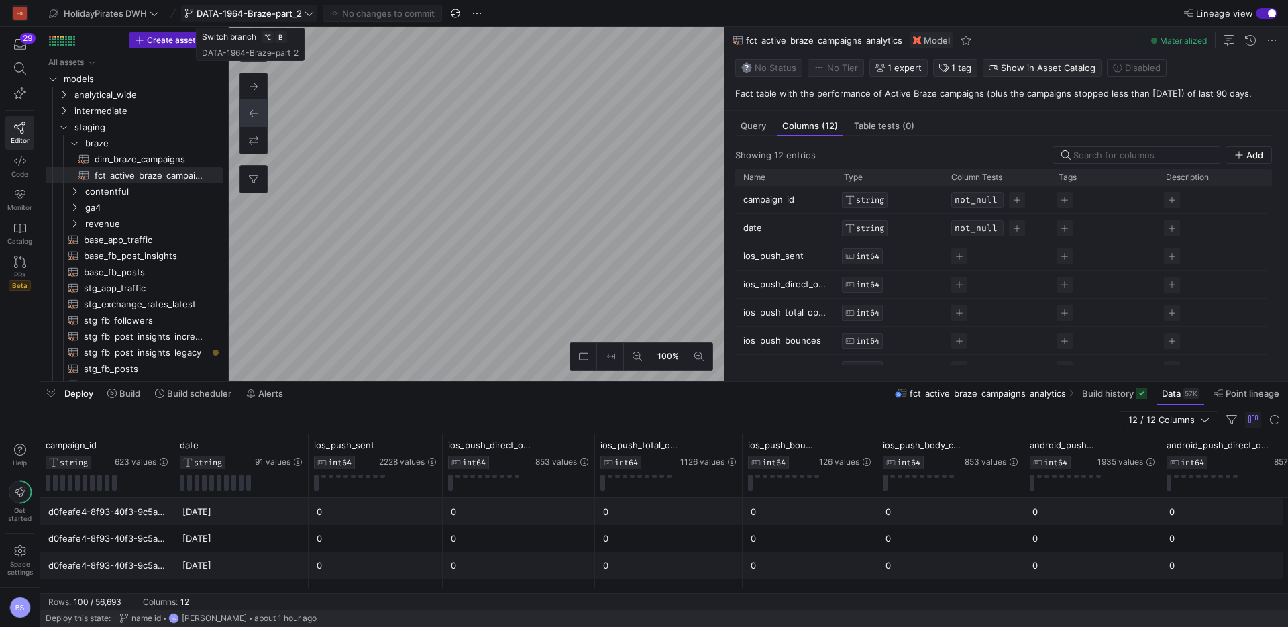
click at [309, 15] on icon at bounding box center [309, 13] width 9 height 9
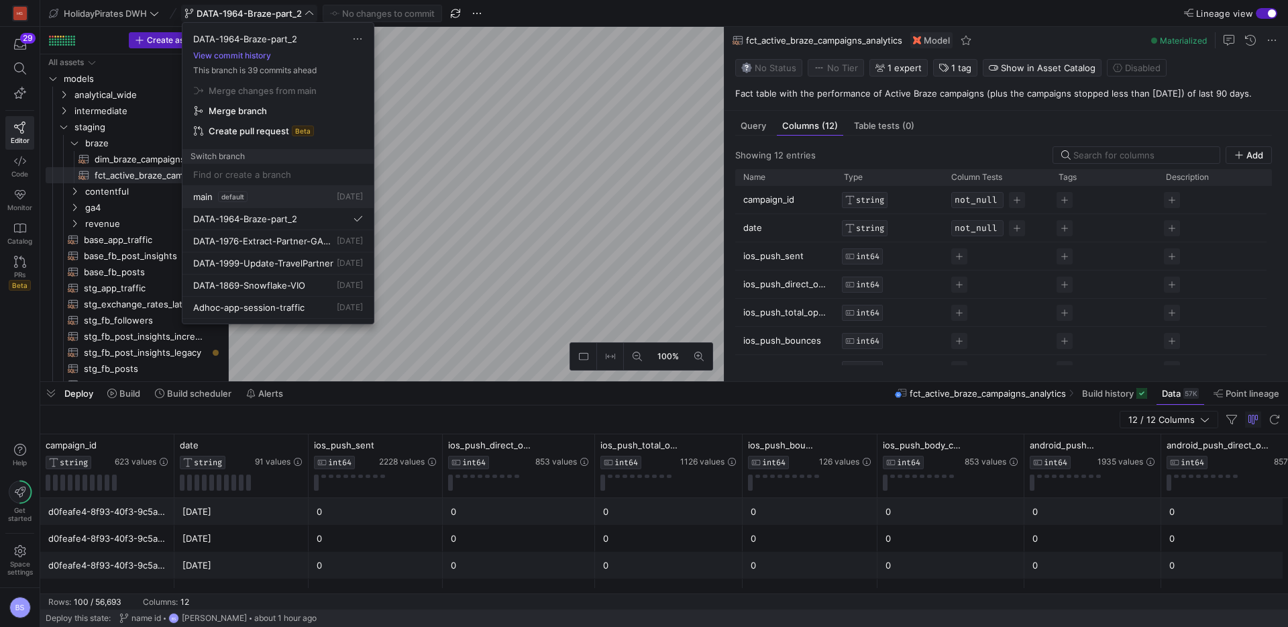
click at [268, 197] on div "main default 5 days ago" at bounding box center [278, 196] width 170 height 11
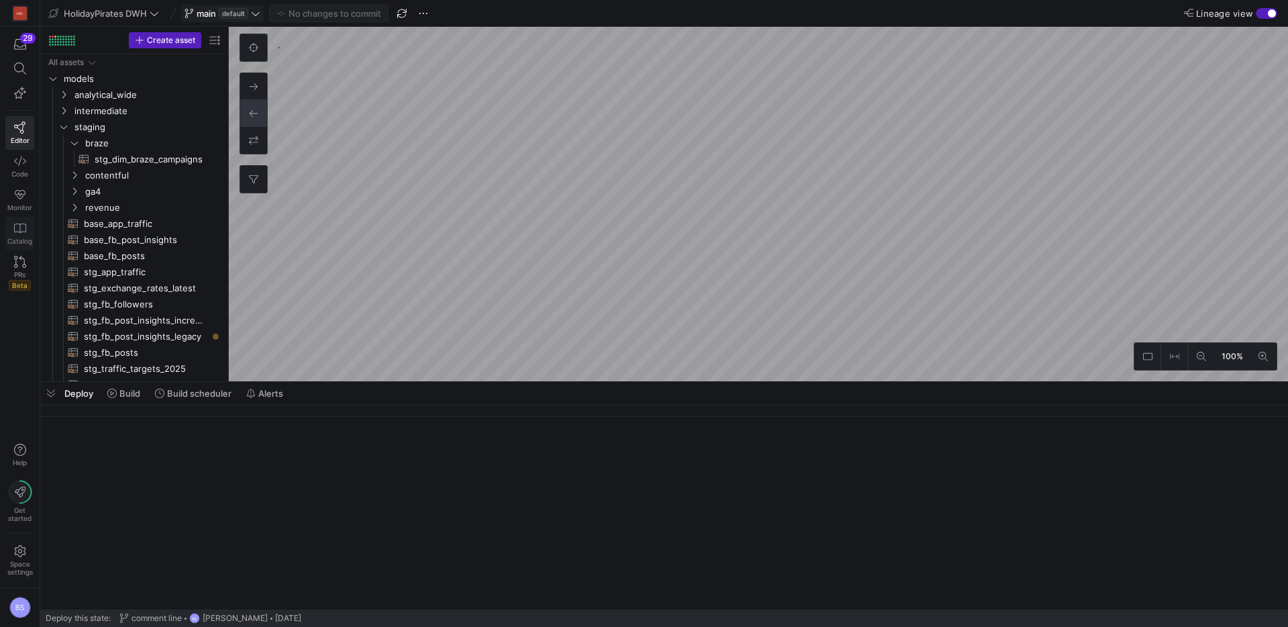
click at [24, 225] on icon at bounding box center [20, 228] width 12 height 12
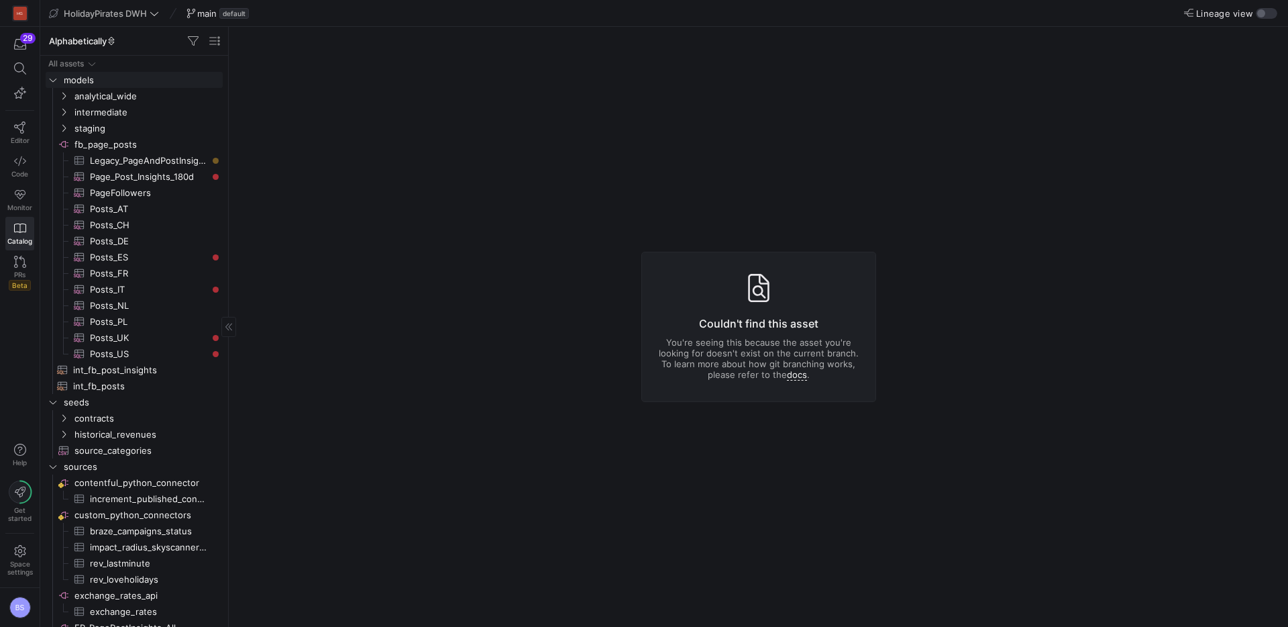
click at [53, 81] on icon "Press SPACE to select this row." at bounding box center [52, 80] width 9 height 8
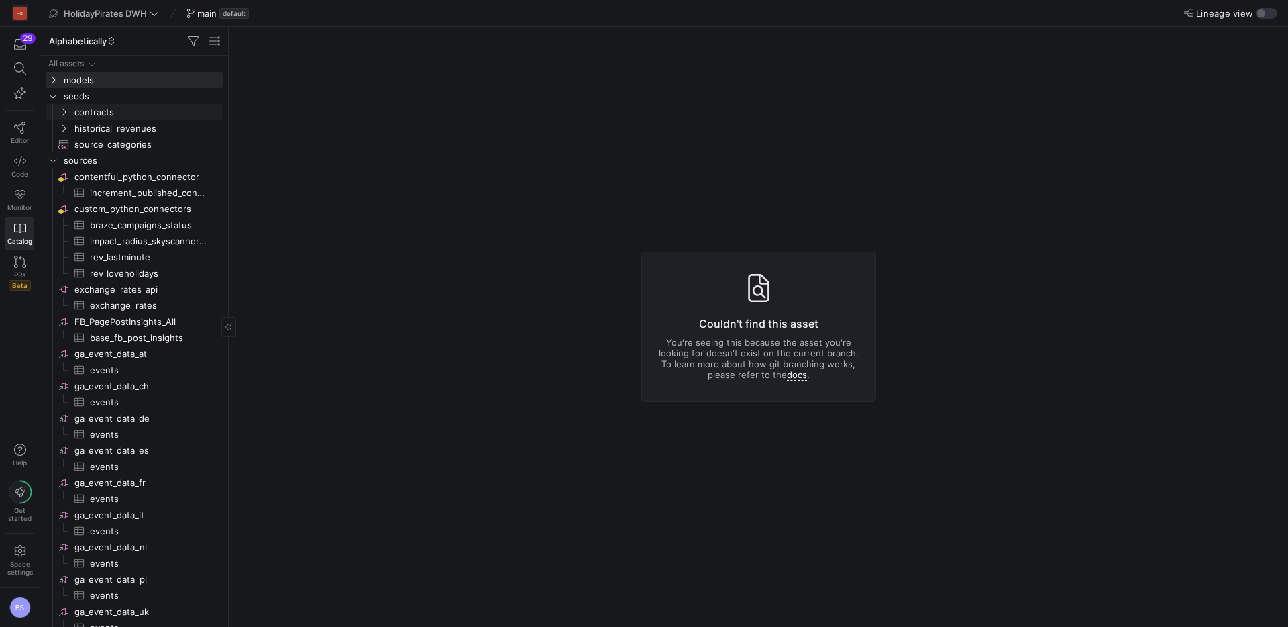
click at [103, 111] on span "contracts" at bounding box center [147, 112] width 146 height 15
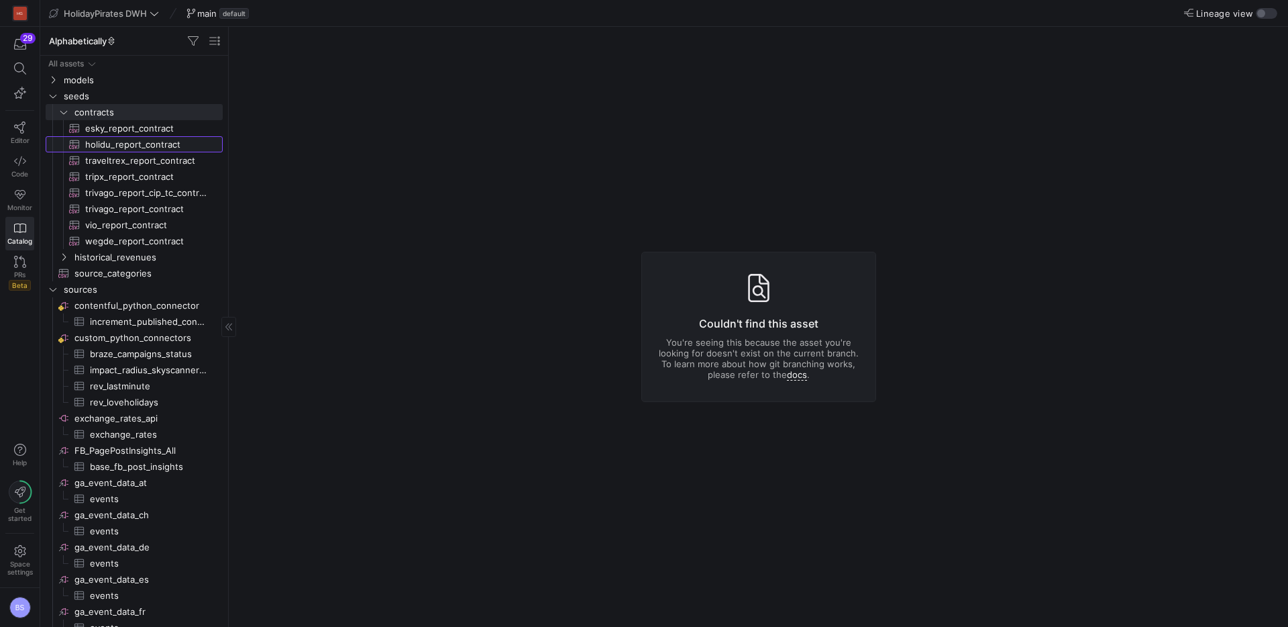
click at [105, 136] on link "holidu_report_contract​​​​​​" at bounding box center [134, 144] width 177 height 16
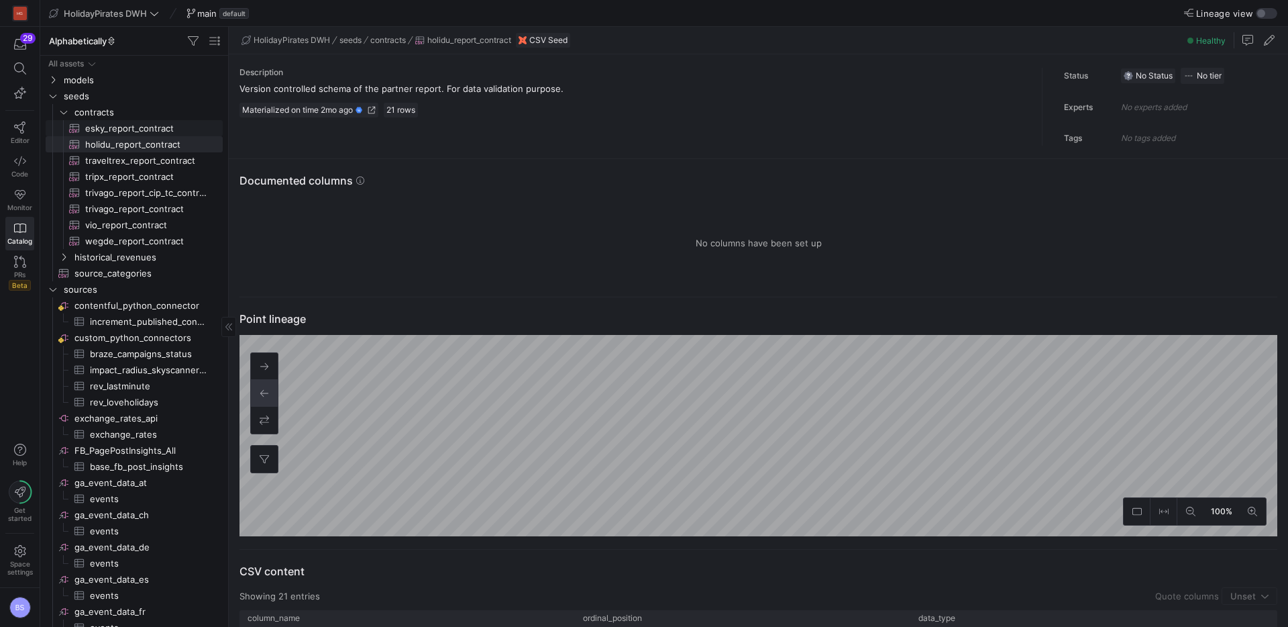
click at [115, 127] on span "esky_report_contract​​​​​​" at bounding box center [146, 128] width 122 height 15
click at [66, 110] on icon "Press SPACE to select this row." at bounding box center [63, 112] width 9 height 8
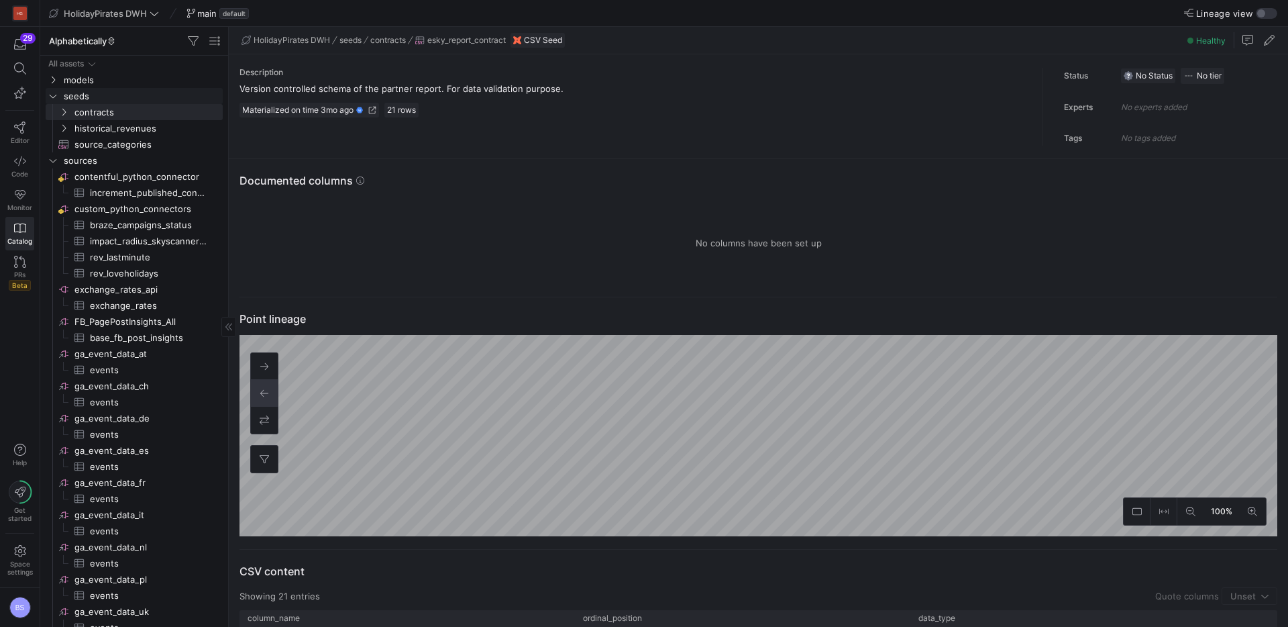
click at [55, 93] on icon "Press SPACE to select this row." at bounding box center [52, 96] width 9 height 8
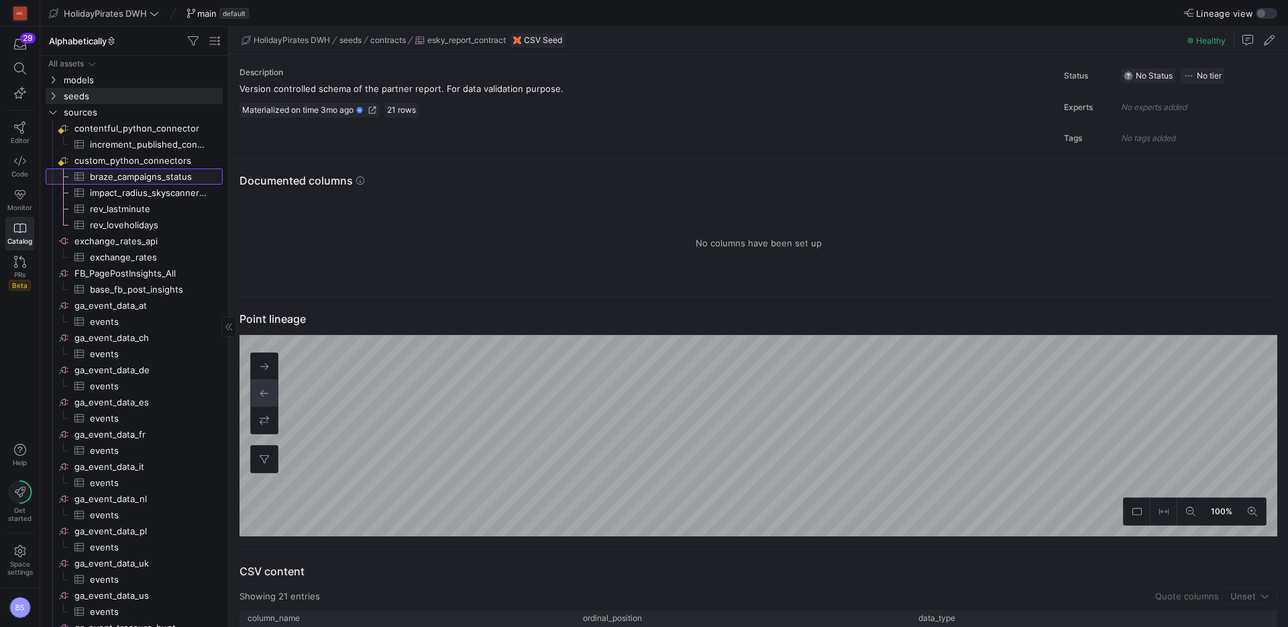
click at [120, 179] on span "braze_campaigns_status​​​​​​​​​" at bounding box center [148, 176] width 117 height 15
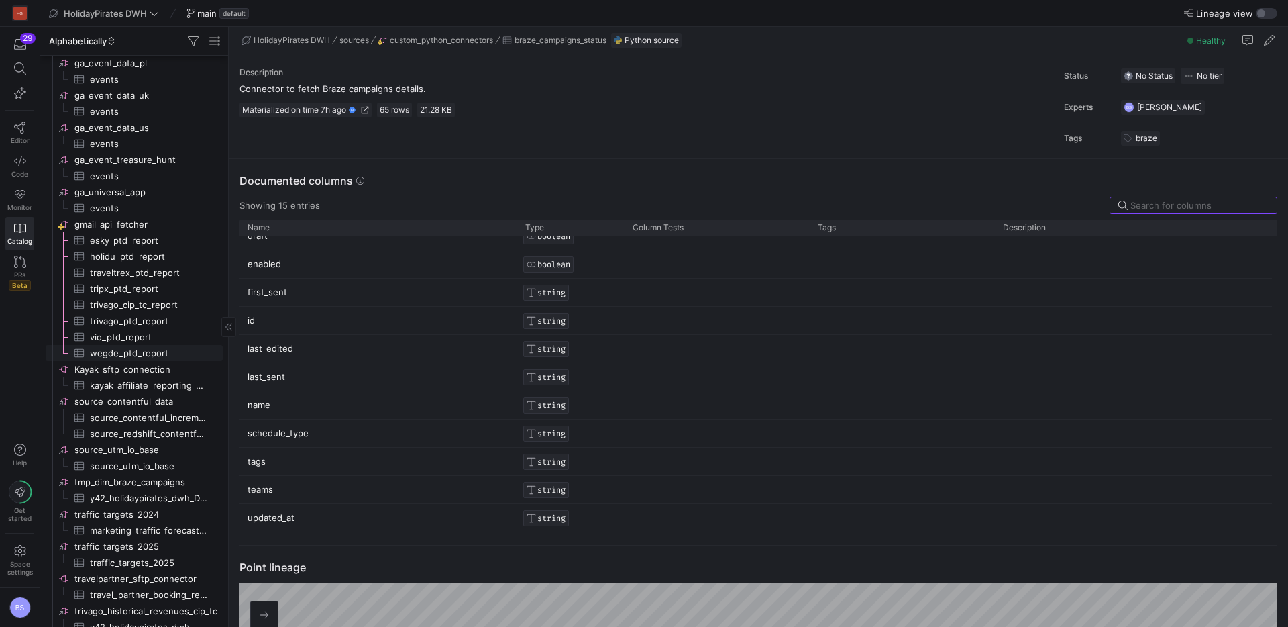
scroll to position [476, 0]
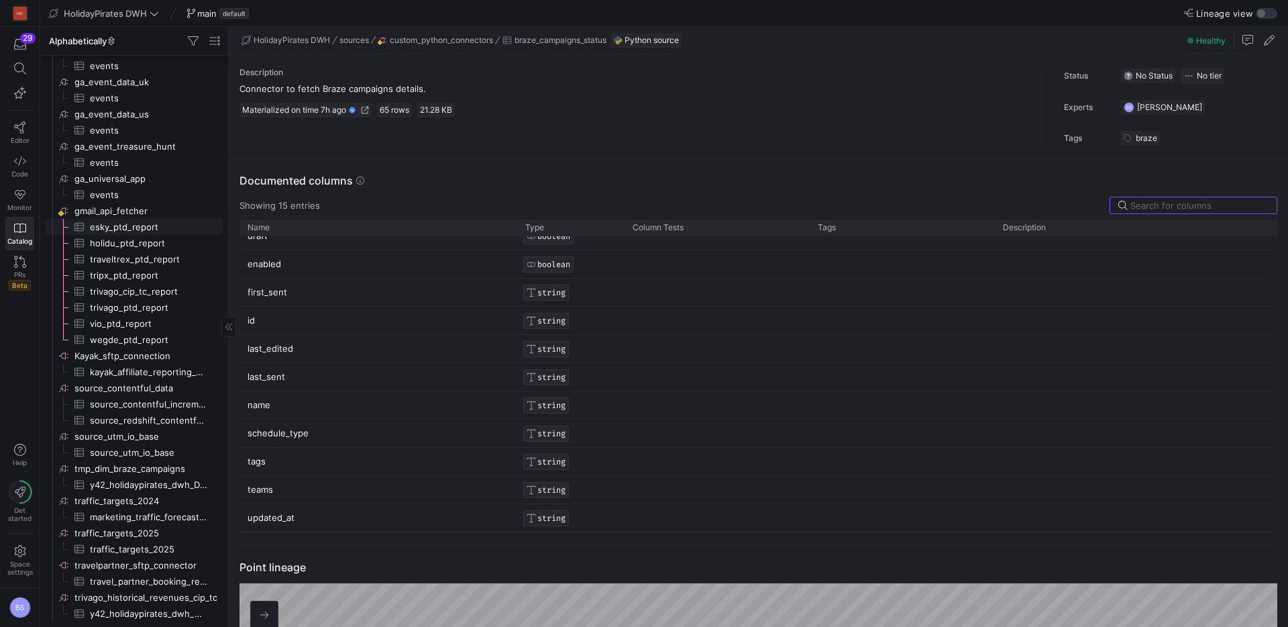
click at [134, 228] on span "esky_ptd_report​​​​​​​​​" at bounding box center [148, 226] width 117 height 15
